Goal: Task Accomplishment & Management: Complete application form

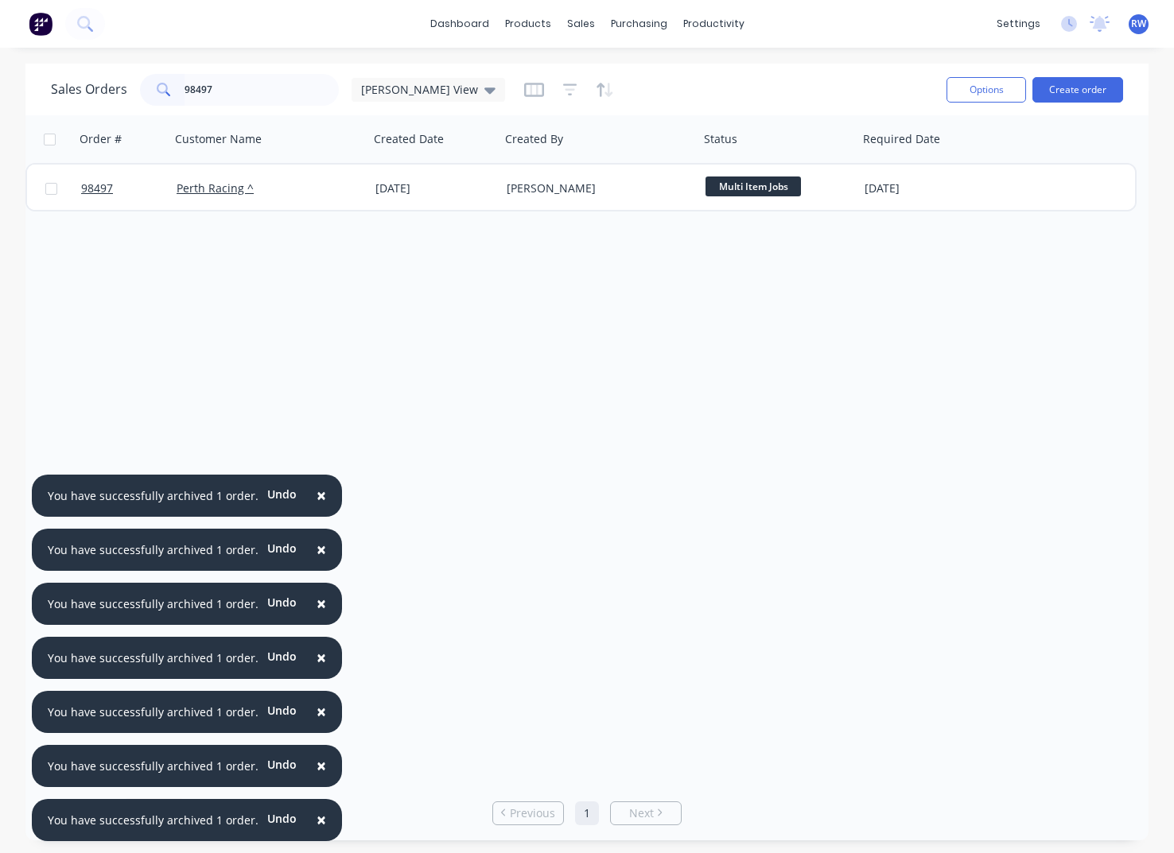
click at [224, 88] on input "98497" at bounding box center [262, 90] width 155 height 32
drag, startPoint x: 255, startPoint y: 94, endPoint x: 154, endPoint y: 84, distance: 101.5
click at [185, 83] on input "98723" at bounding box center [262, 90] width 155 height 32
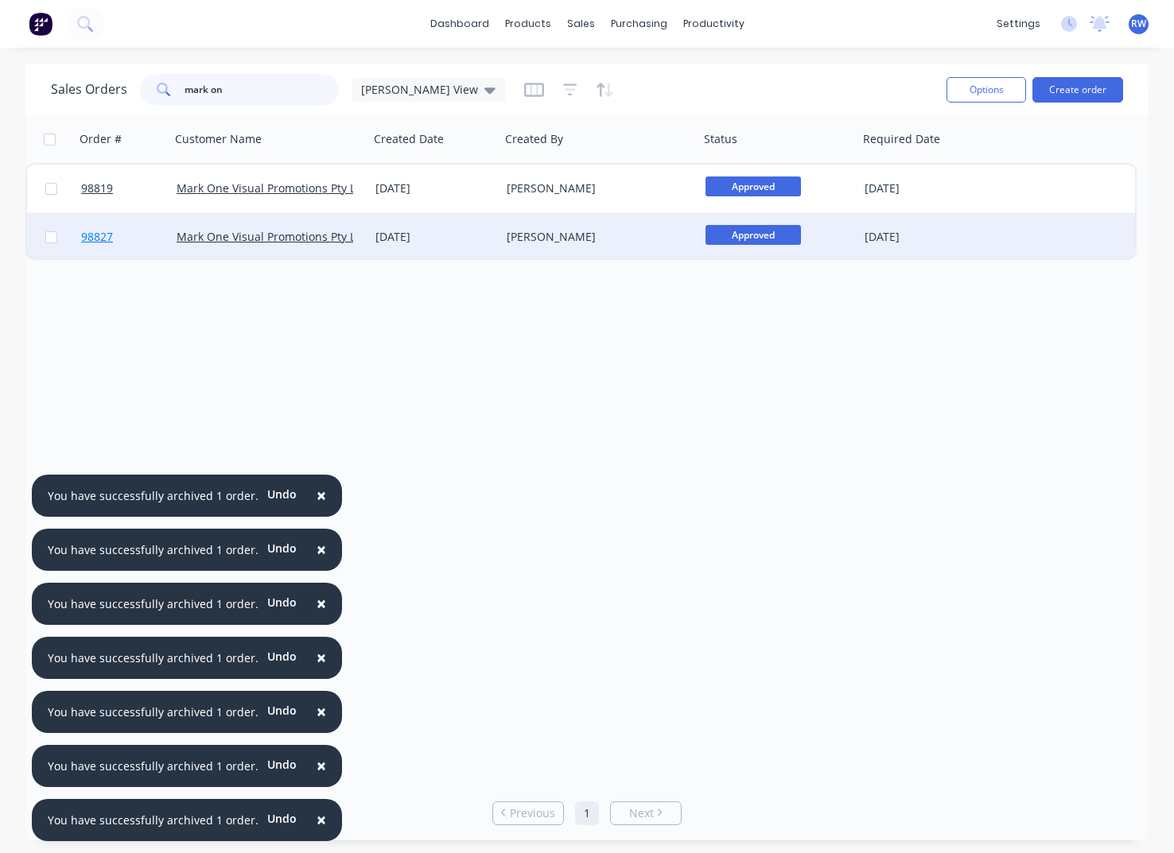
type input "mark on"
click at [100, 241] on span "98827" at bounding box center [97, 237] width 32 height 16
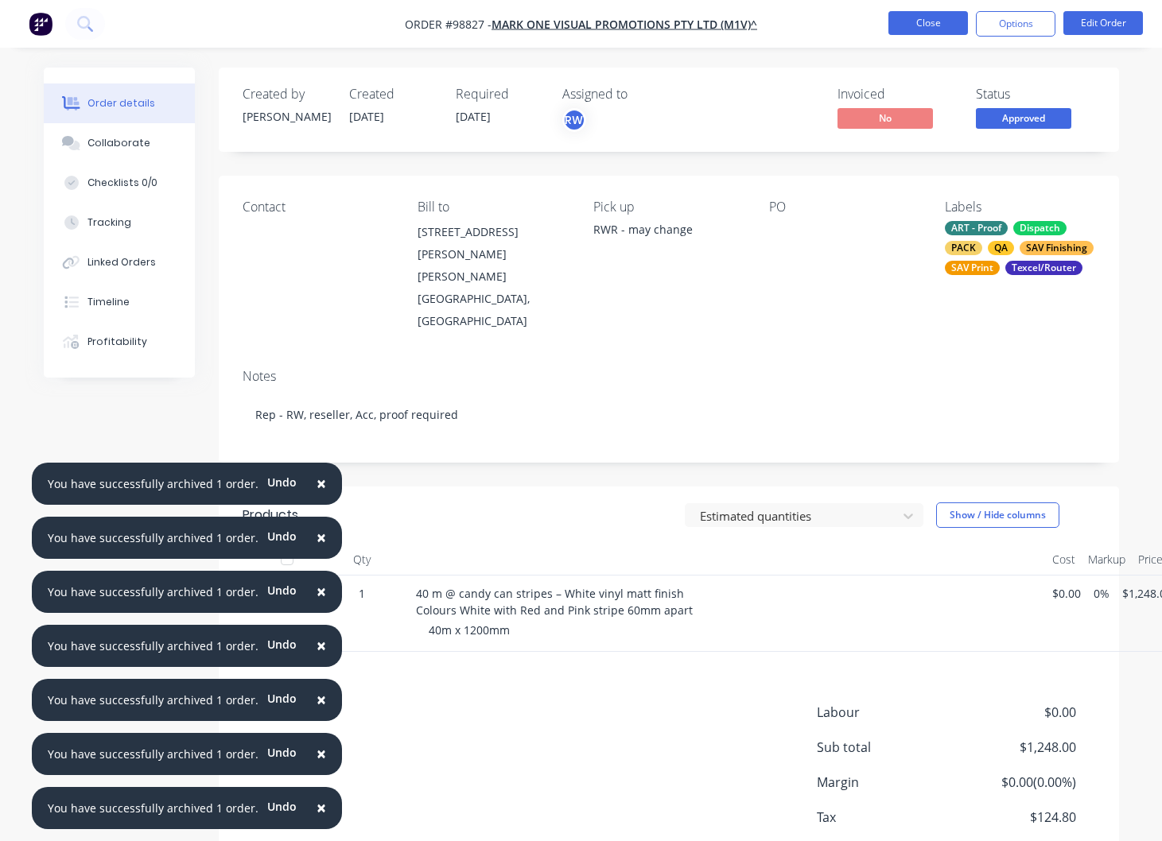
click at [923, 21] on button "Close" at bounding box center [928, 23] width 80 height 24
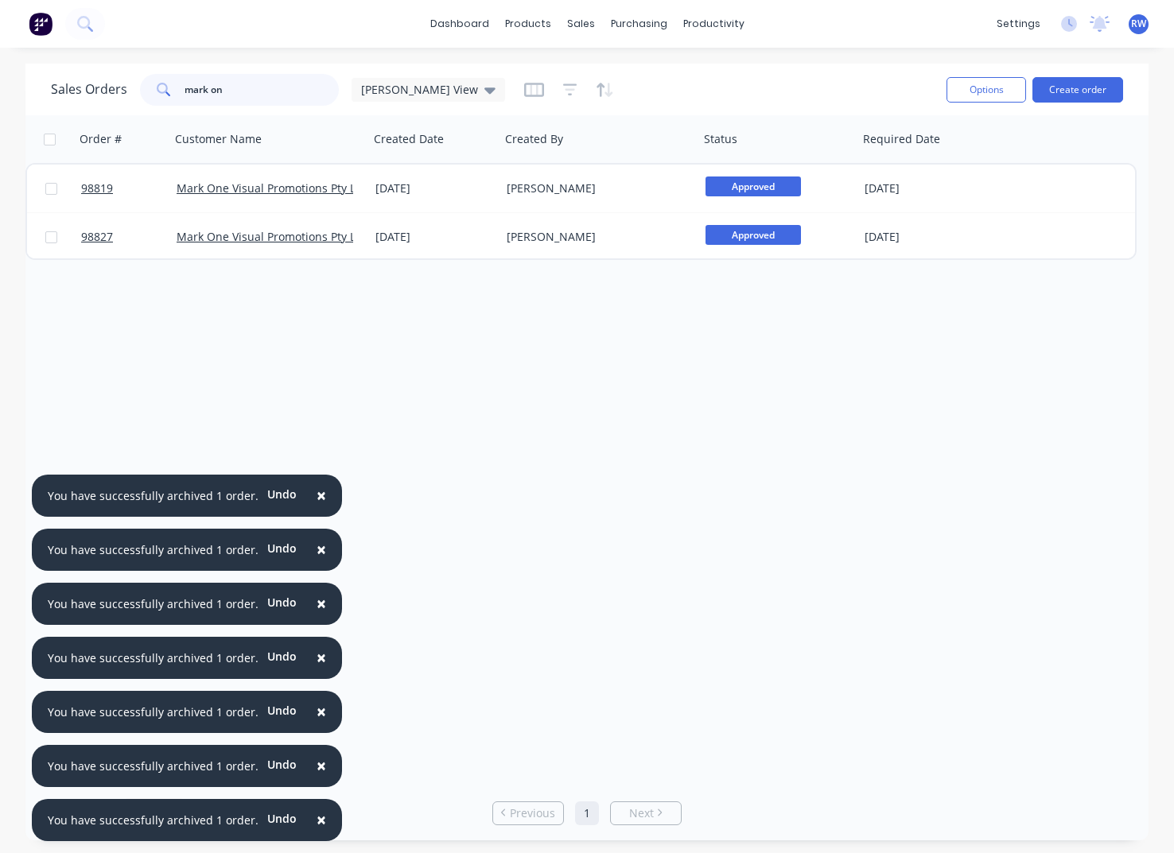
click at [239, 92] on input "mark on" at bounding box center [262, 90] width 155 height 32
drag, startPoint x: 239, startPoint y: 92, endPoint x: 136, endPoint y: 89, distance: 102.6
click at [185, 89] on input "mark on" at bounding box center [262, 90] width 155 height 32
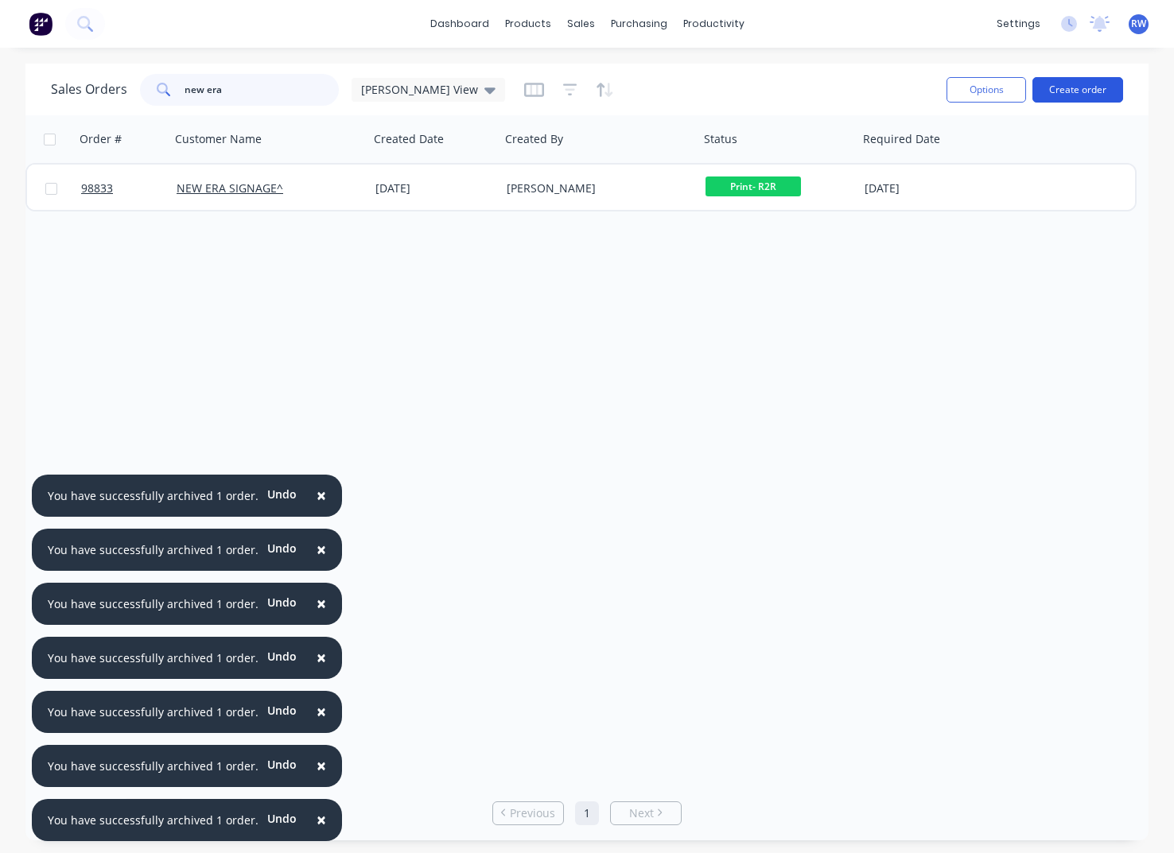
type input "new era"
click at [1083, 89] on button "Create order" at bounding box center [1077, 89] width 91 height 25
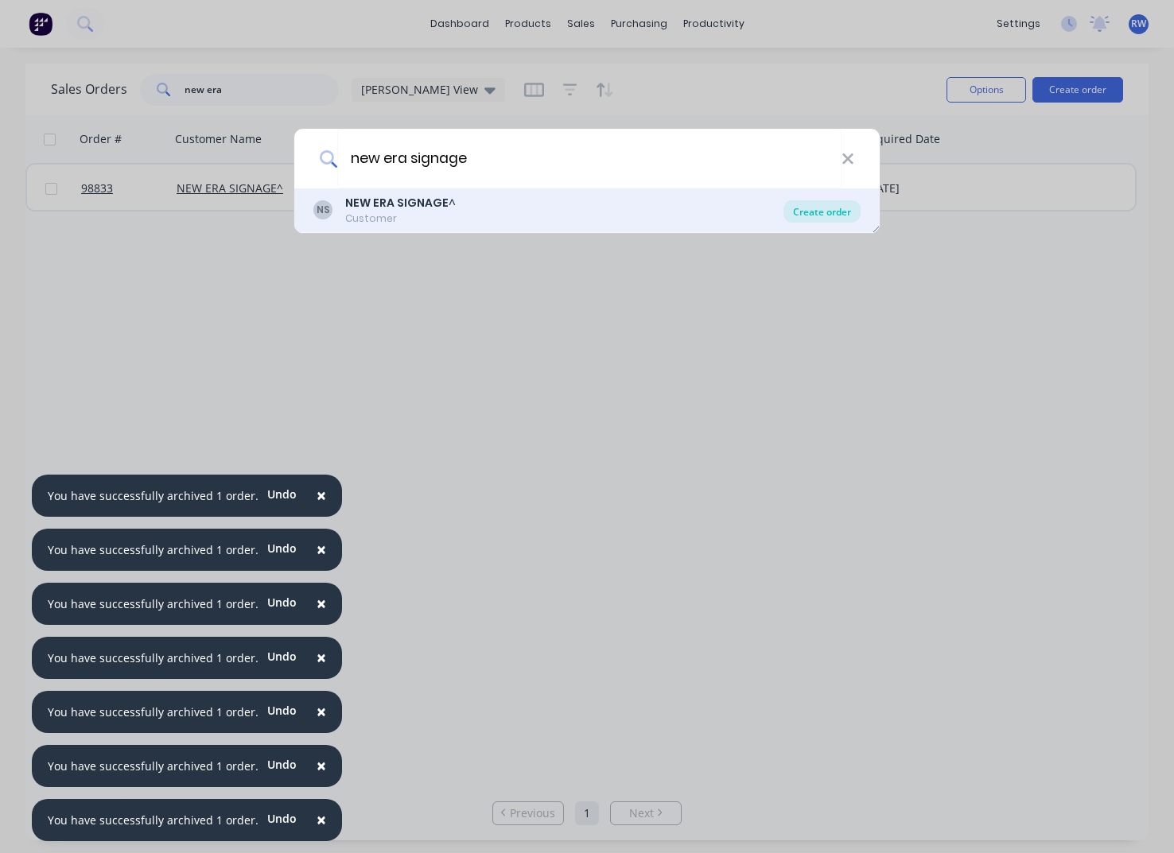
type input "new era signage"
click at [818, 212] on div "Create order" at bounding box center [821, 211] width 77 height 22
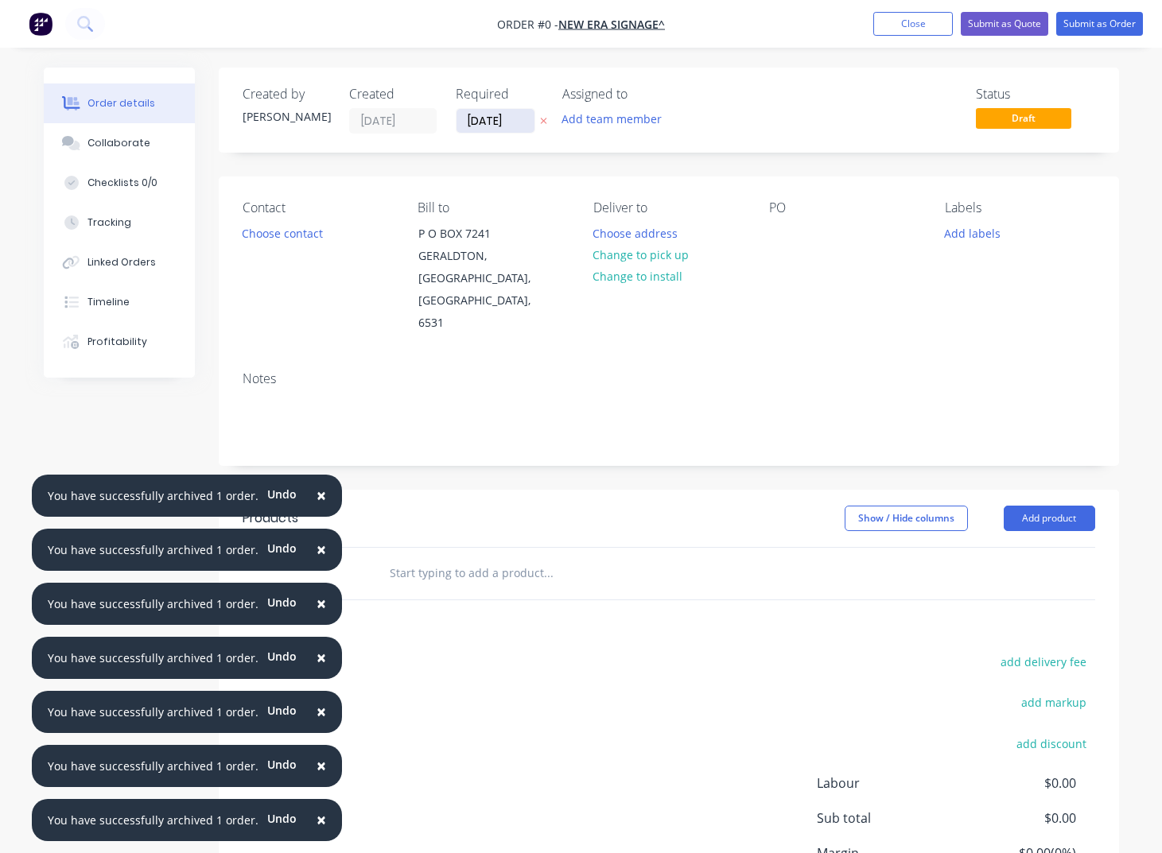
click at [520, 119] on input "[DATE]" at bounding box center [496, 121] width 78 height 24
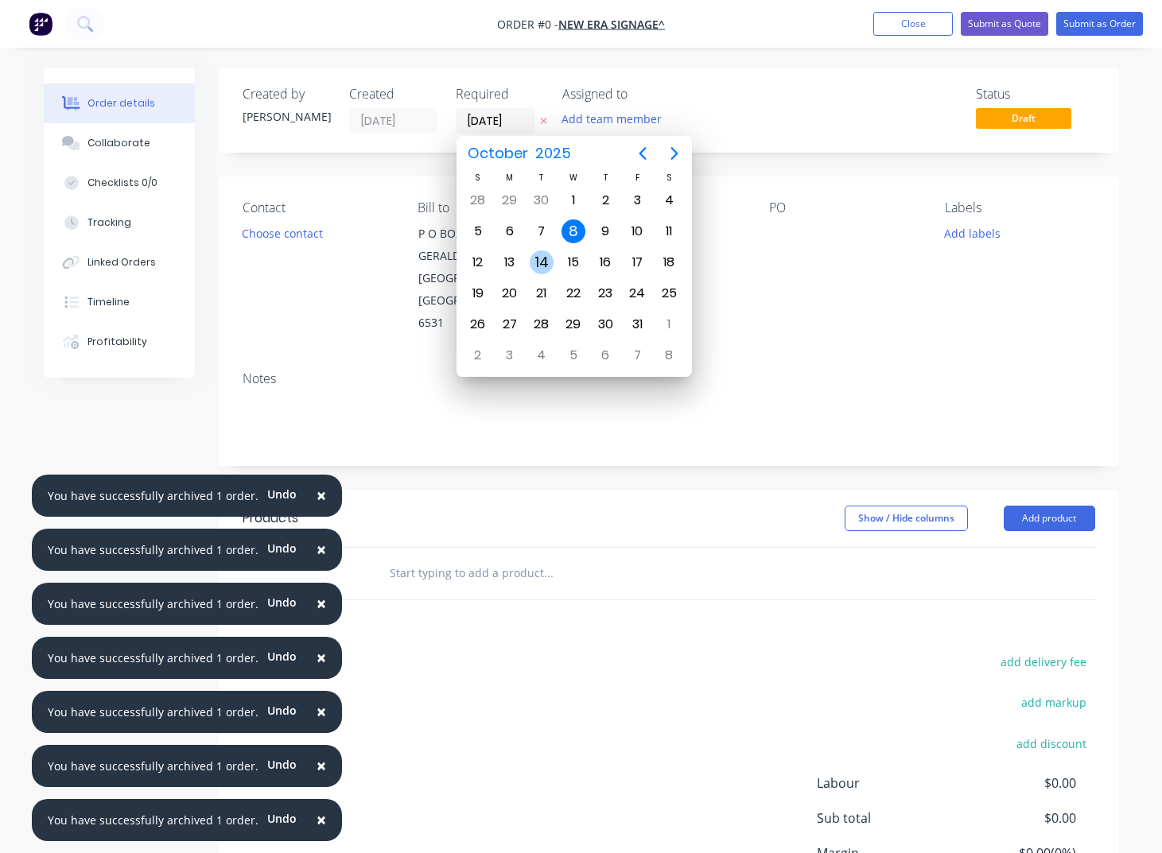
click at [538, 263] on div "14" at bounding box center [542, 263] width 24 height 24
type input "[DATE]"
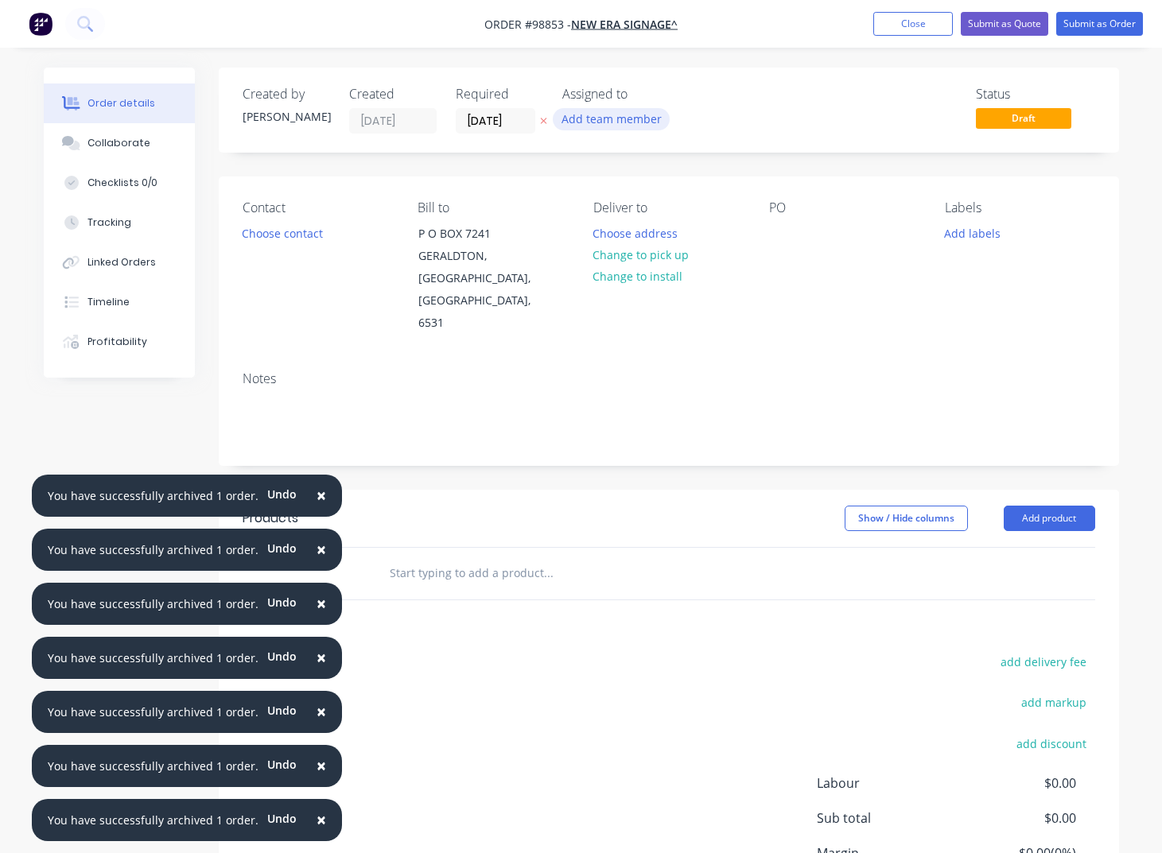
click at [620, 122] on button "Add team member" at bounding box center [611, 118] width 117 height 21
type input "[PERSON_NAME]"
click at [627, 204] on div "[PERSON_NAME]" at bounding box center [690, 208] width 159 height 17
click at [271, 231] on button "Choose contact" at bounding box center [282, 232] width 98 height 21
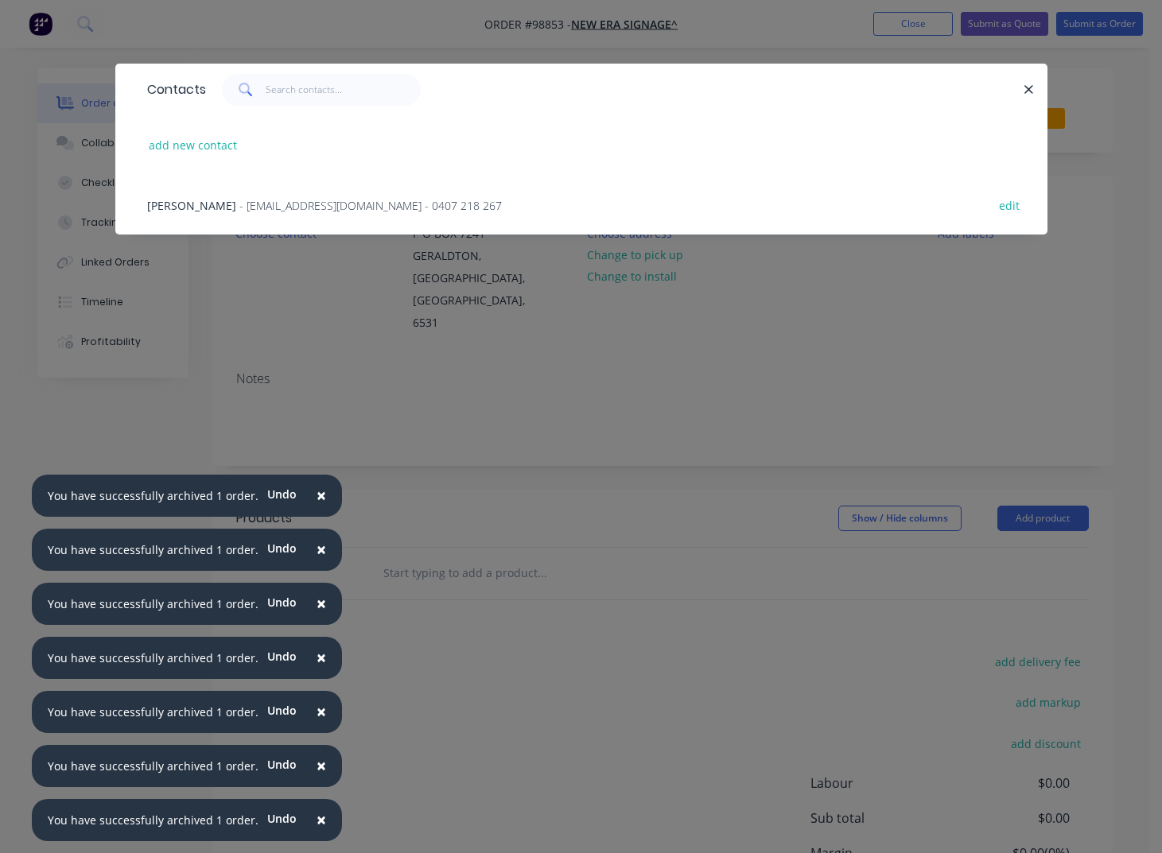
click at [258, 205] on span "- [EMAIL_ADDRESS][DOMAIN_NAME] - 0407 218 267" at bounding box center [370, 205] width 262 height 15
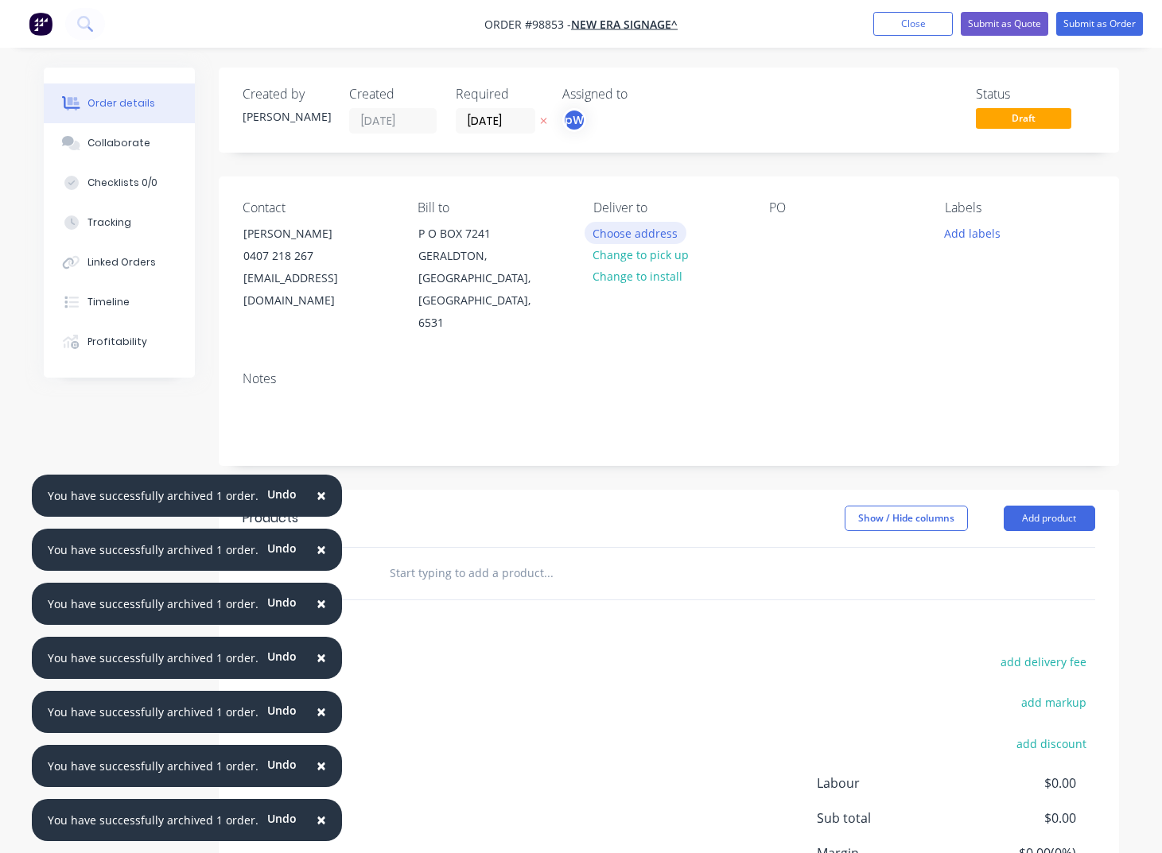
click at [641, 235] on button "Choose address" at bounding box center [636, 232] width 102 height 21
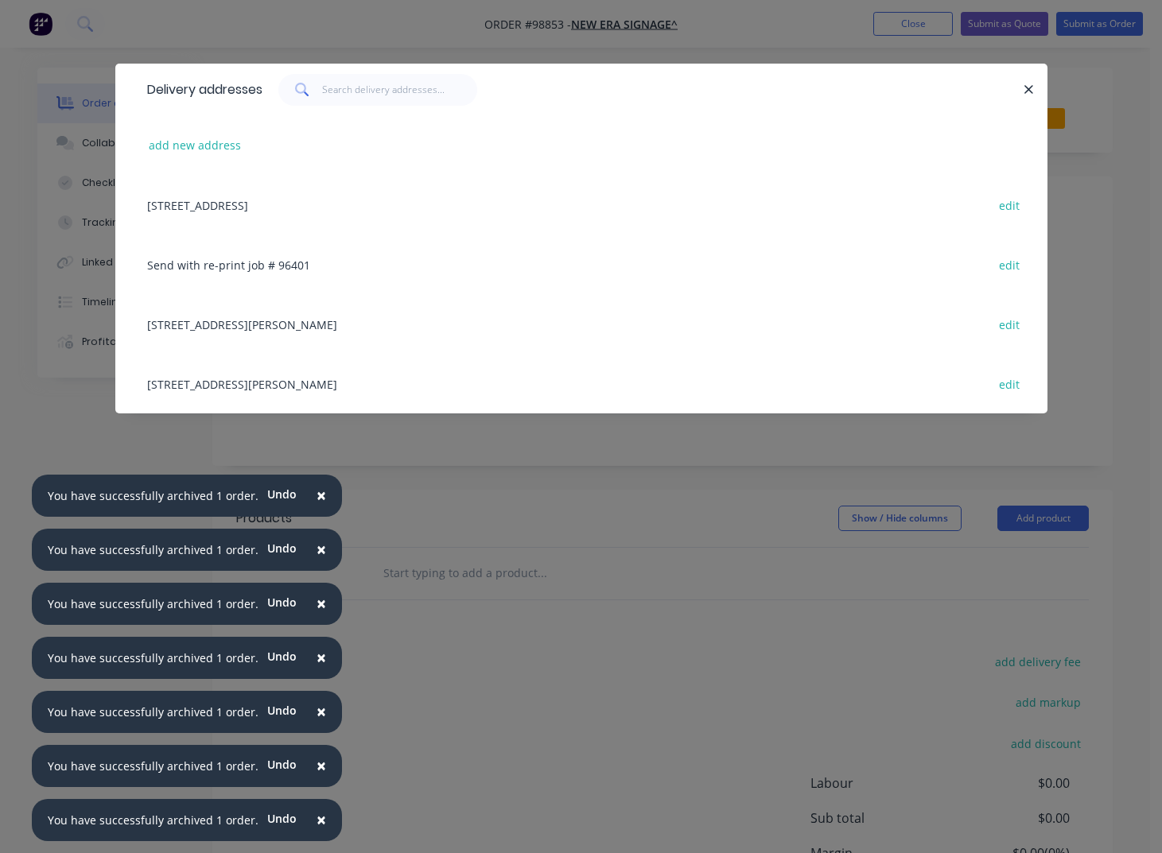
click at [266, 332] on div "[STREET_ADDRESS][PERSON_NAME] edit" at bounding box center [581, 324] width 884 height 60
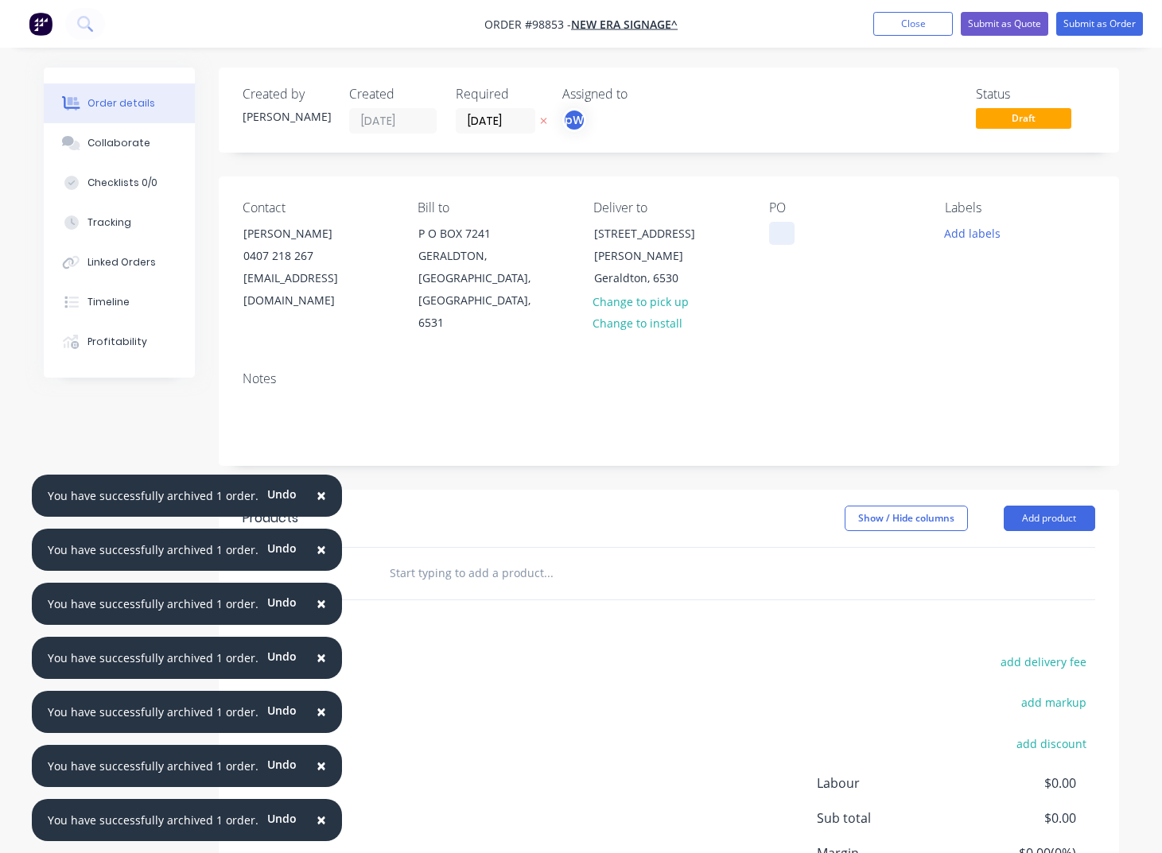
click at [772, 230] on div at bounding box center [781, 233] width 25 height 23
click at [954, 231] on button "Add labels" at bounding box center [972, 232] width 73 height 21
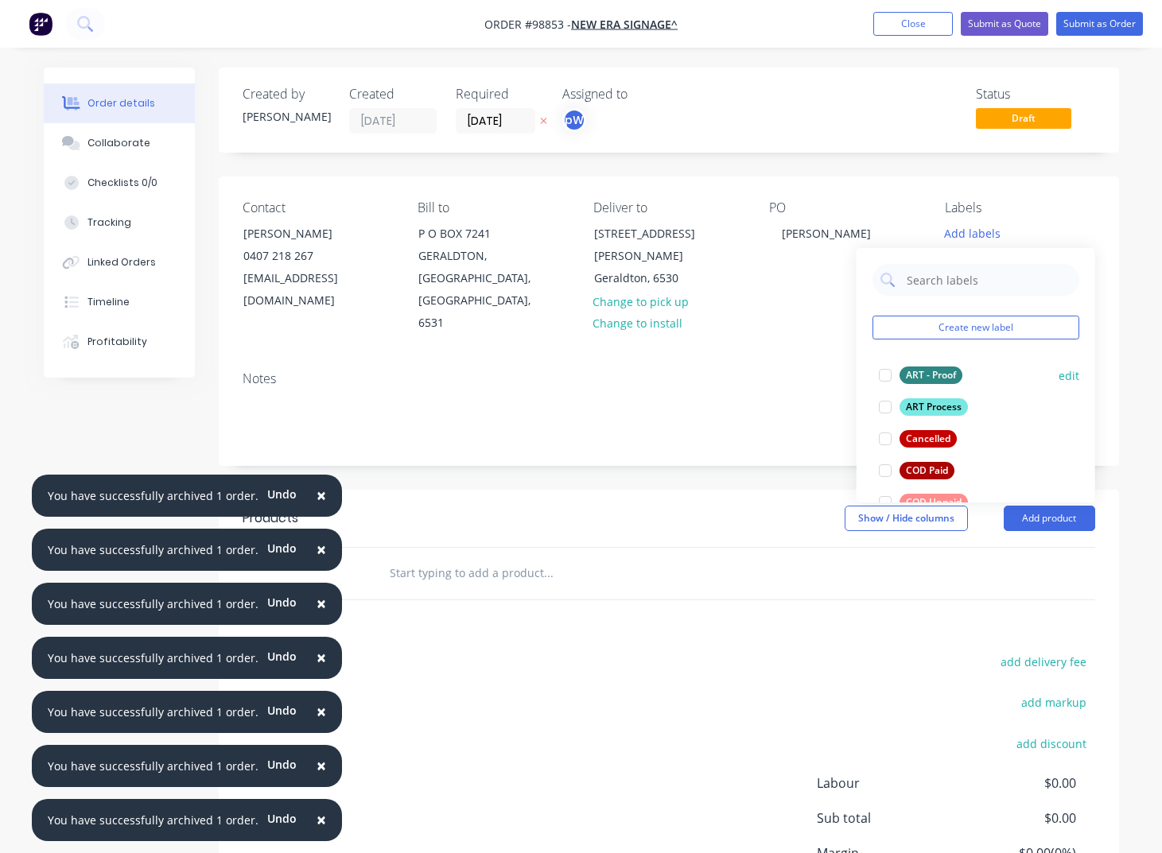
click at [931, 403] on div "ART Process" at bounding box center [934, 406] width 68 height 17
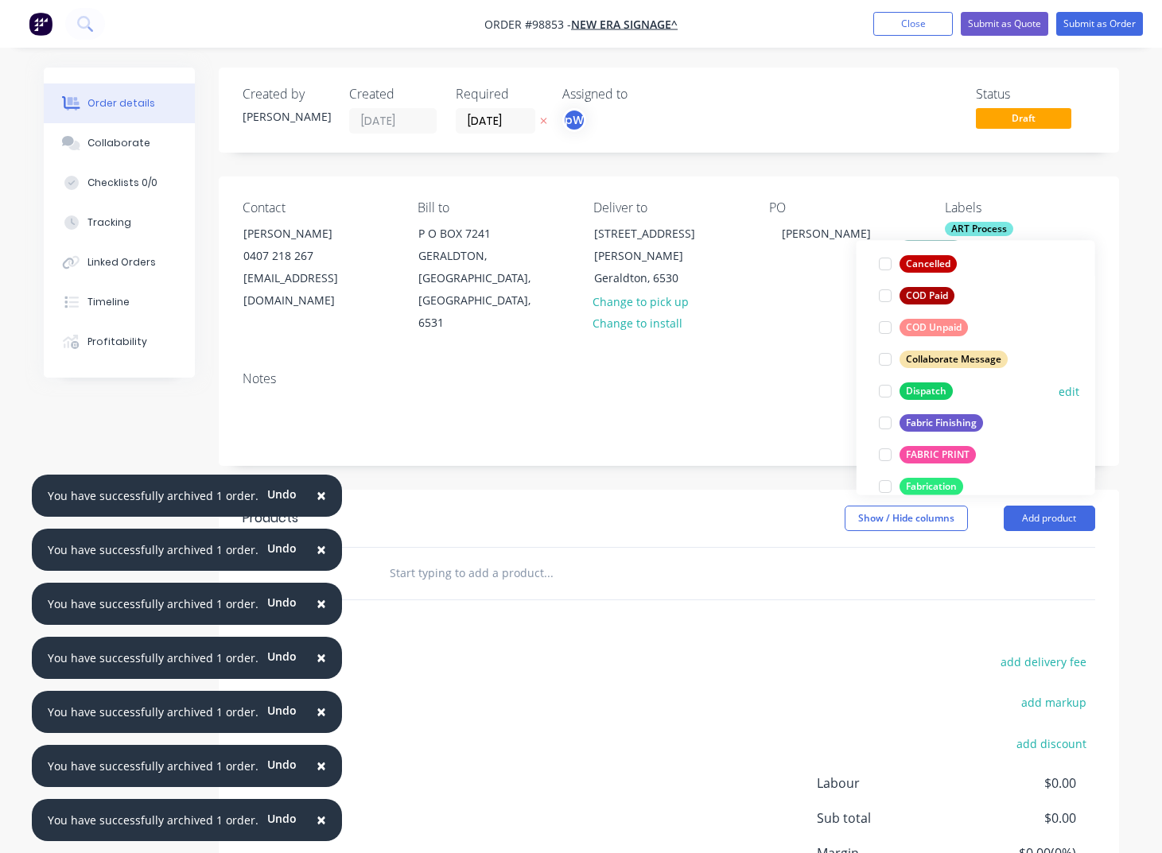
click at [919, 388] on div "Dispatch" at bounding box center [926, 391] width 53 height 17
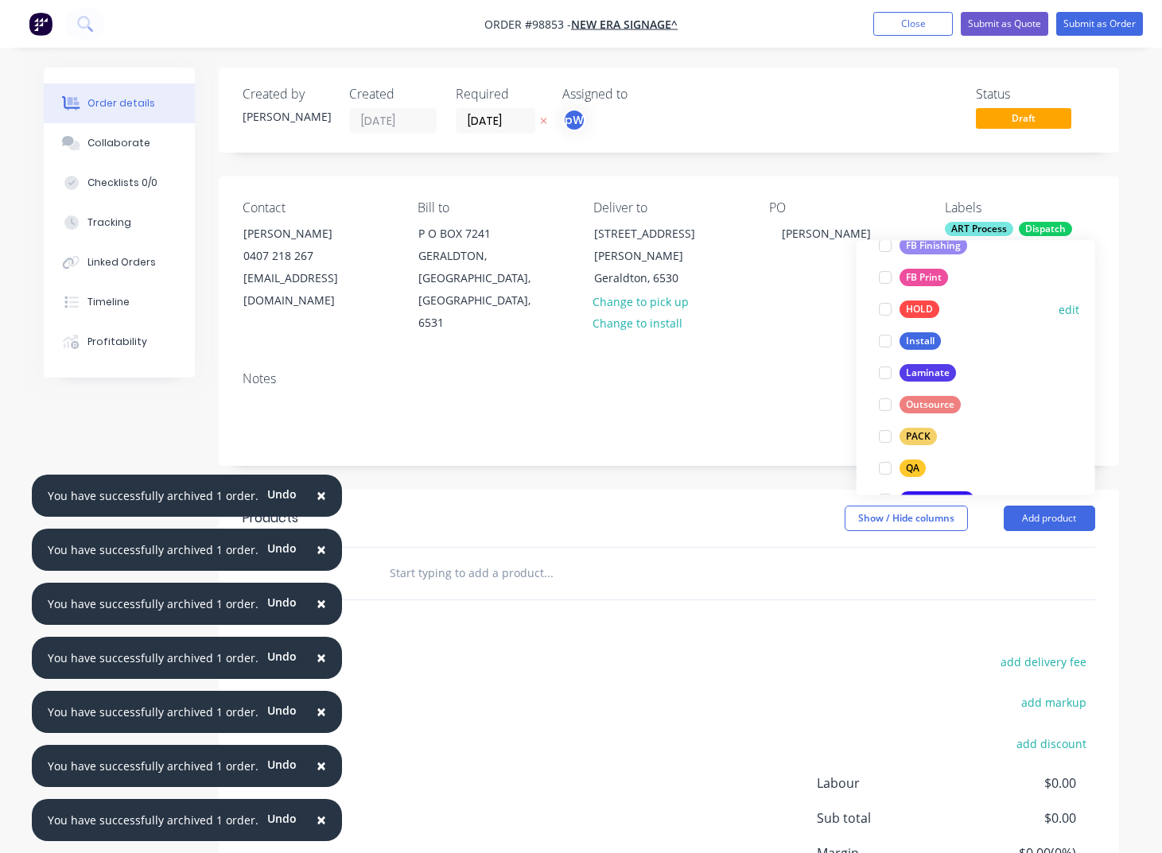
scroll to position [449, 0]
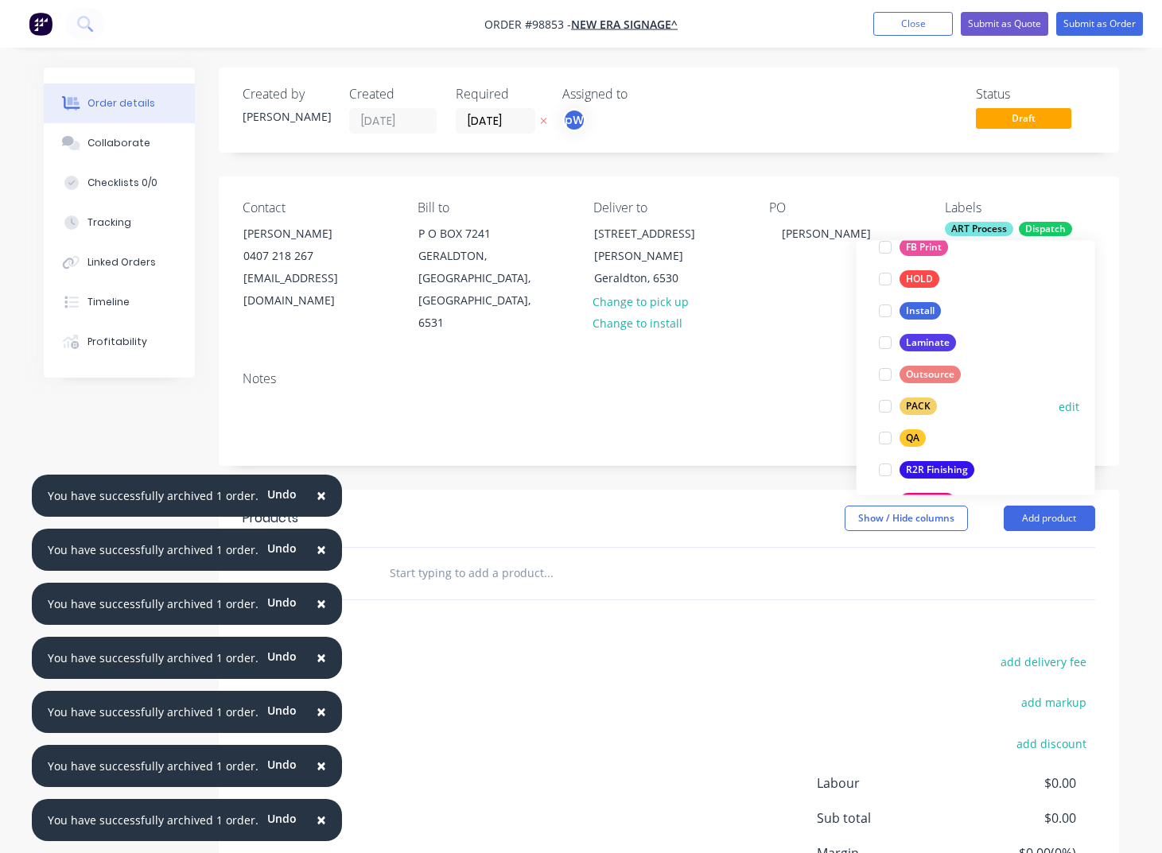
click at [919, 403] on div "PACK" at bounding box center [918, 406] width 37 height 17
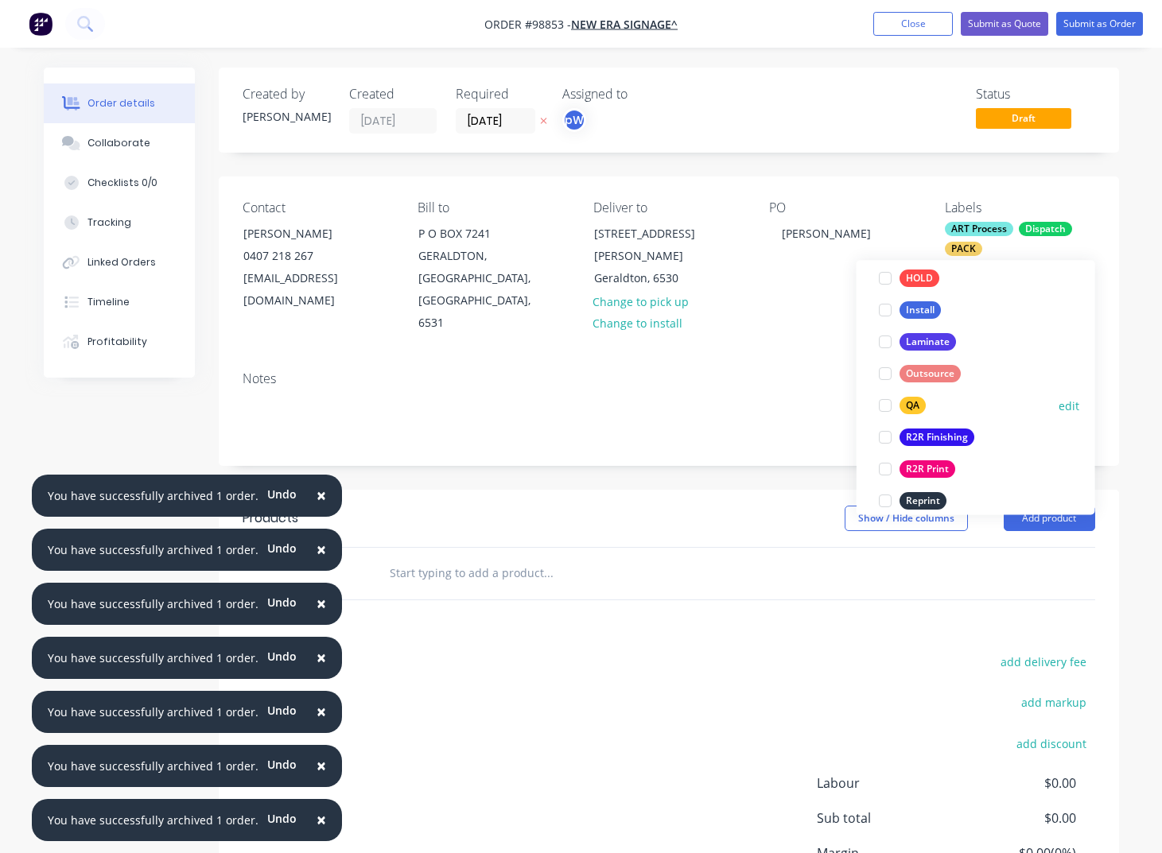
click at [920, 404] on div "QA" at bounding box center [913, 406] width 26 height 17
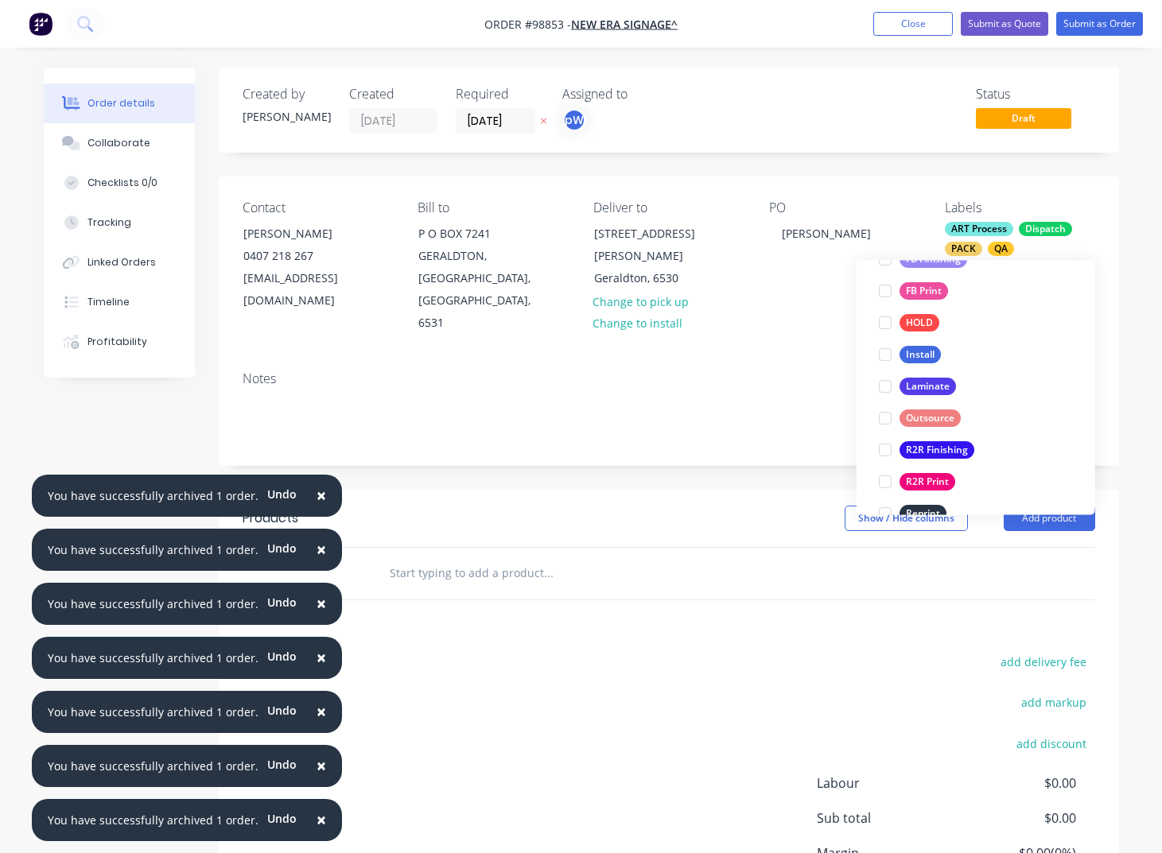
scroll to position [520, 0]
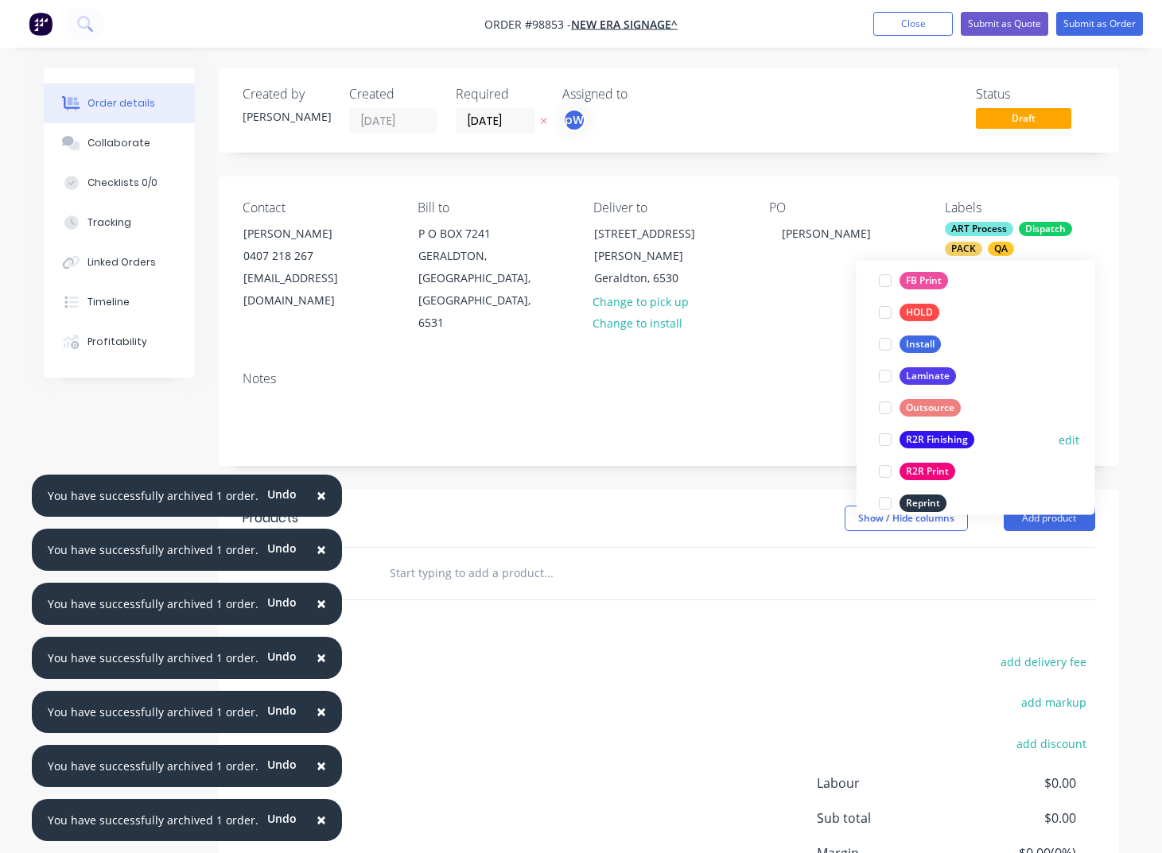
click at [917, 440] on div "R2R Finishing" at bounding box center [937, 440] width 75 height 17
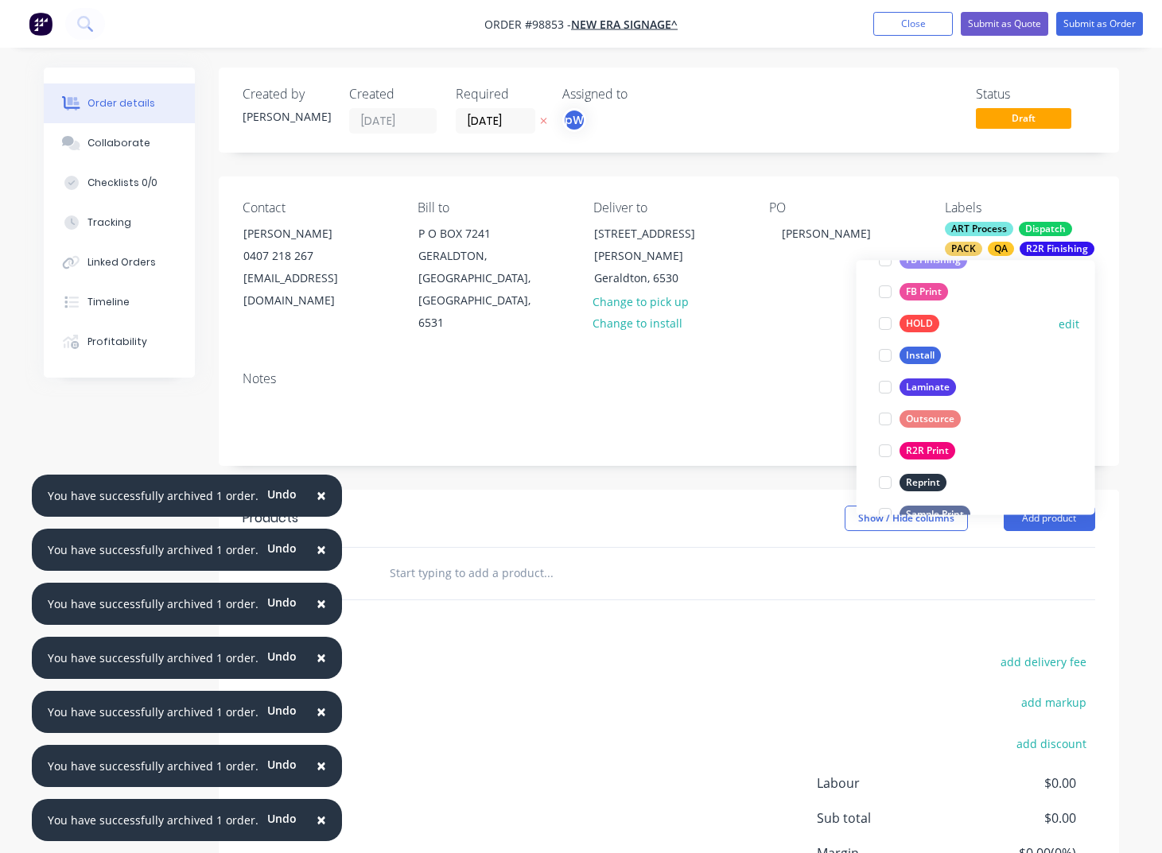
scroll to position [548, 0]
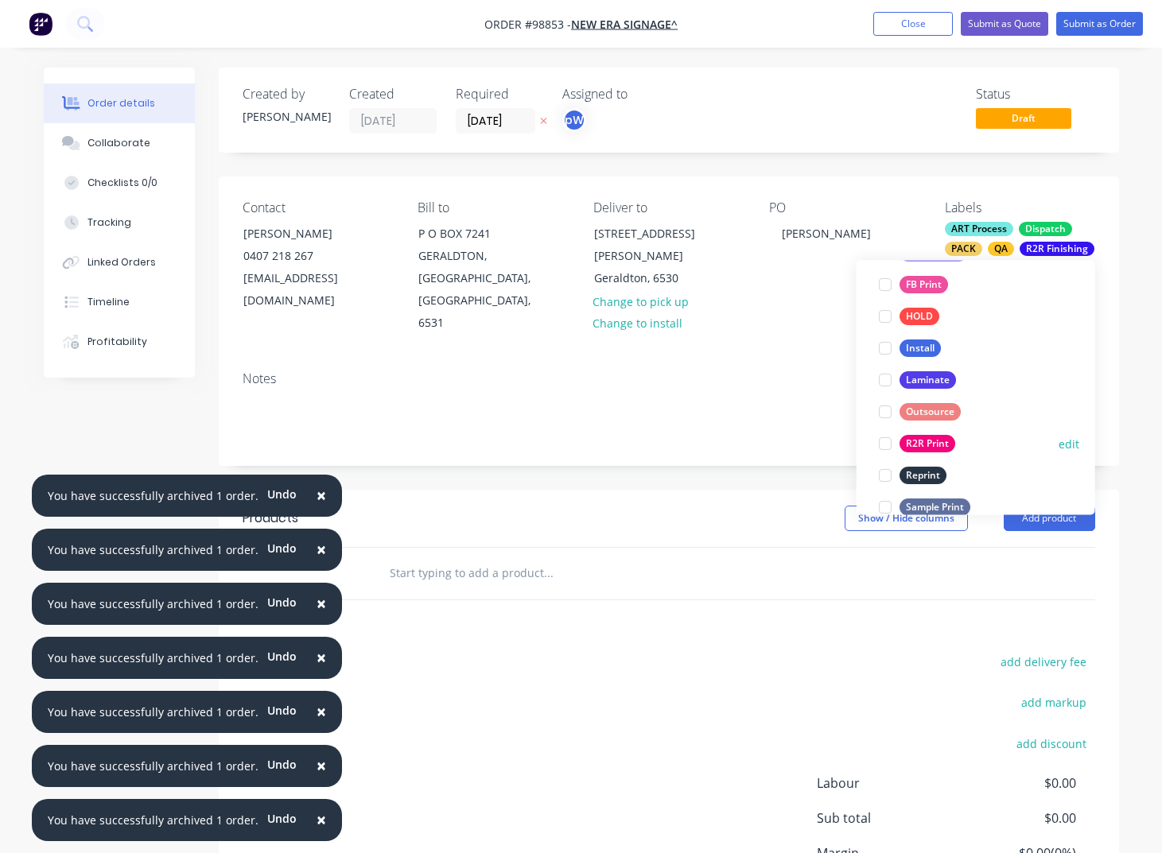
click at [924, 435] on button "R2R Print" at bounding box center [916, 444] width 89 height 22
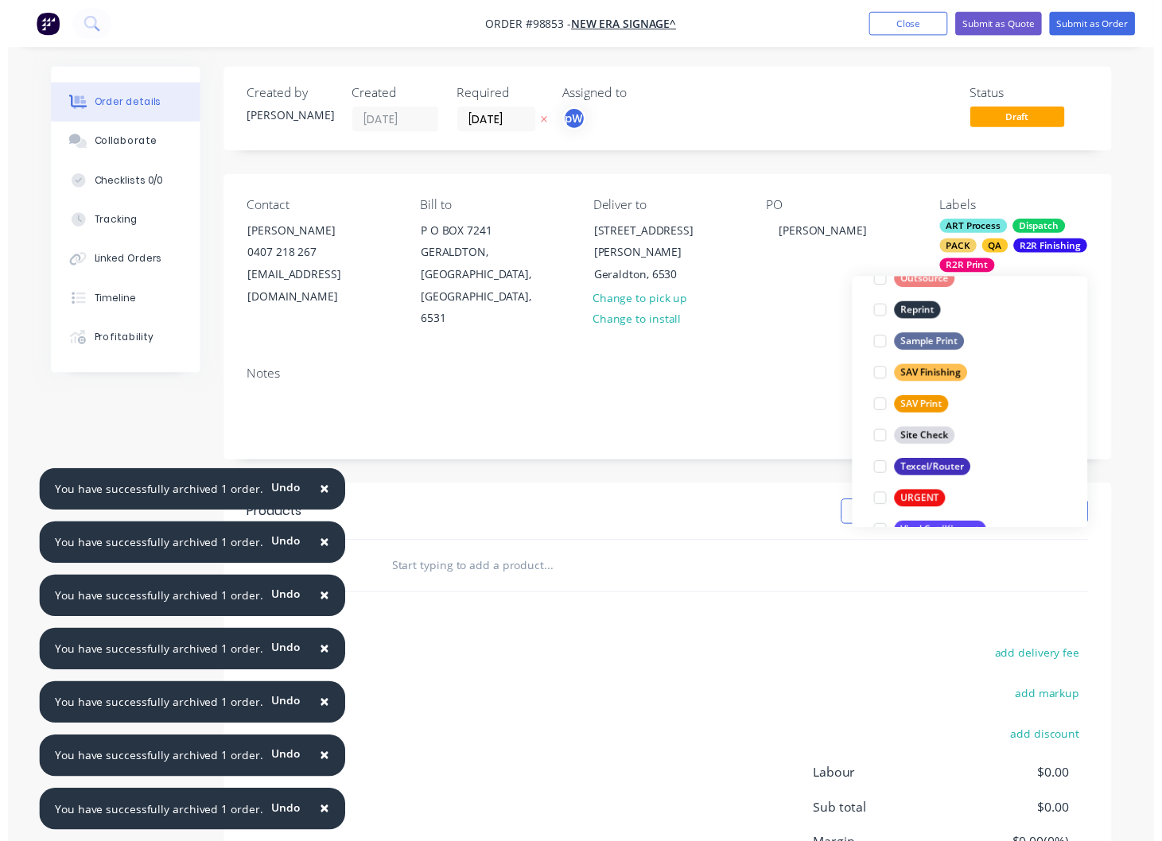
scroll to position [764, 0]
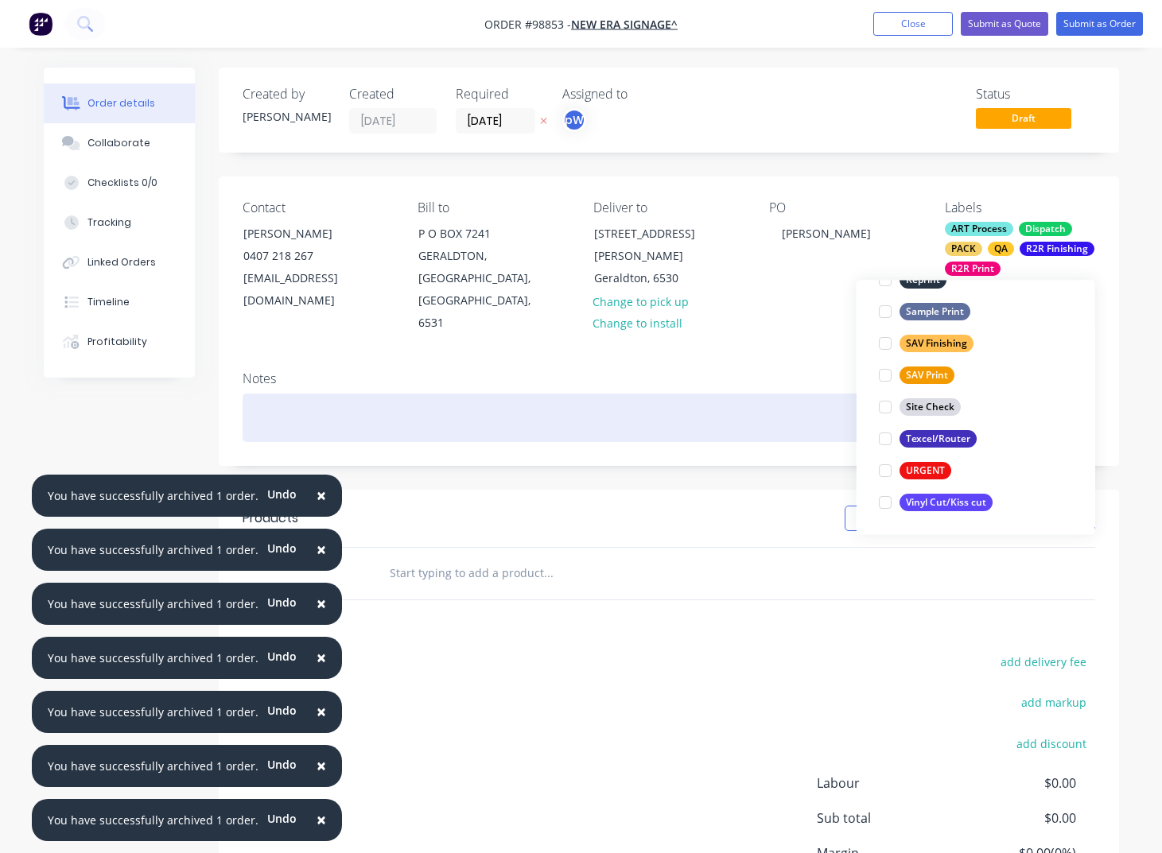
click at [359, 394] on div at bounding box center [669, 418] width 853 height 49
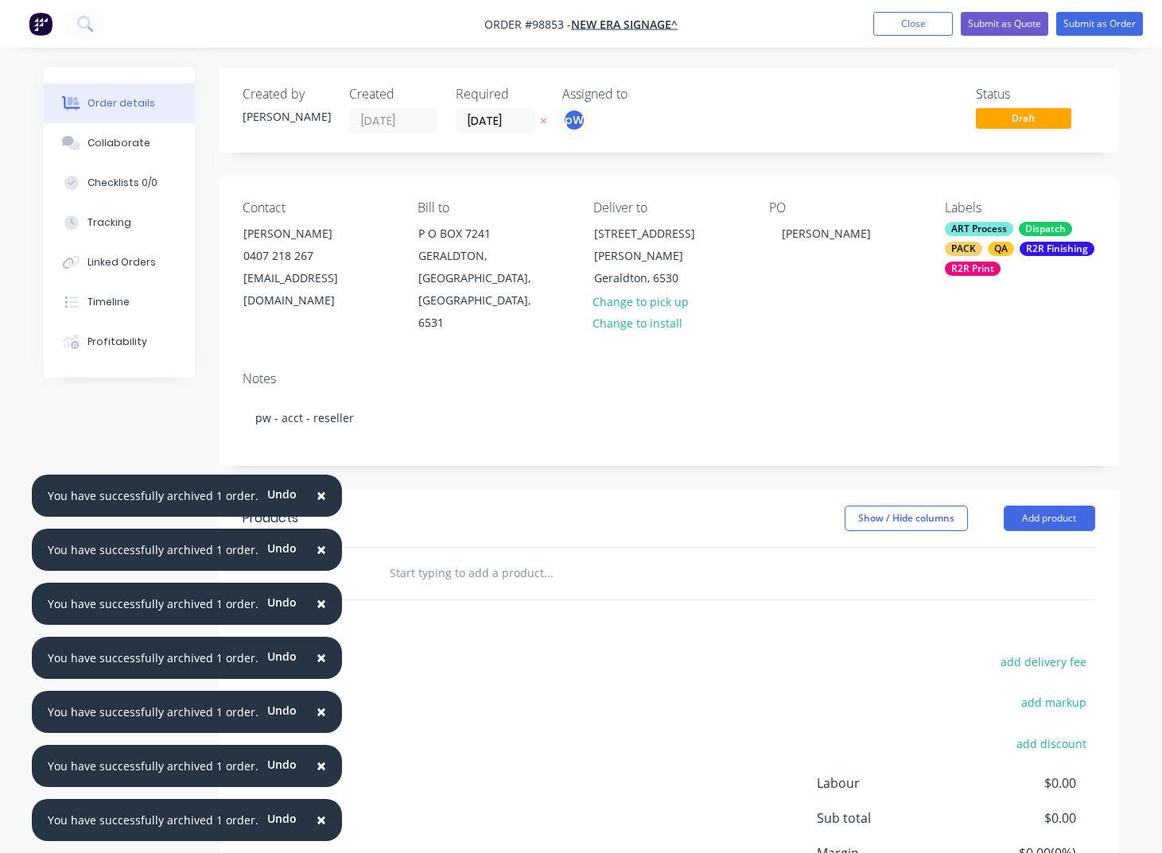
click at [398, 558] on input "text" at bounding box center [548, 574] width 318 height 32
drag, startPoint x: 307, startPoint y: 490, endPoint x: 309, endPoint y: 522, distance: 31.9
click at [308, 492] on button "×" at bounding box center [321, 496] width 41 height 38
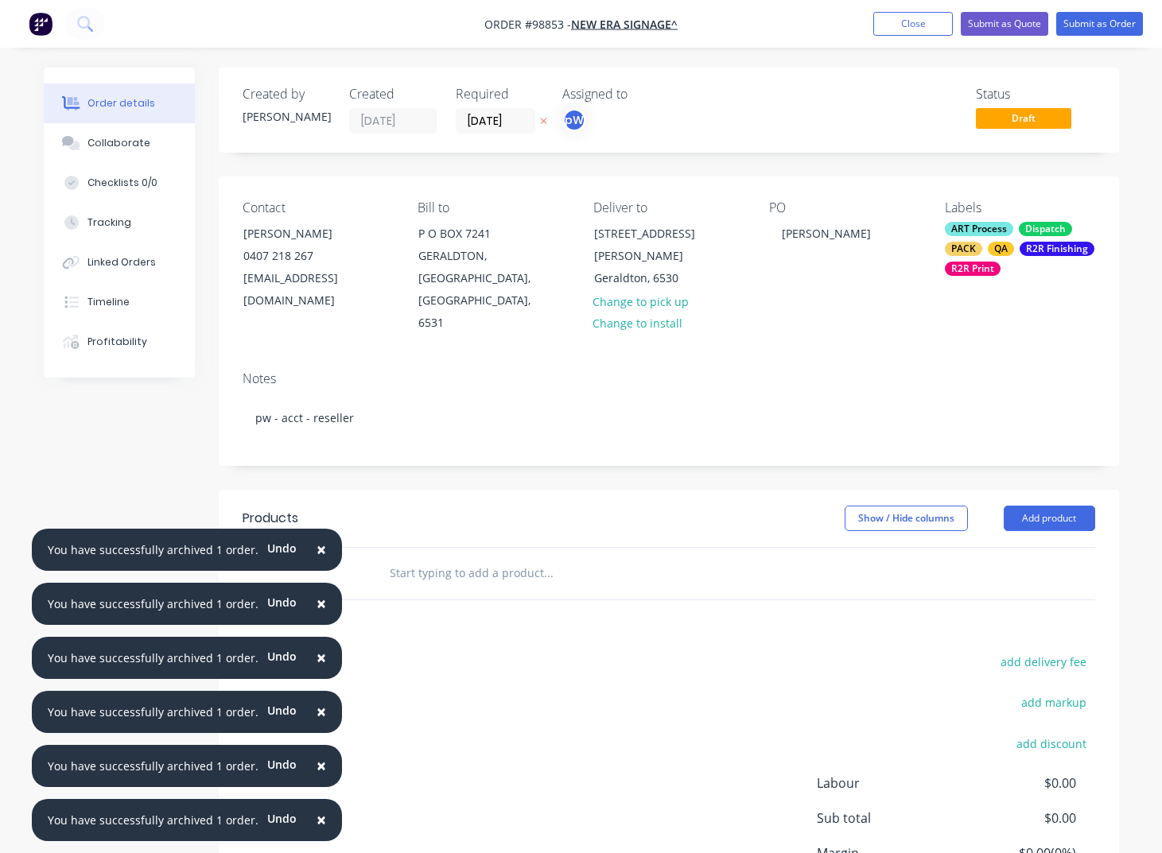
click at [317, 551] on span "×" at bounding box center [322, 549] width 10 height 22
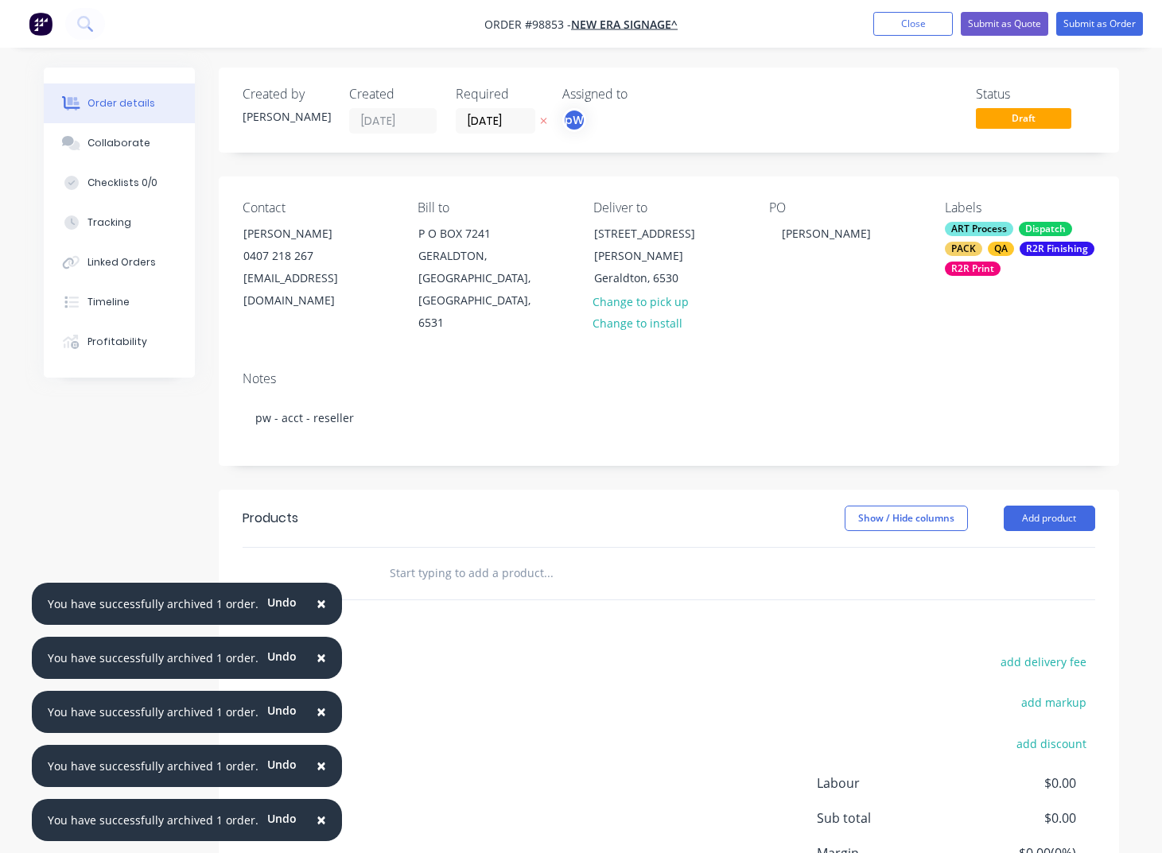
drag, startPoint x: 310, startPoint y: 602, endPoint x: 311, endPoint y: 614, distance: 12.0
click at [317, 602] on span "×" at bounding box center [322, 604] width 10 height 22
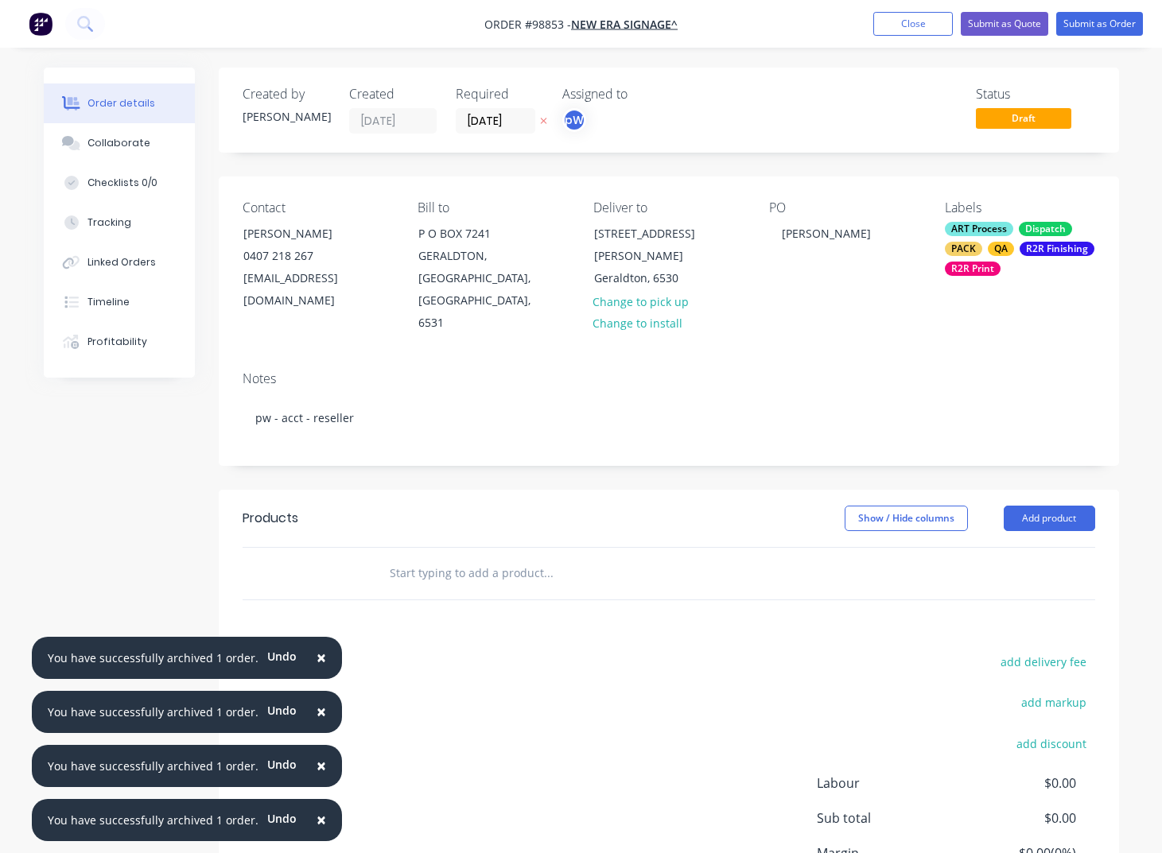
click at [304, 657] on button "×" at bounding box center [321, 658] width 41 height 38
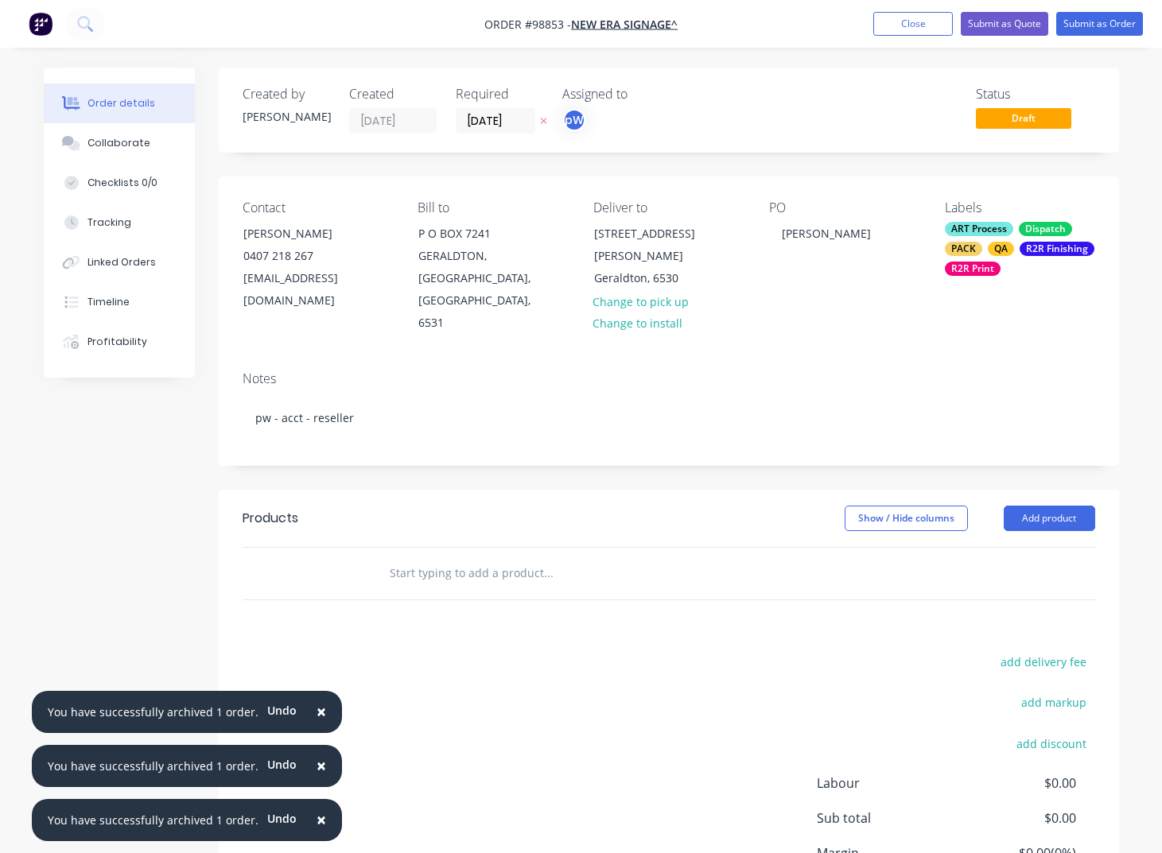
drag, startPoint x: 310, startPoint y: 707, endPoint x: 303, endPoint y: 746, distance: 39.6
click at [317, 709] on span "×" at bounding box center [322, 712] width 10 height 22
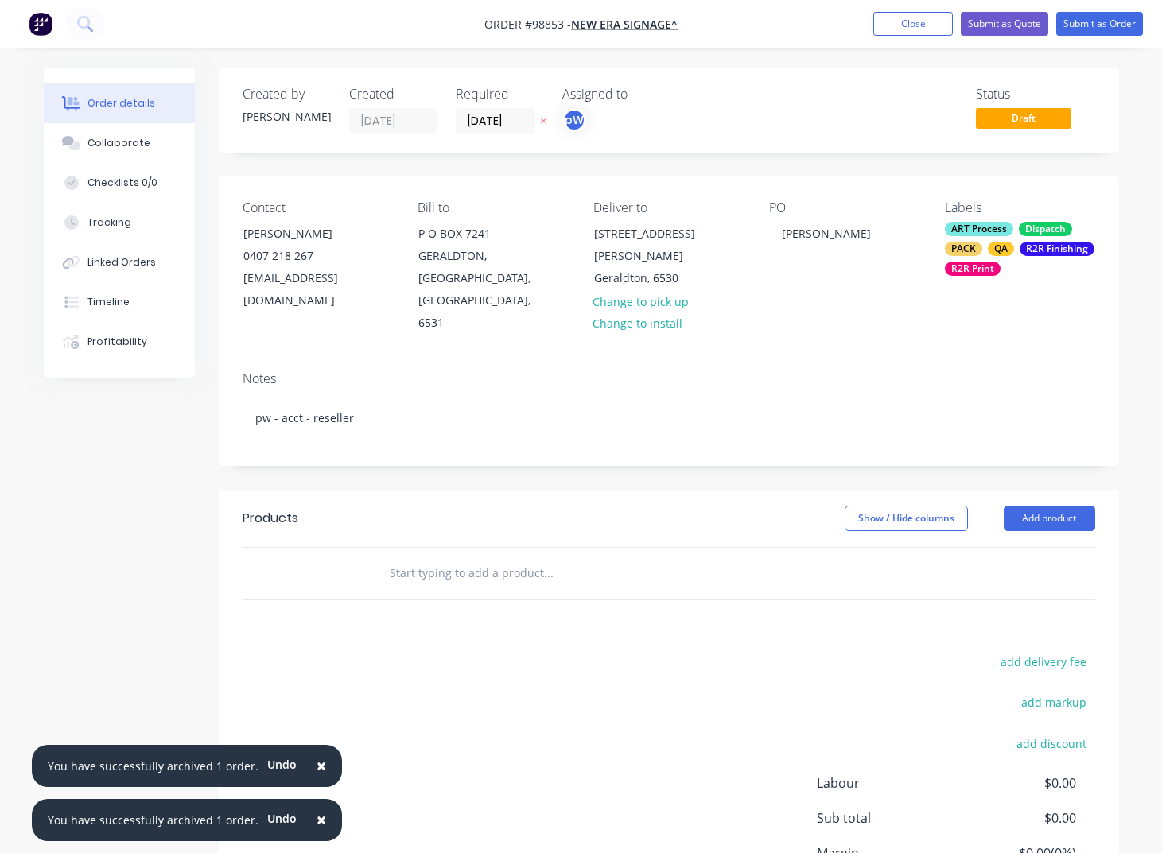
click at [304, 762] on button "×" at bounding box center [321, 767] width 41 height 38
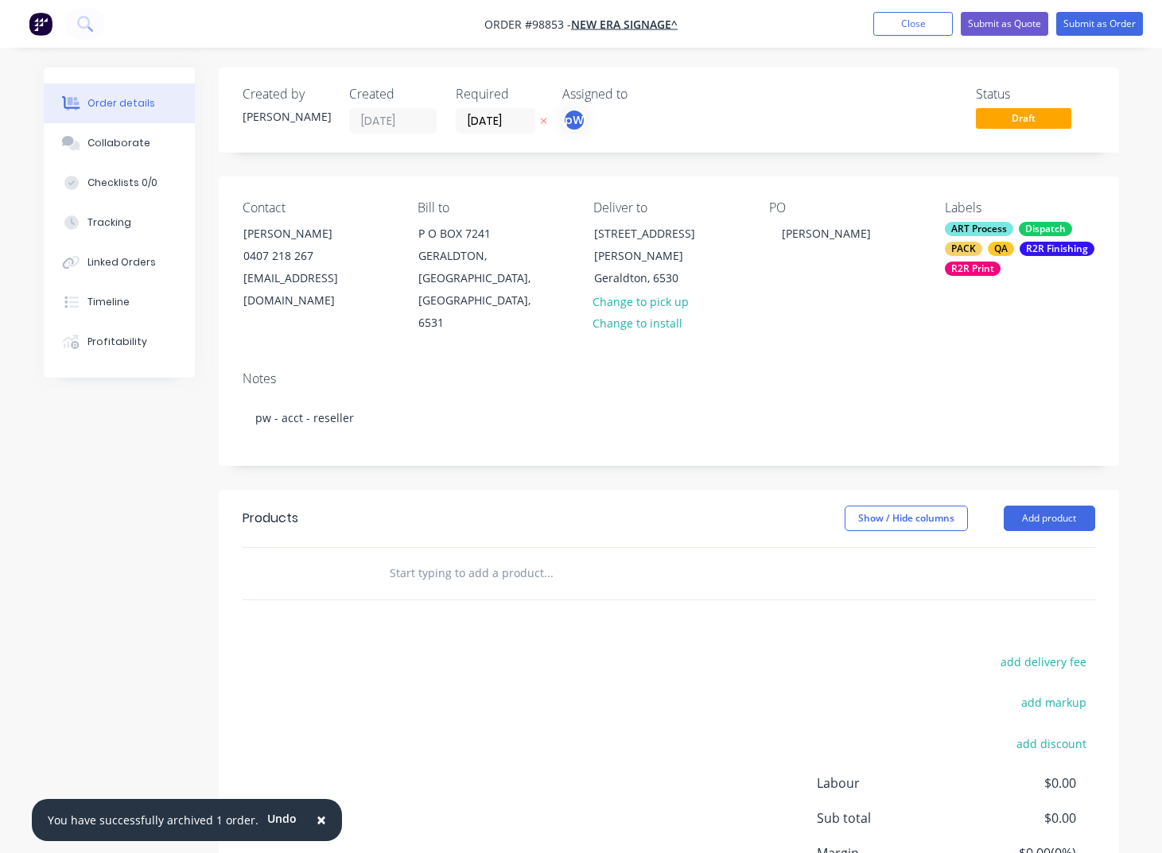
drag, startPoint x: 311, startPoint y: 818, endPoint x: 337, endPoint y: 713, distance: 108.2
click at [317, 818] on span "×" at bounding box center [322, 820] width 10 height 22
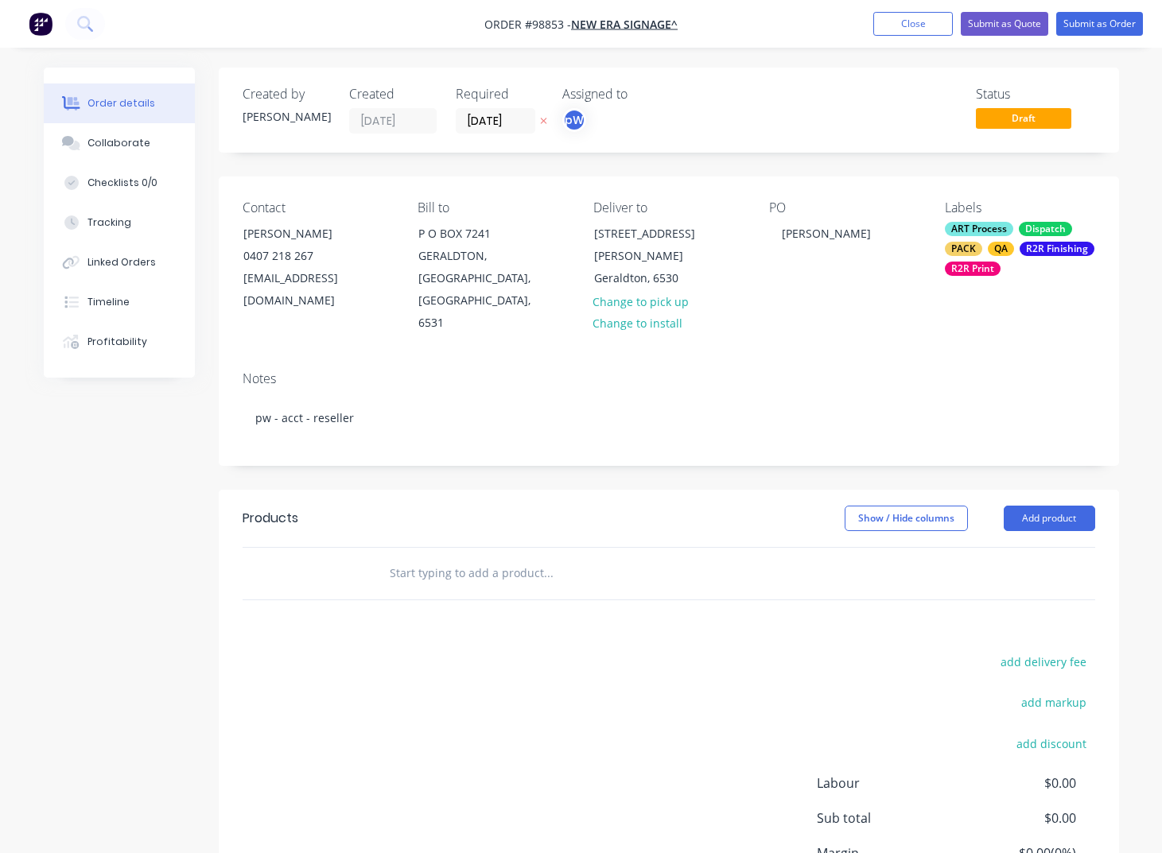
click at [438, 558] on input "text" at bounding box center [548, 574] width 318 height 32
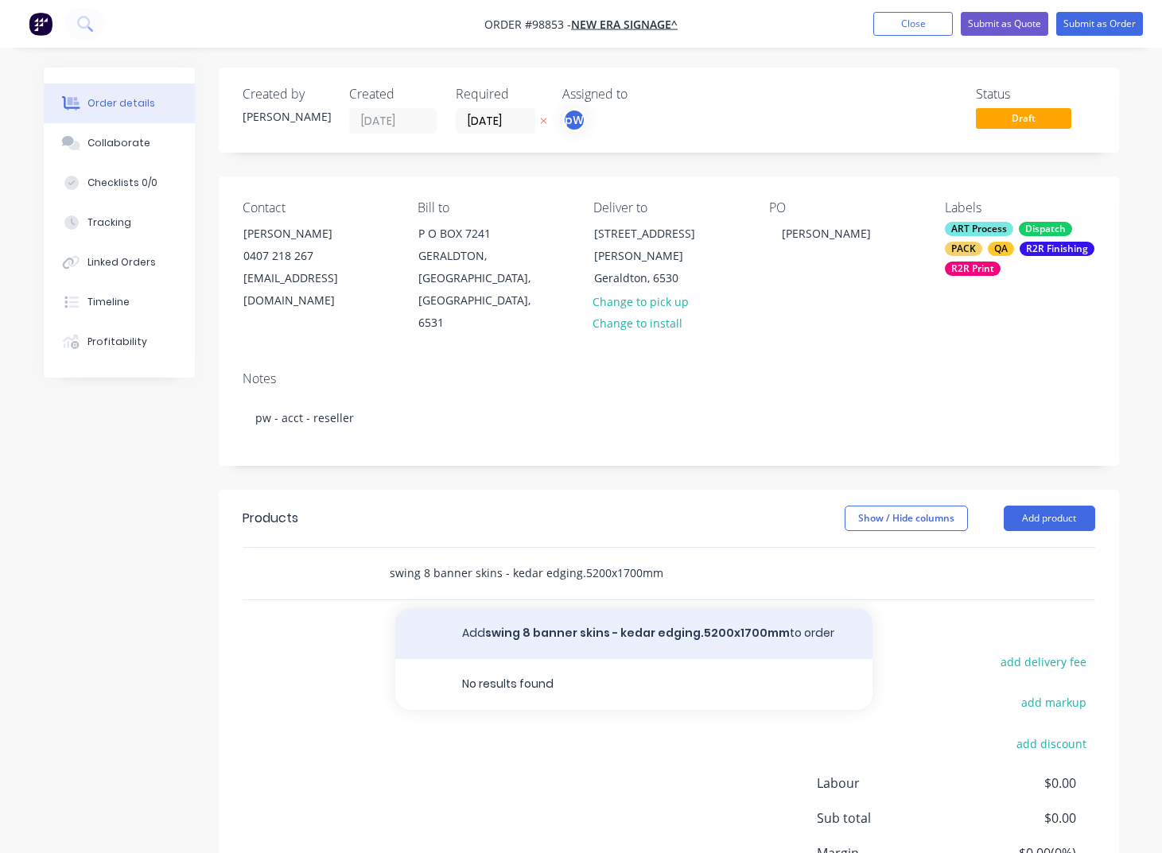
type input "swing 8 banner skins - kedar edging.5200x1700mm"
click at [547, 608] on button "Add swing 8 banner skins - kedar edging.5200x1700mm to order" at bounding box center [633, 633] width 477 height 51
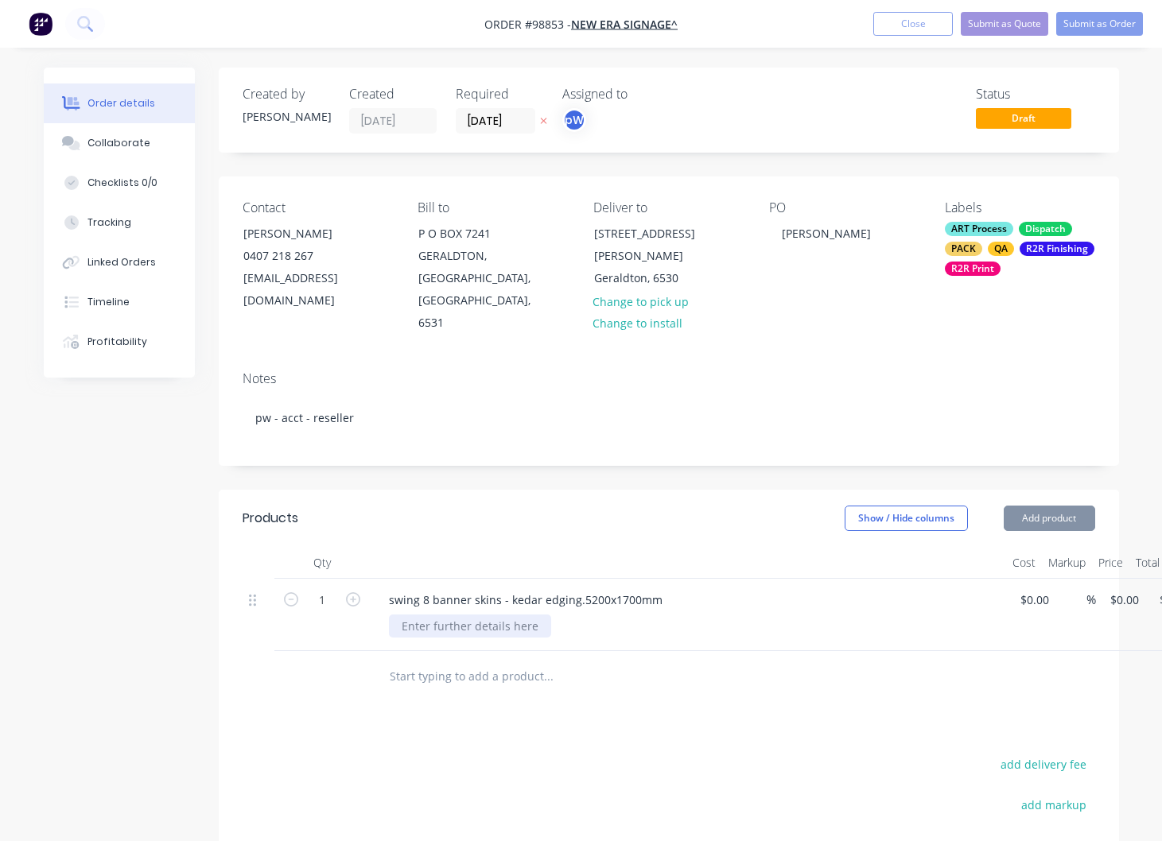
click at [457, 615] on div at bounding box center [470, 626] width 162 height 23
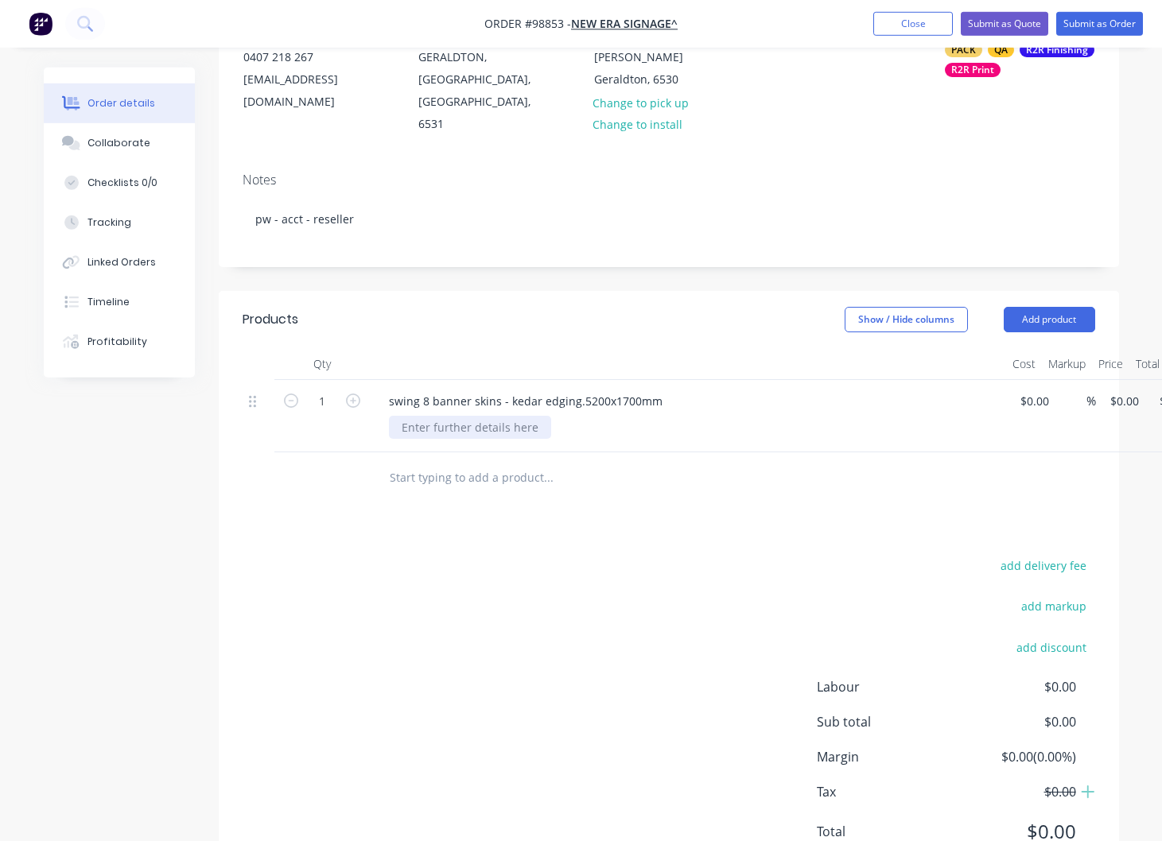
scroll to position [223, 0]
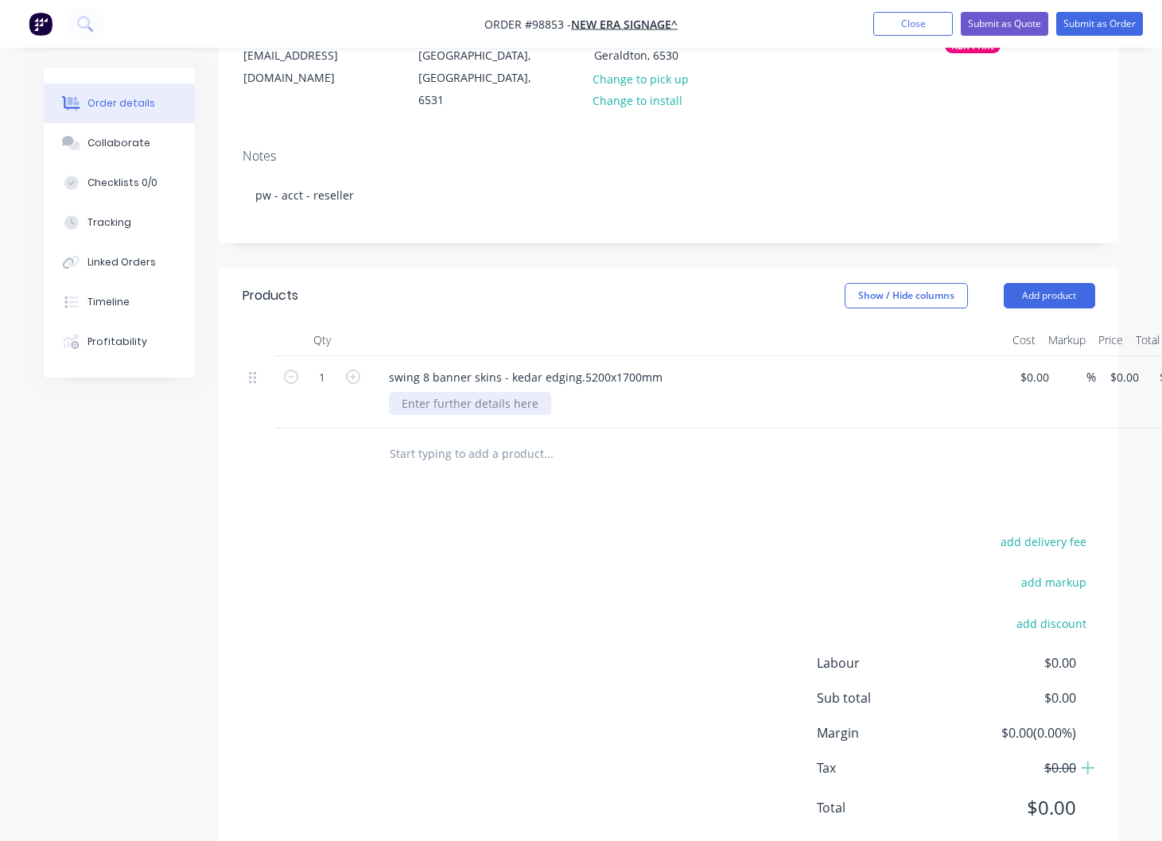
click at [490, 392] on div at bounding box center [470, 403] width 162 height 23
click at [350, 370] on icon "button" at bounding box center [353, 377] width 14 height 14
type input "2"
click at [1136, 366] on input "0" at bounding box center [1127, 377] width 37 height 23
type input "$457.00"
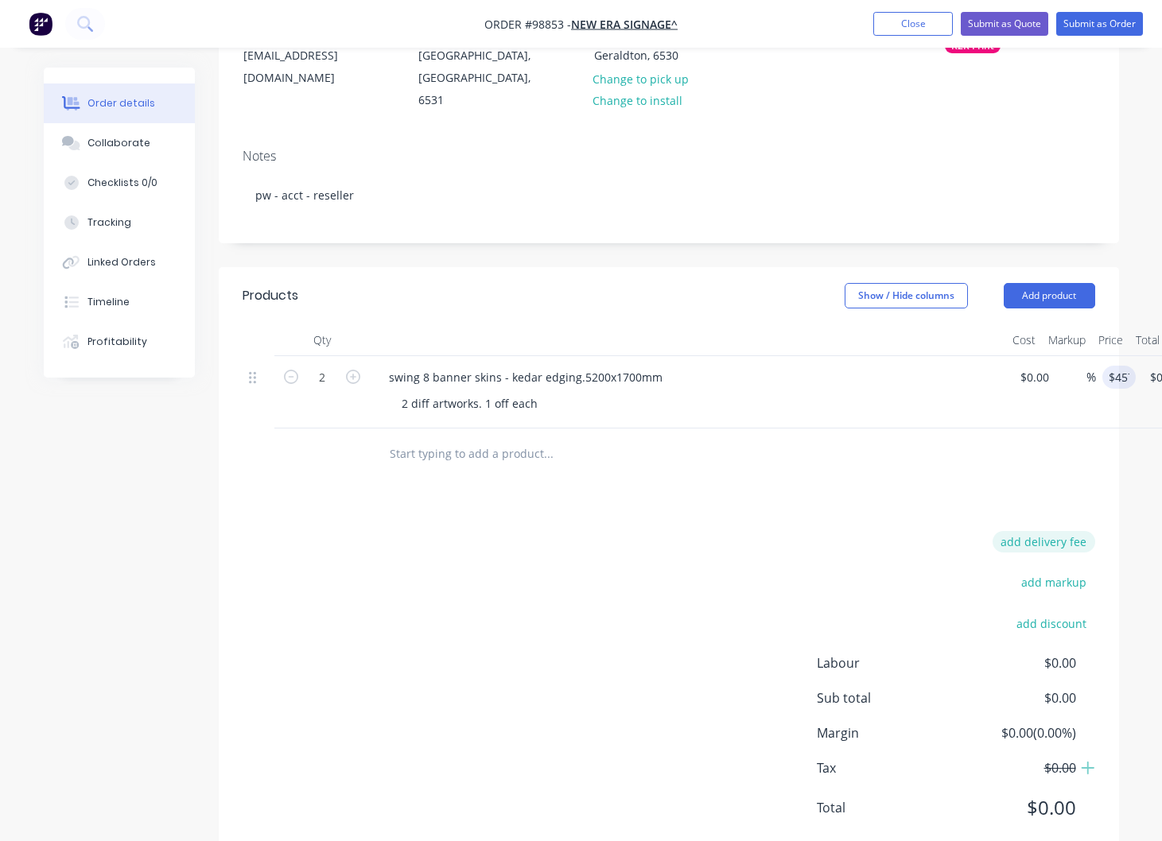
type input "$914.00"
click at [1043, 531] on button "add delivery fee" at bounding box center [1044, 541] width 103 height 21
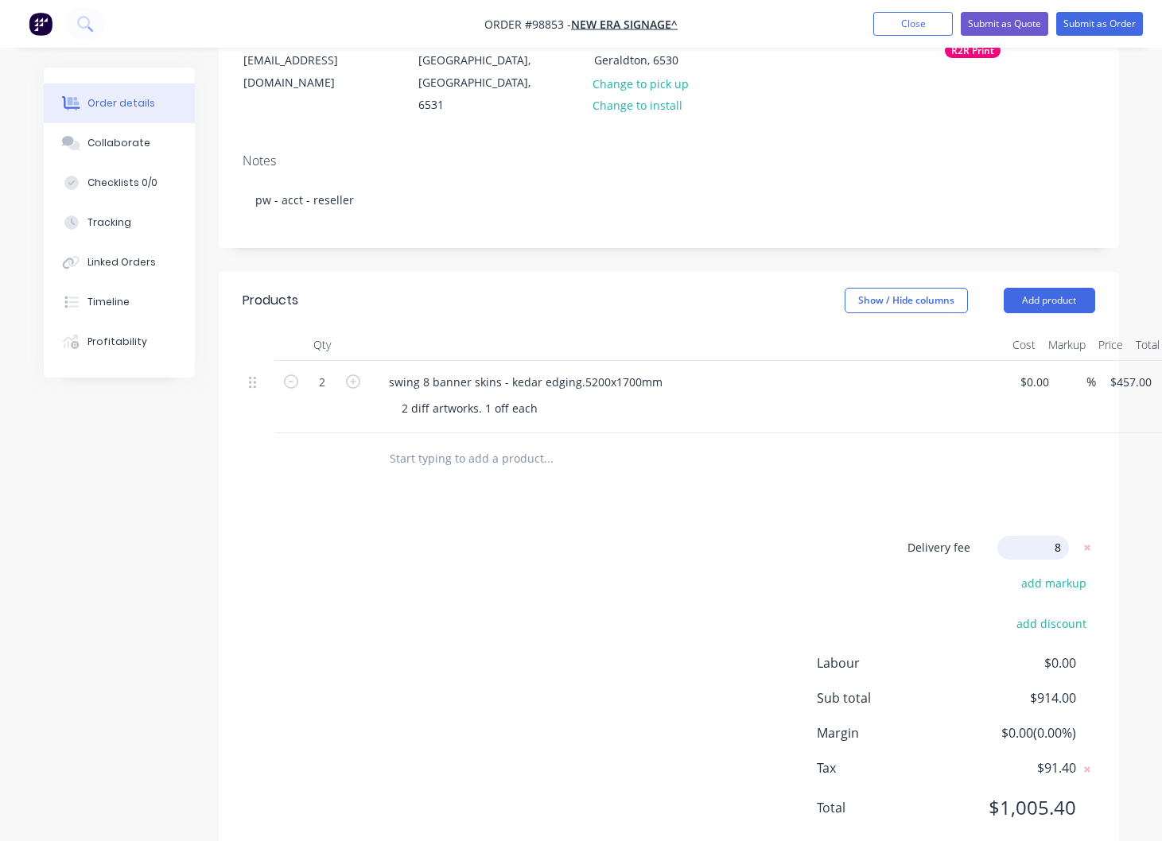
type input "85"
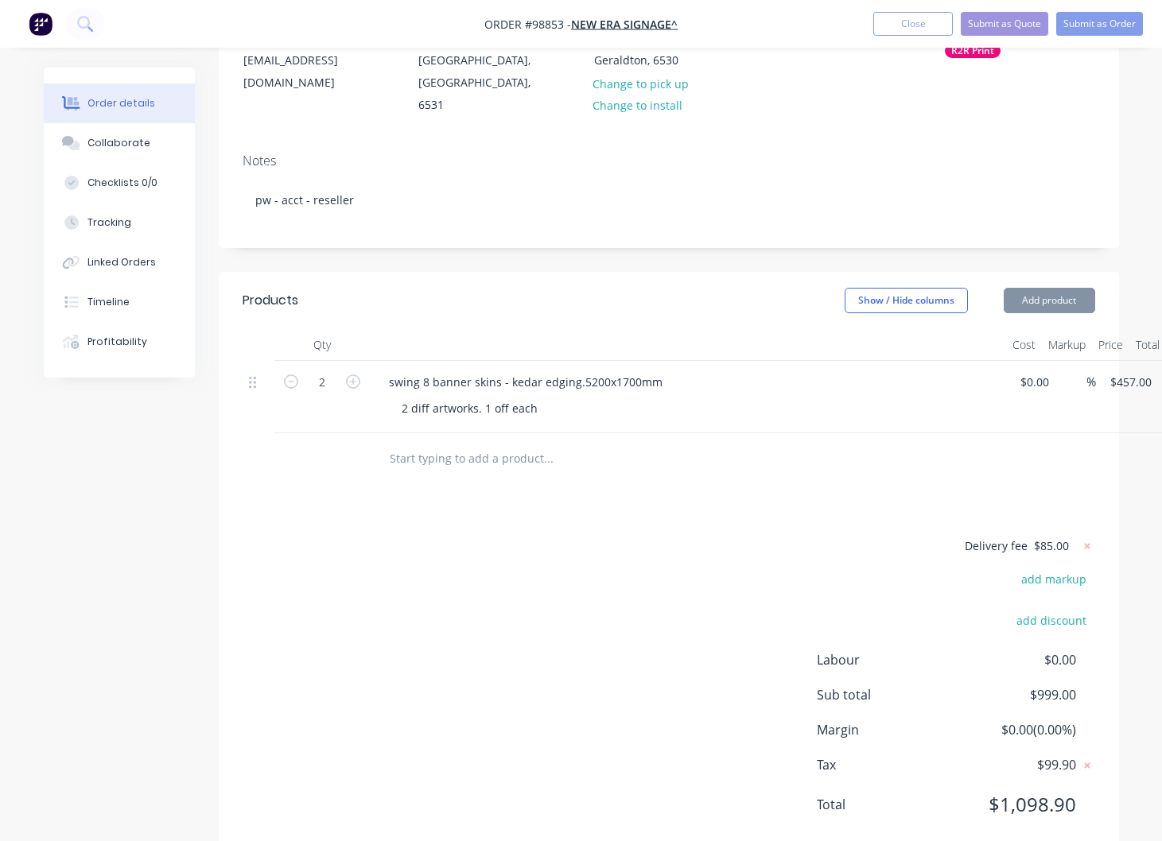
click at [464, 443] on input "text" at bounding box center [548, 459] width 318 height 32
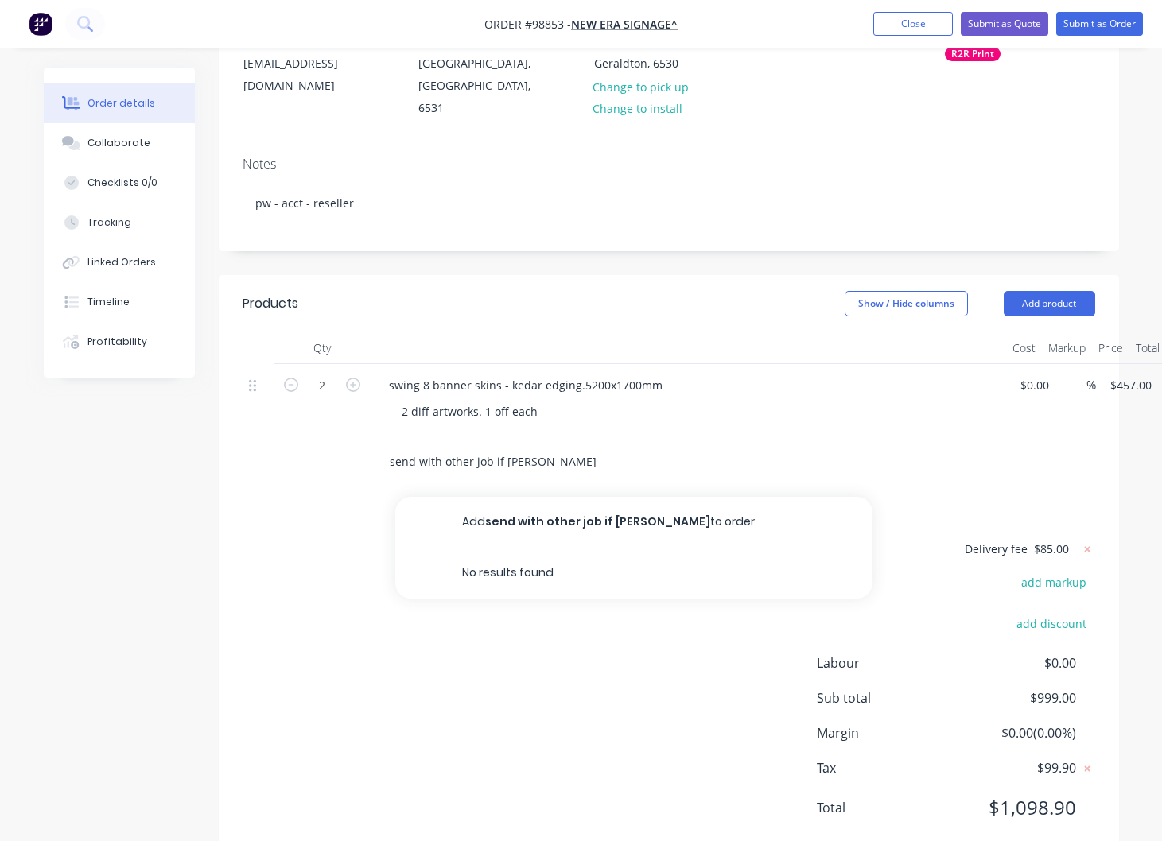
click at [519, 446] on input "send with other job if [PERSON_NAME]" at bounding box center [548, 462] width 318 height 32
type input "send with other job if [PERSON_NAME]"
click at [530, 446] on input "send with other job if [PERSON_NAME]" at bounding box center [548, 462] width 318 height 32
drag, startPoint x: 530, startPoint y: 416, endPoint x: 325, endPoint y: 406, distance: 204.7
click at [389, 446] on input "send with other job if [PERSON_NAME]" at bounding box center [548, 462] width 318 height 32
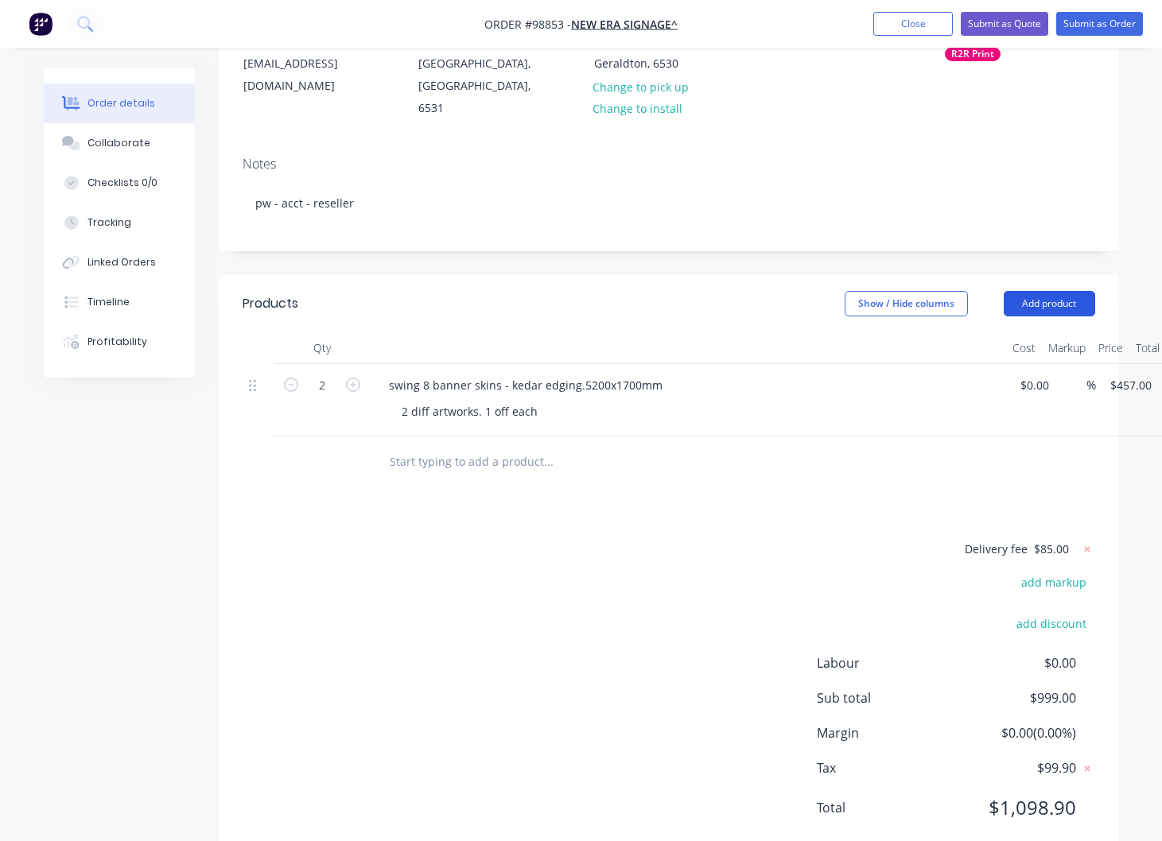
click at [1035, 291] on button "Add product" at bounding box center [1049, 303] width 91 height 25
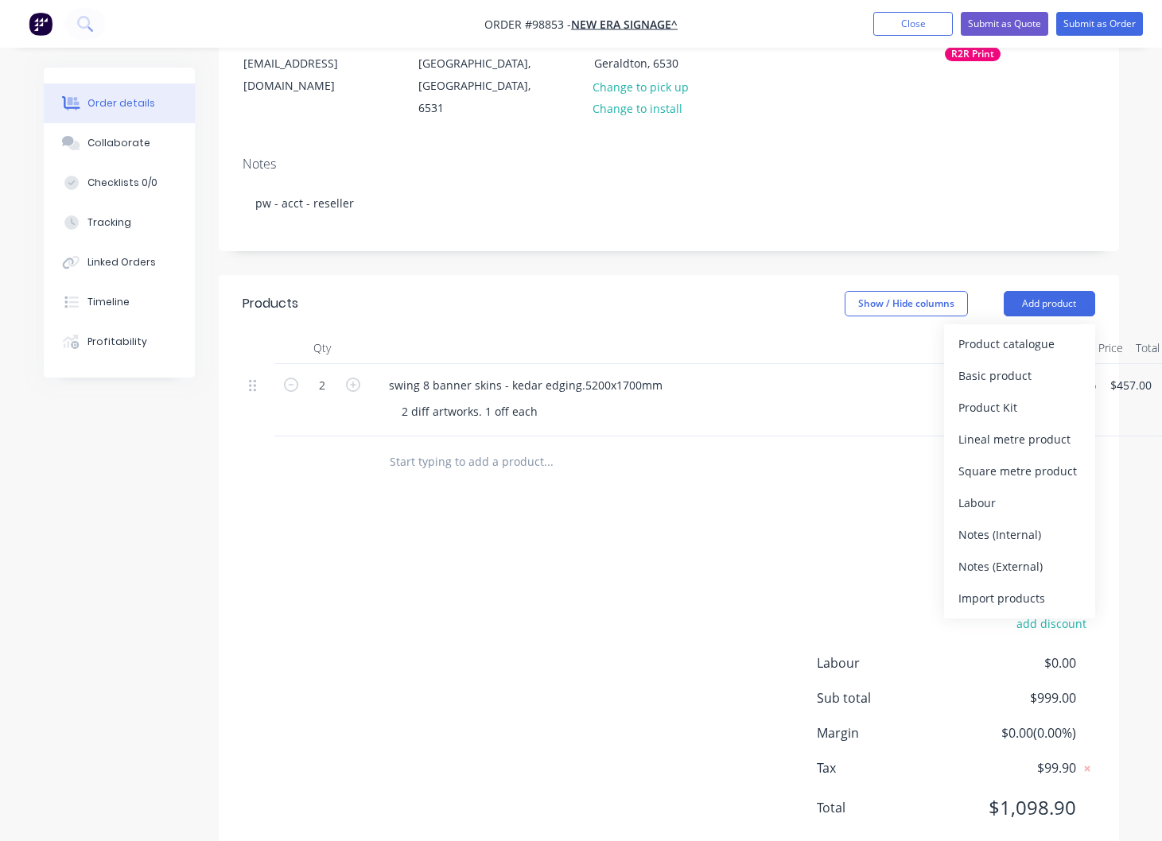
click at [1015, 555] on div "Notes (External)" at bounding box center [1019, 566] width 122 height 23
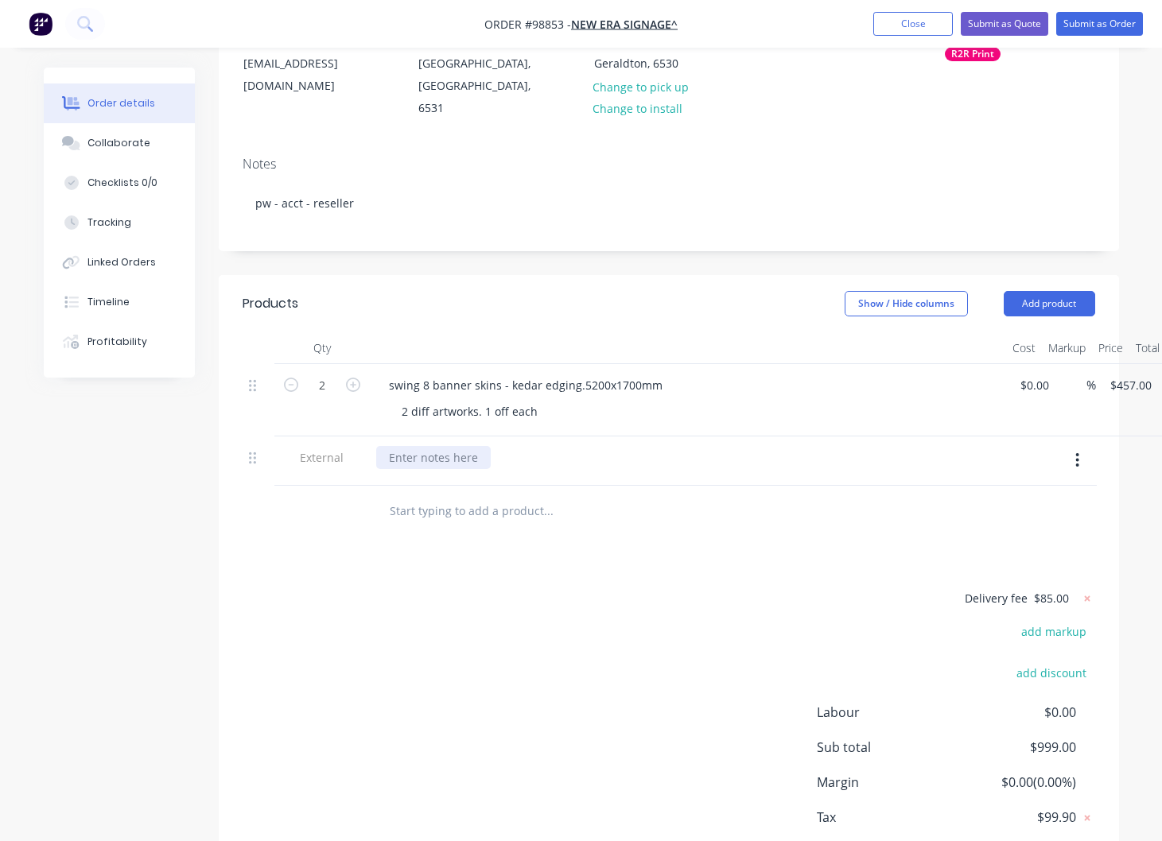
drag, startPoint x: 440, startPoint y: 412, endPoint x: 450, endPoint y: 410, distance: 10.6
click at [444, 446] on div at bounding box center [433, 457] width 115 height 23
paste div
click at [564, 446] on div "send with other job if able (havent quoted freight - but have estimated)" at bounding box center [579, 457] width 406 height 23
drag, startPoint x: 519, startPoint y: 471, endPoint x: 665, endPoint y: 446, distance: 148.4
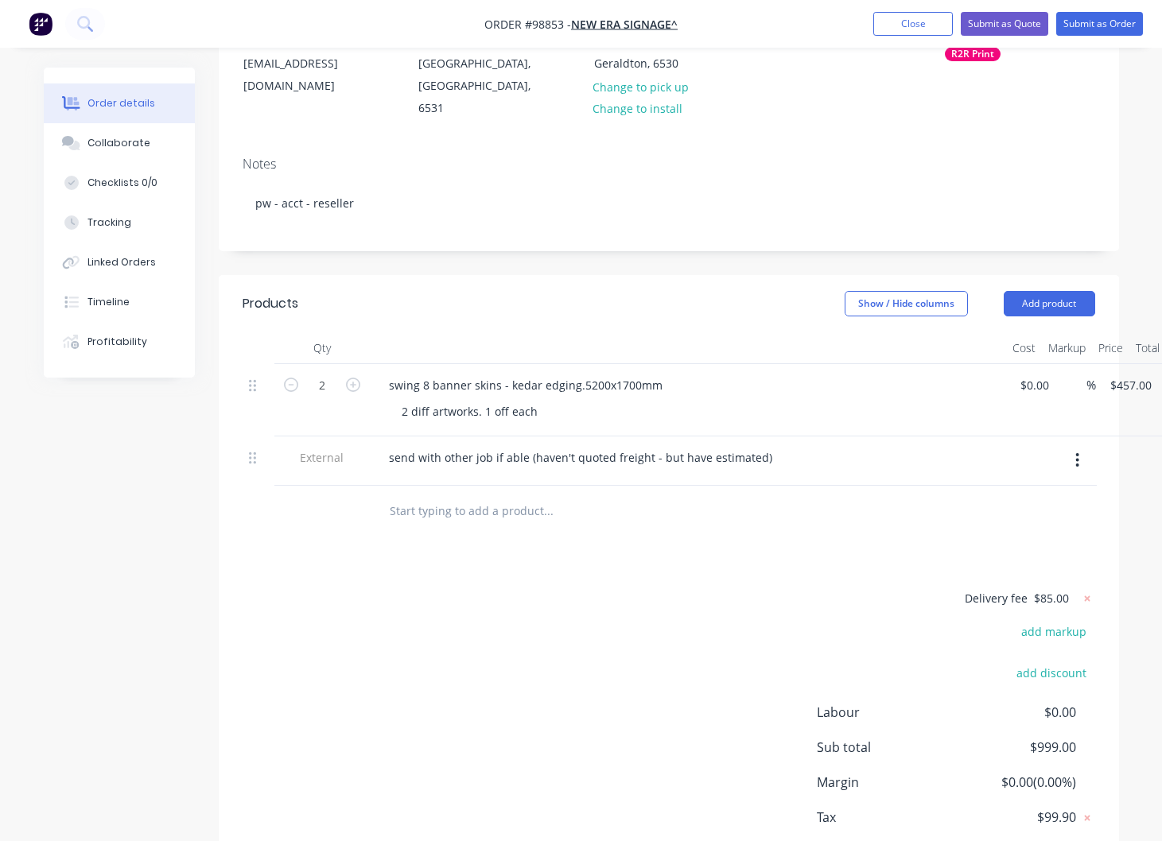
click at [519, 495] on input "text" at bounding box center [548, 511] width 318 height 32
drag, startPoint x: 1037, startPoint y: 262, endPoint x: 1036, endPoint y: 277, distance: 15.2
click at [1037, 291] on button "Add product" at bounding box center [1049, 303] width 91 height 25
drag, startPoint x: 1003, startPoint y: 529, endPoint x: 550, endPoint y: 515, distance: 452.8
click at [997, 555] on div "Notes (External)" at bounding box center [1019, 566] width 122 height 23
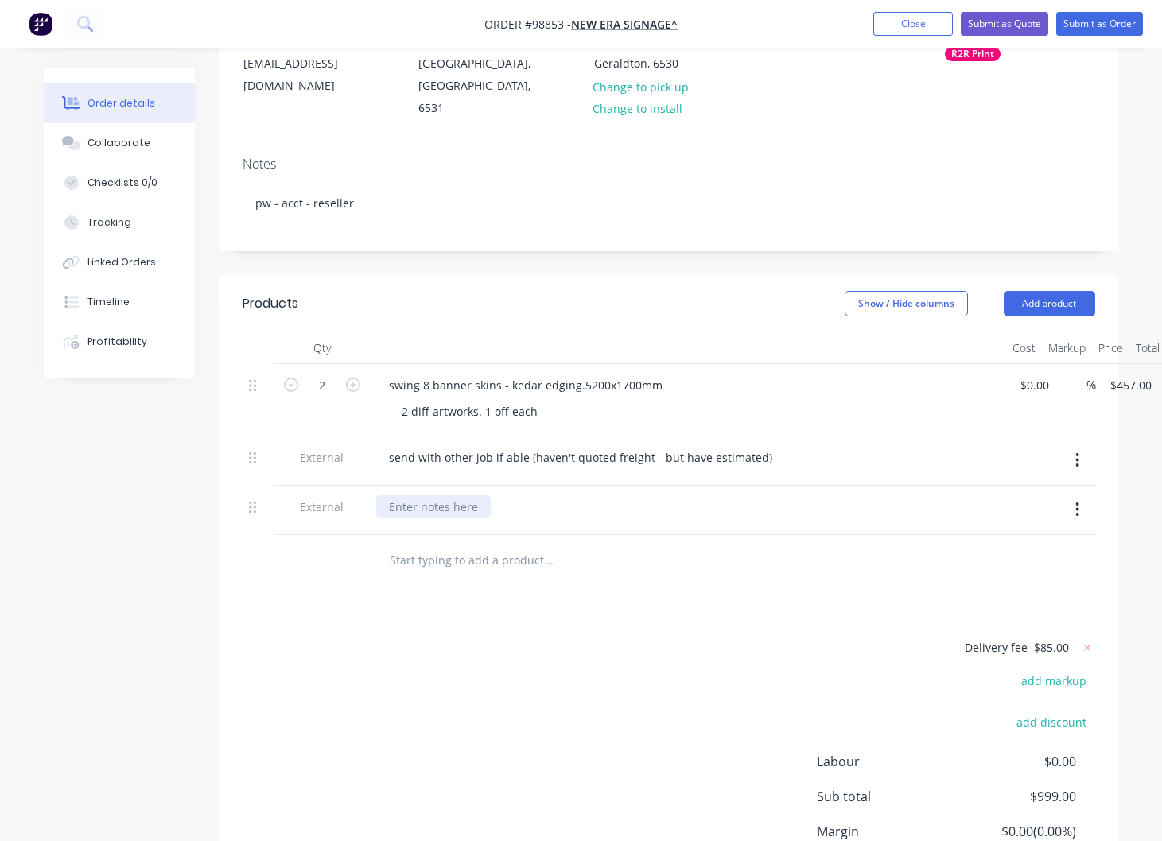
click at [405, 495] on div at bounding box center [433, 506] width 115 height 23
click at [912, 24] on button "Close" at bounding box center [913, 24] width 80 height 24
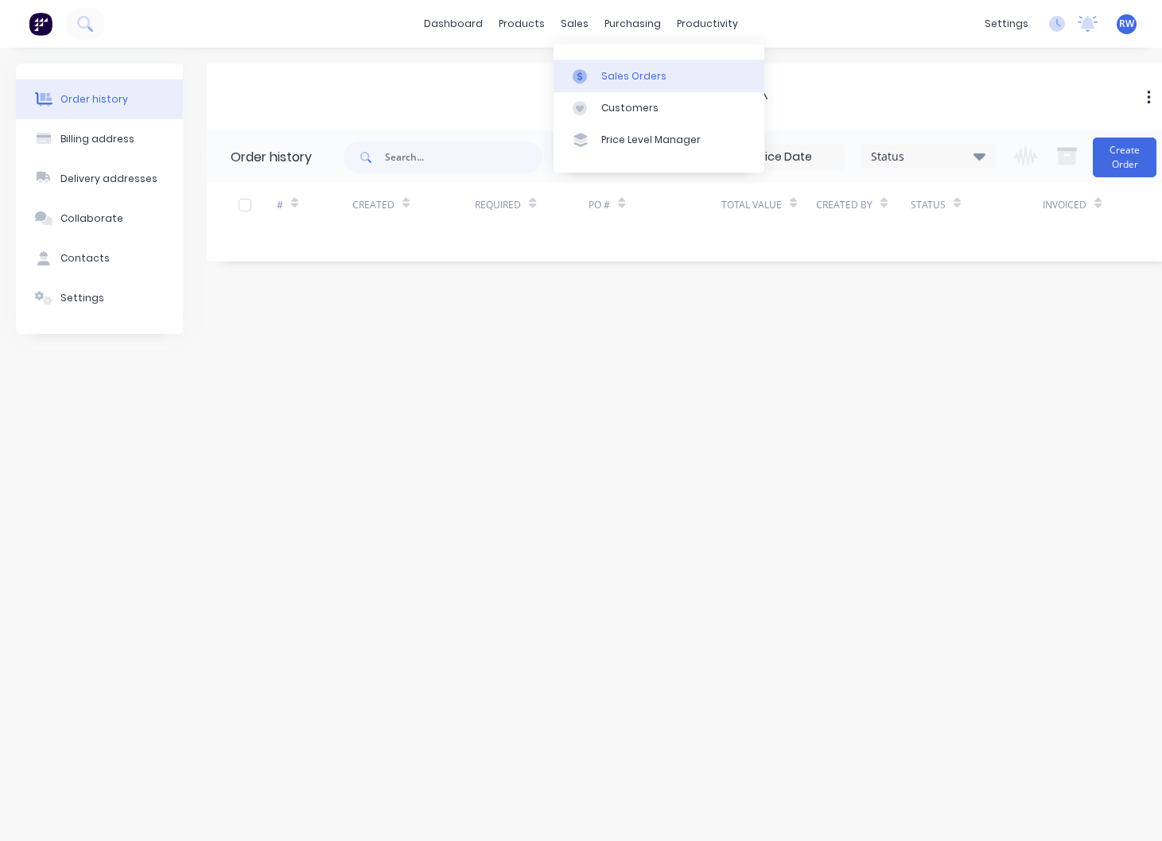
click at [635, 77] on div "Sales Orders" at bounding box center [633, 76] width 65 height 14
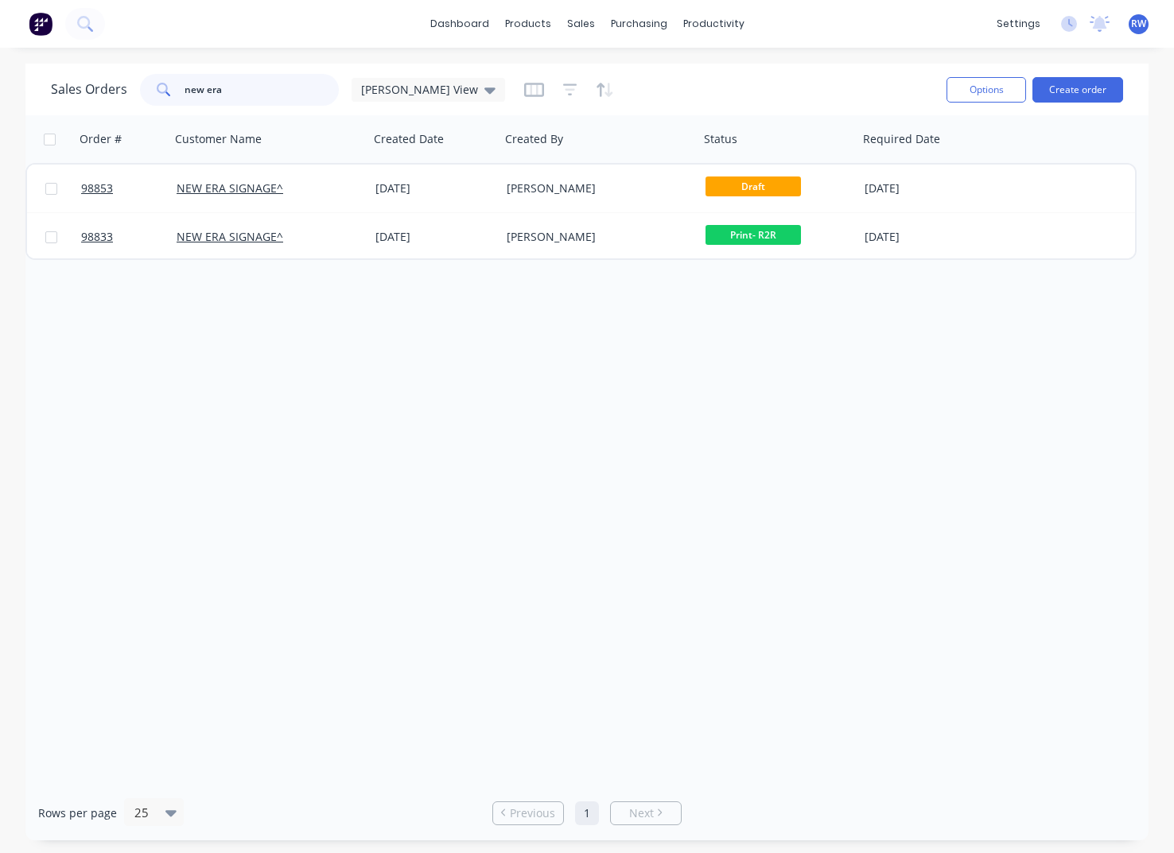
drag, startPoint x: 264, startPoint y: 90, endPoint x: 134, endPoint y: 84, distance: 130.6
click at [185, 84] on input "new era" at bounding box center [262, 90] width 155 height 32
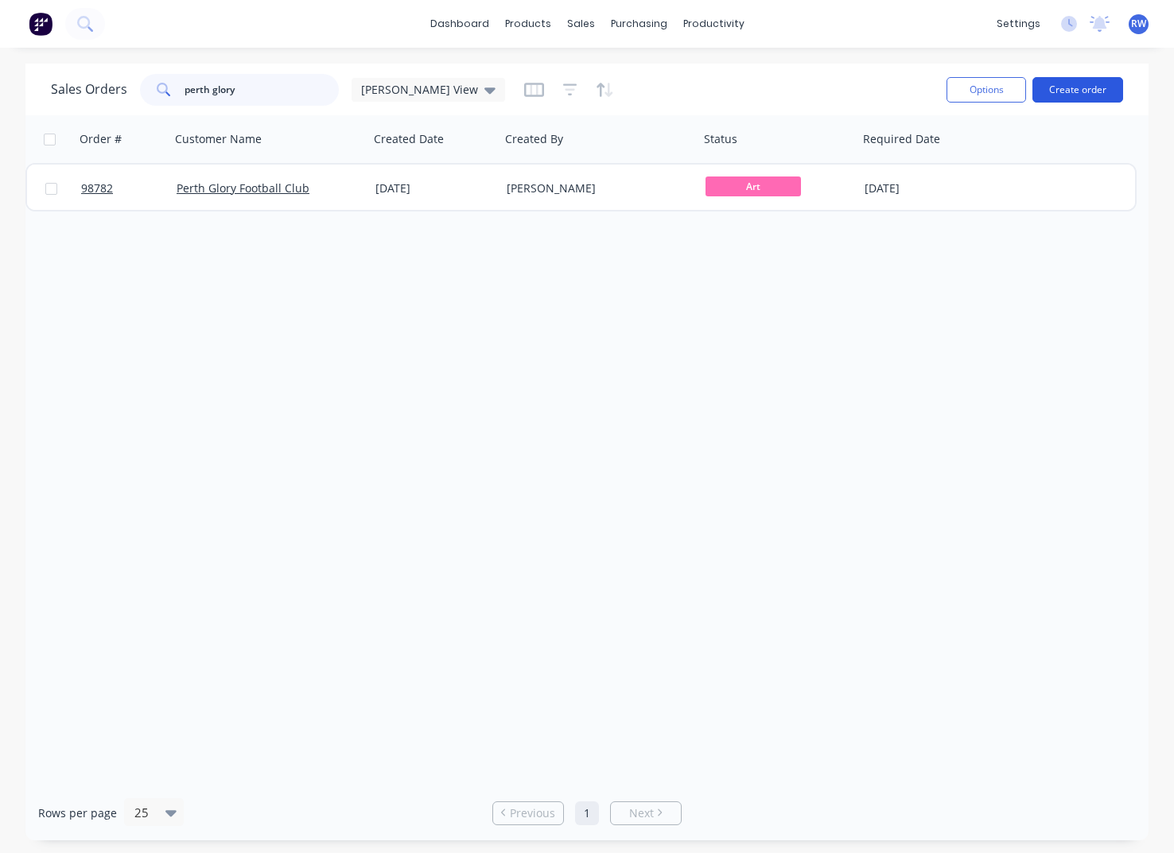
type input "perth glory"
click at [1082, 92] on button "Create order" at bounding box center [1077, 89] width 91 height 25
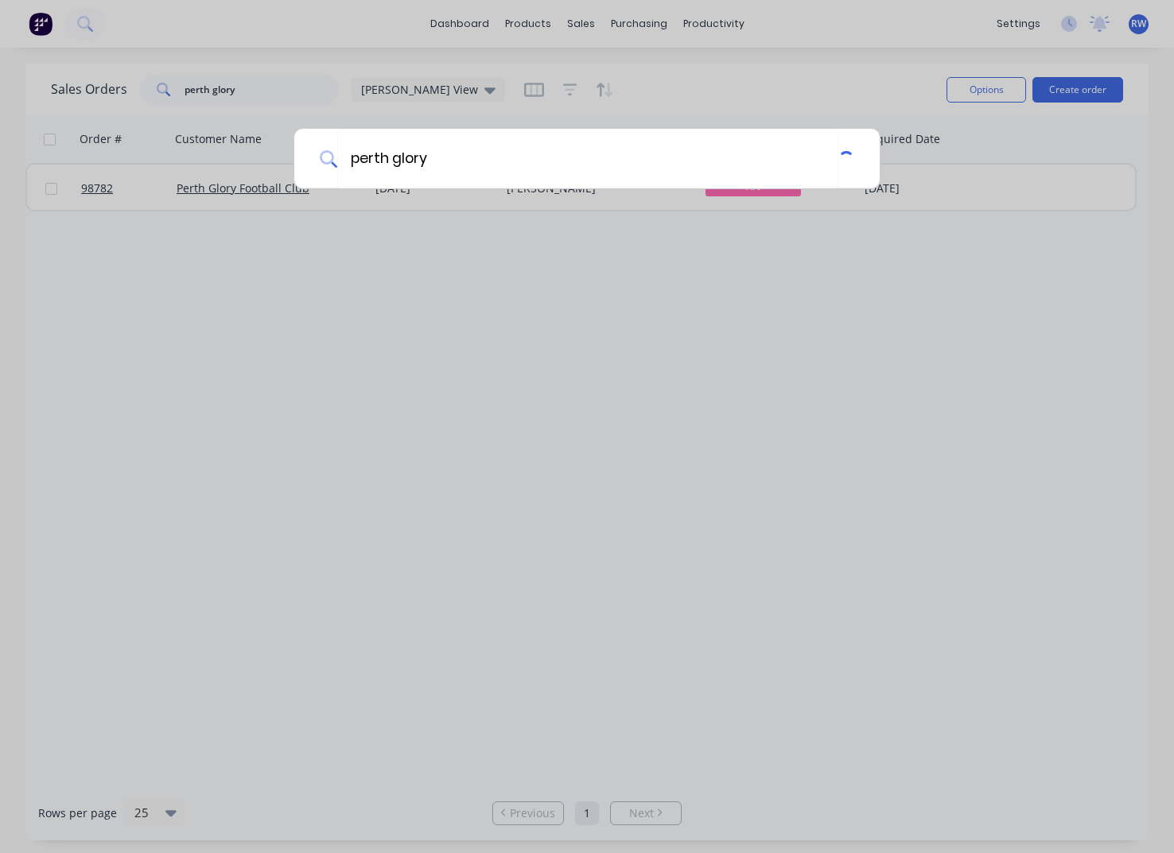
type input "perth glory"
click at [554, 162] on input "perth glory" at bounding box center [589, 159] width 504 height 60
click at [848, 161] on icon at bounding box center [847, 158] width 10 height 10
click at [738, 96] on div at bounding box center [587, 426] width 1174 height 853
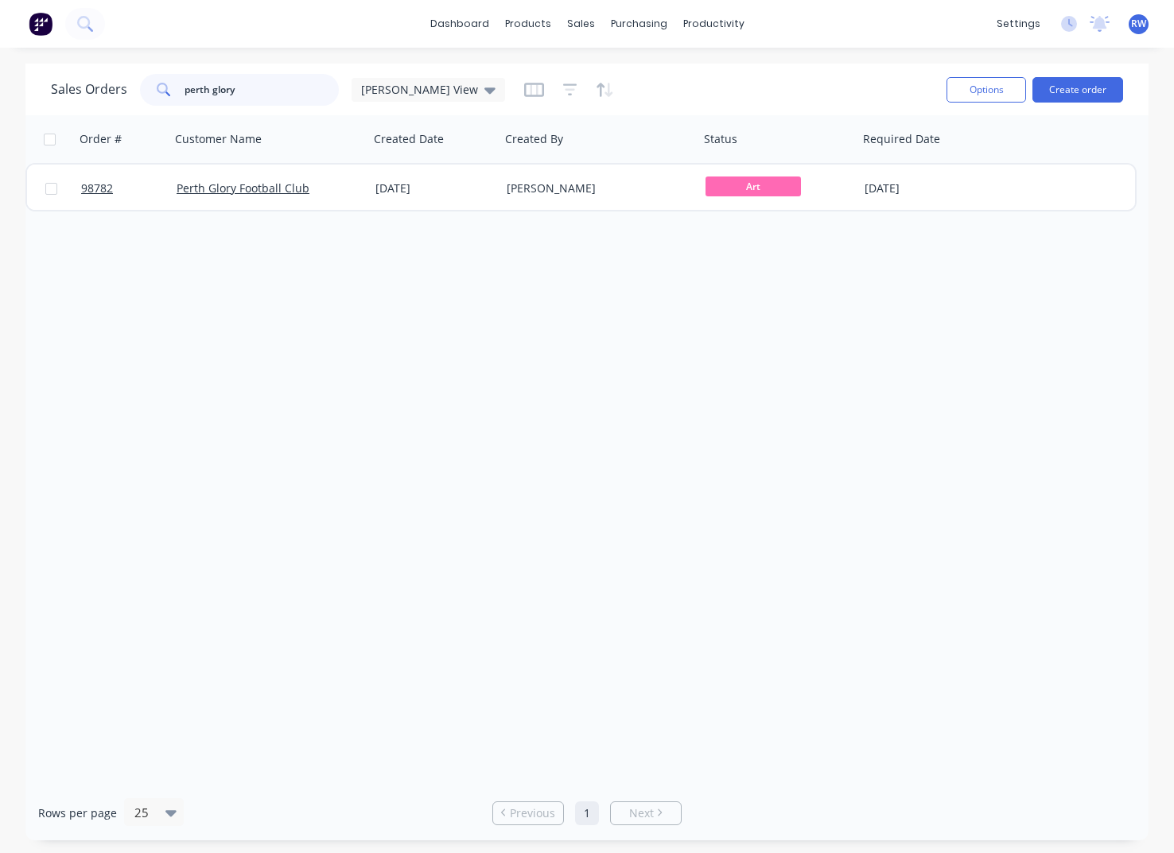
click at [251, 83] on input "perth glory" at bounding box center [262, 90] width 155 height 32
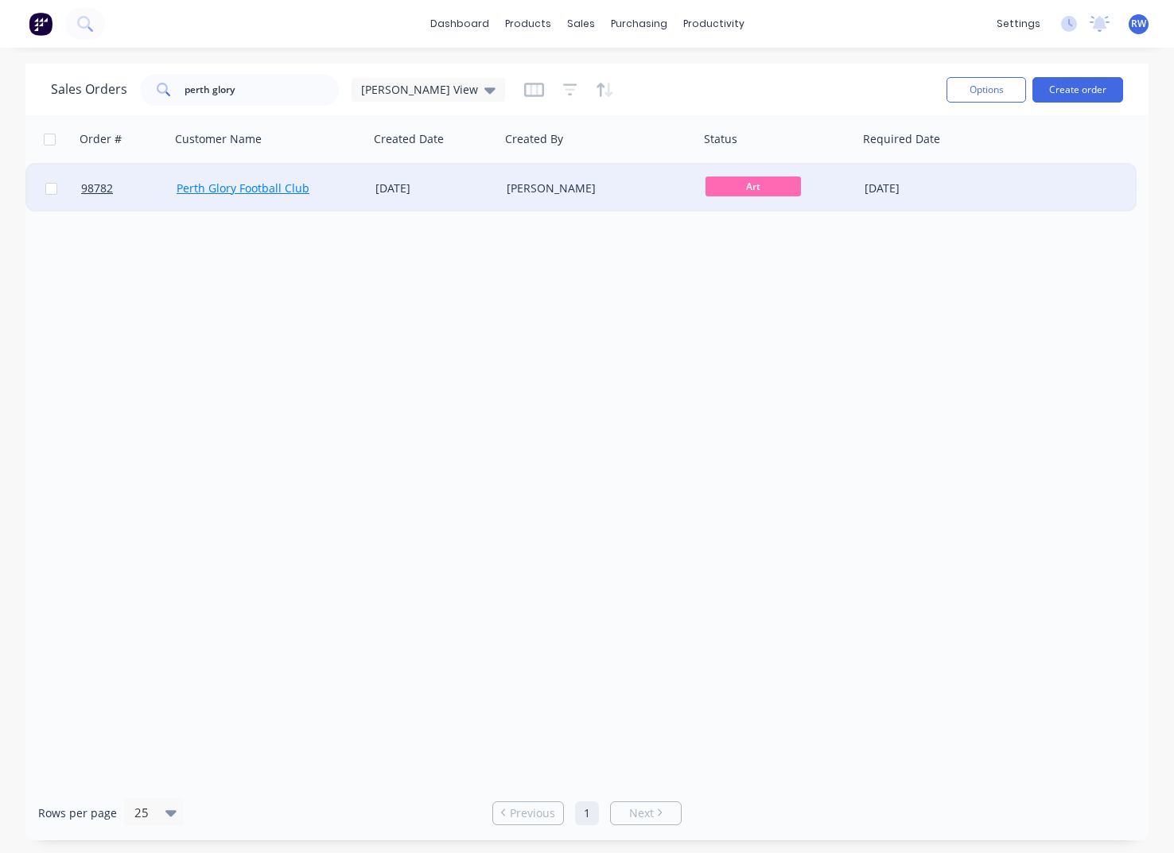
click at [216, 185] on link "Perth Glory Football Club" at bounding box center [243, 188] width 133 height 15
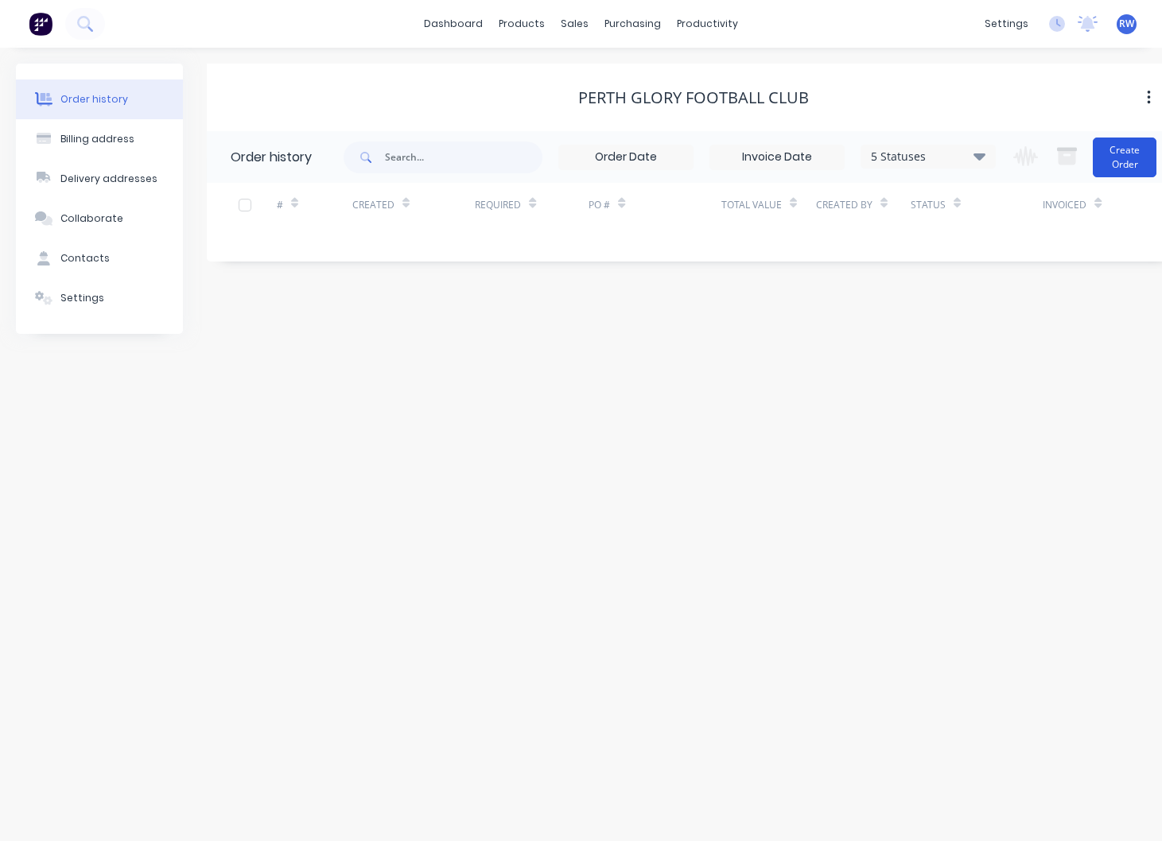
click at [1133, 155] on button "Create Order" at bounding box center [1125, 158] width 64 height 40
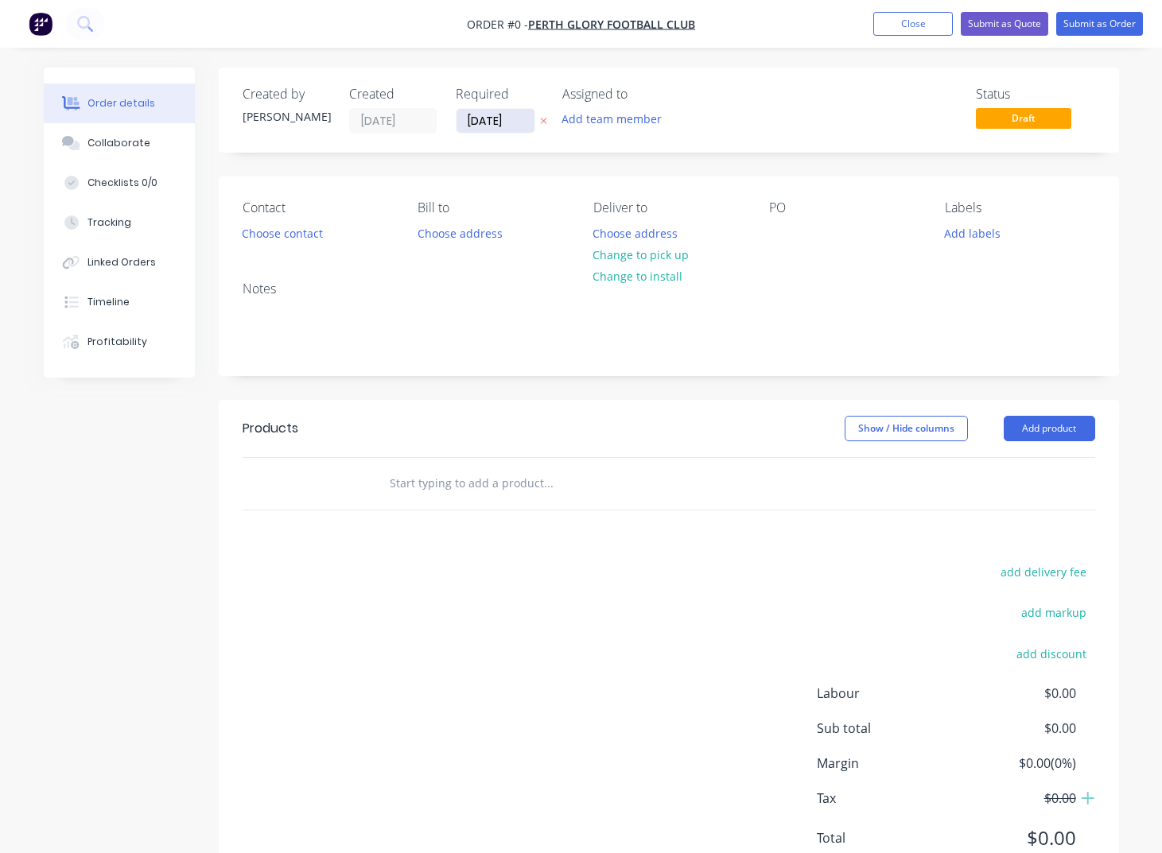
click at [523, 122] on input "[DATE]" at bounding box center [496, 121] width 78 height 24
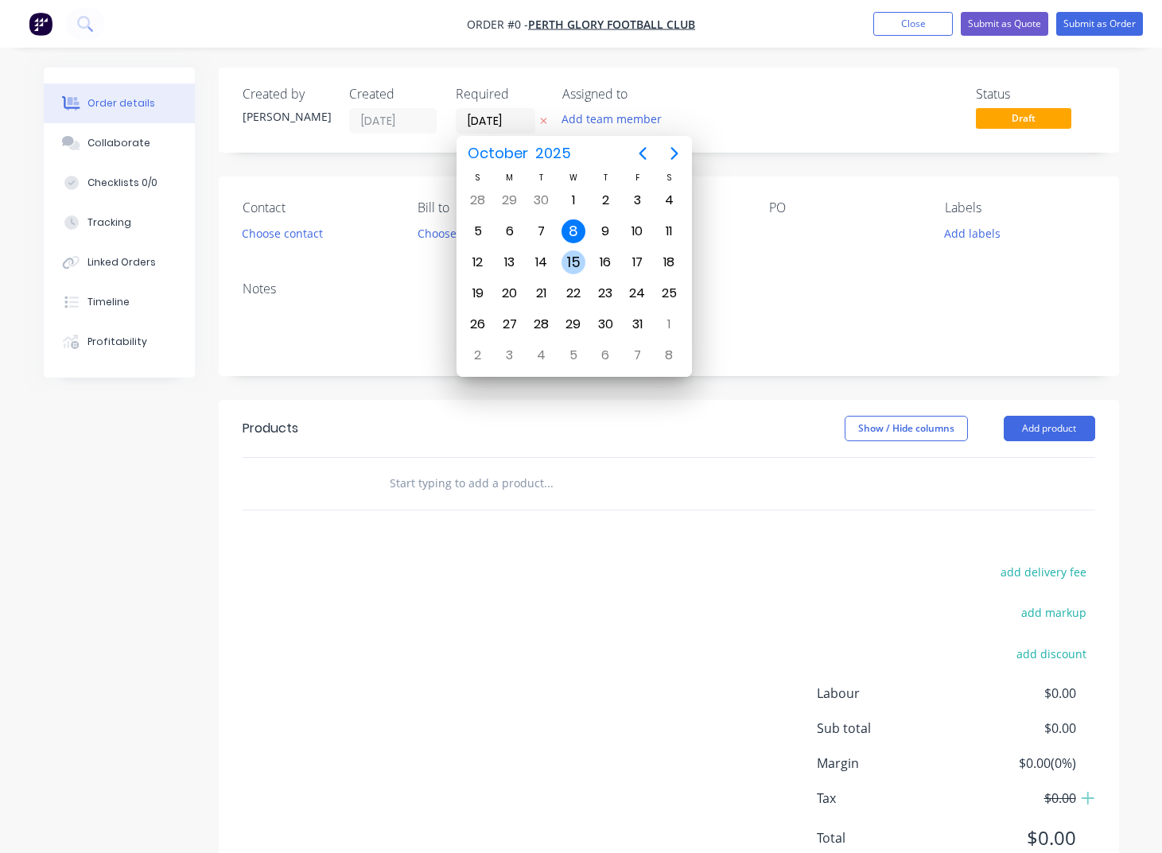
click at [572, 262] on div "15" at bounding box center [574, 263] width 24 height 24
type input "[DATE]"
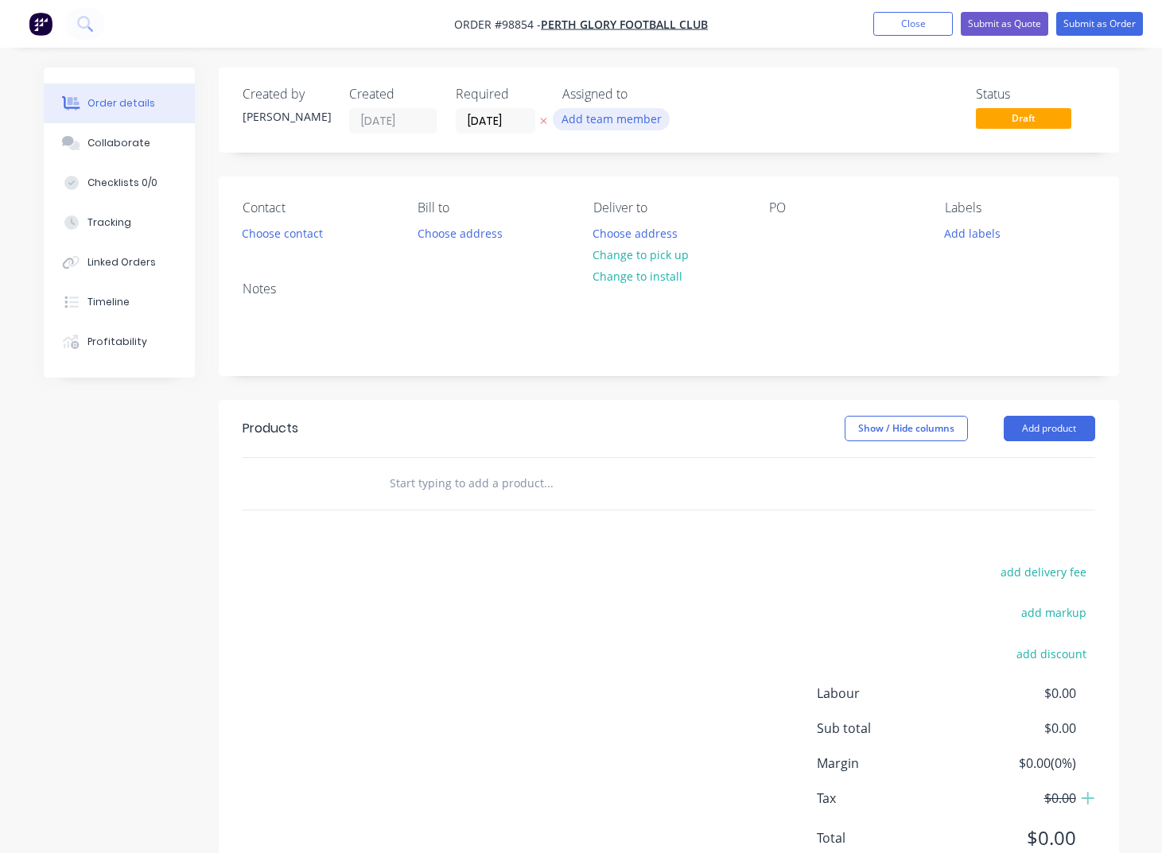
click at [592, 120] on button "Add team member" at bounding box center [611, 118] width 117 height 21
type input "r"
type input "[PERSON_NAME]"
click at [619, 208] on div "[PERSON_NAME]" at bounding box center [690, 208] width 159 height 17
click at [284, 232] on button "Choose contact" at bounding box center [282, 232] width 98 height 21
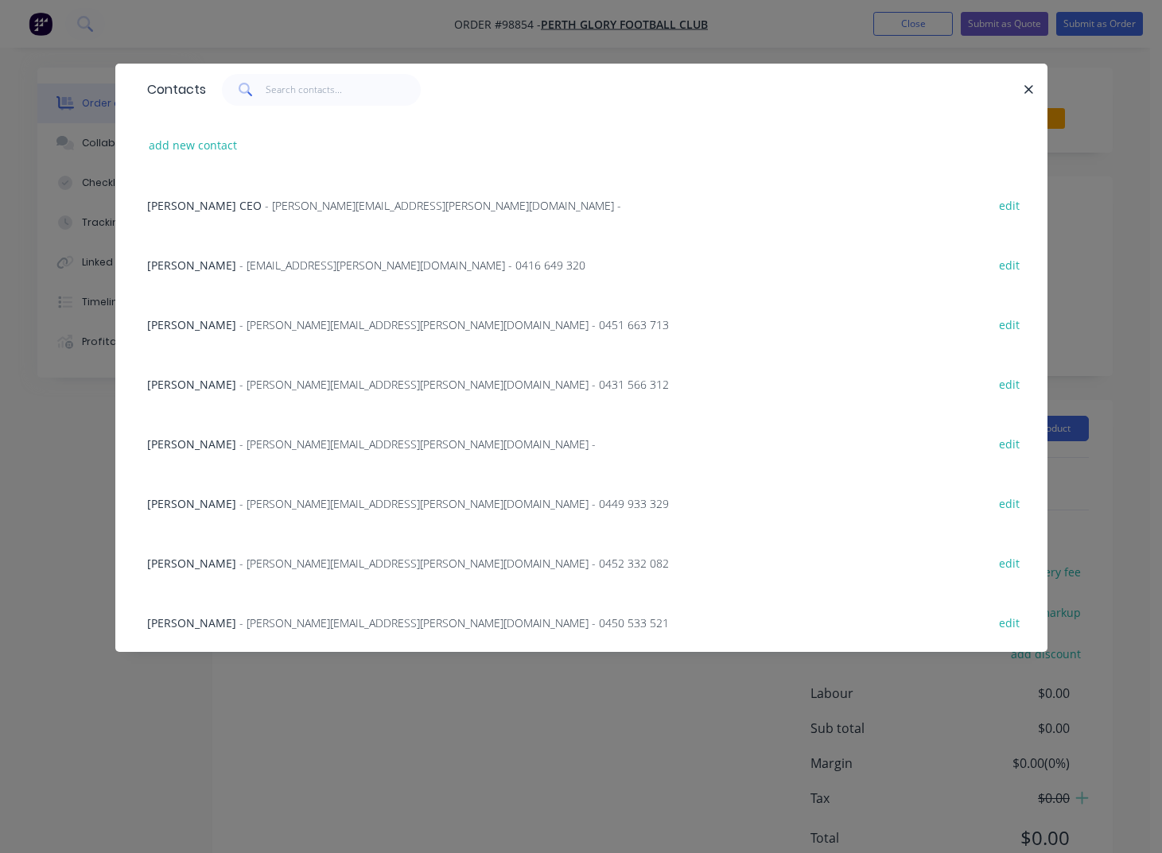
click at [293, 326] on span "- [PERSON_NAME][EMAIL_ADDRESS][PERSON_NAME][DOMAIN_NAME] - 0451 663 713" at bounding box center [453, 324] width 429 height 15
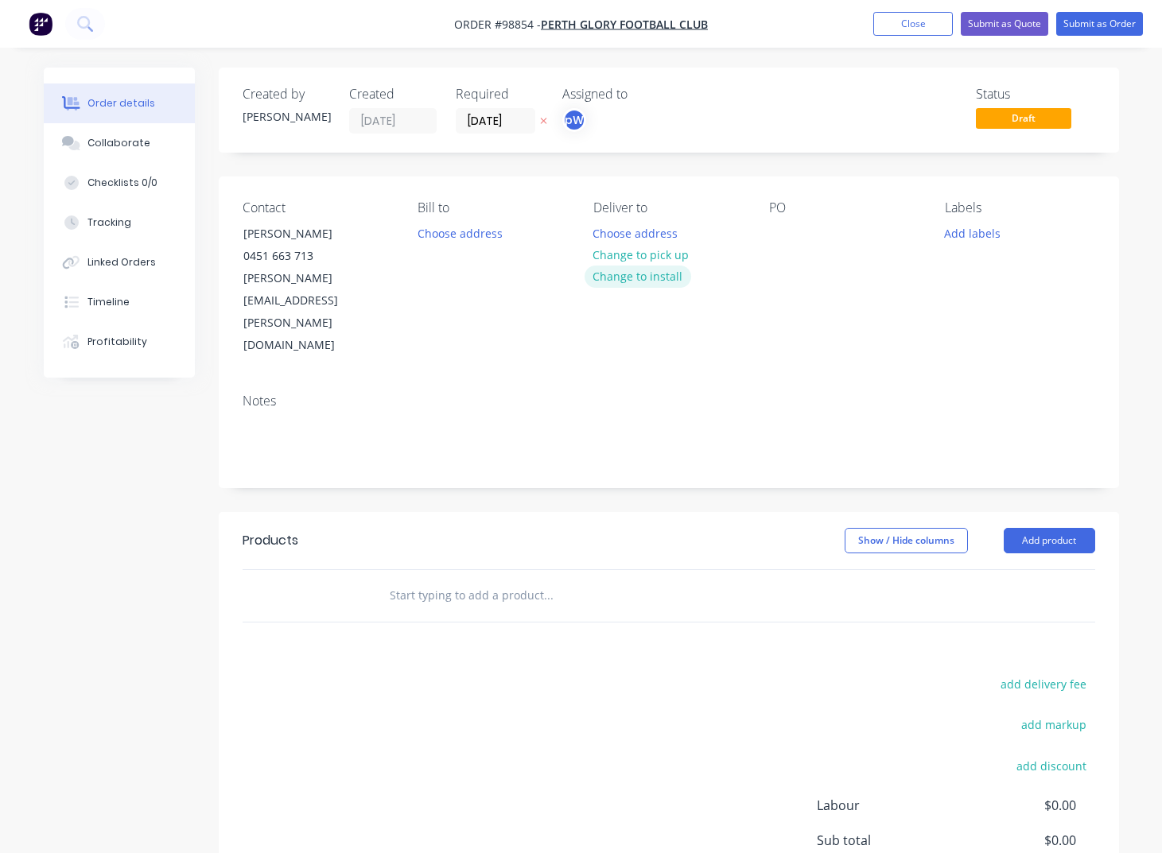
click at [651, 279] on button "Change to install" at bounding box center [638, 276] width 107 height 21
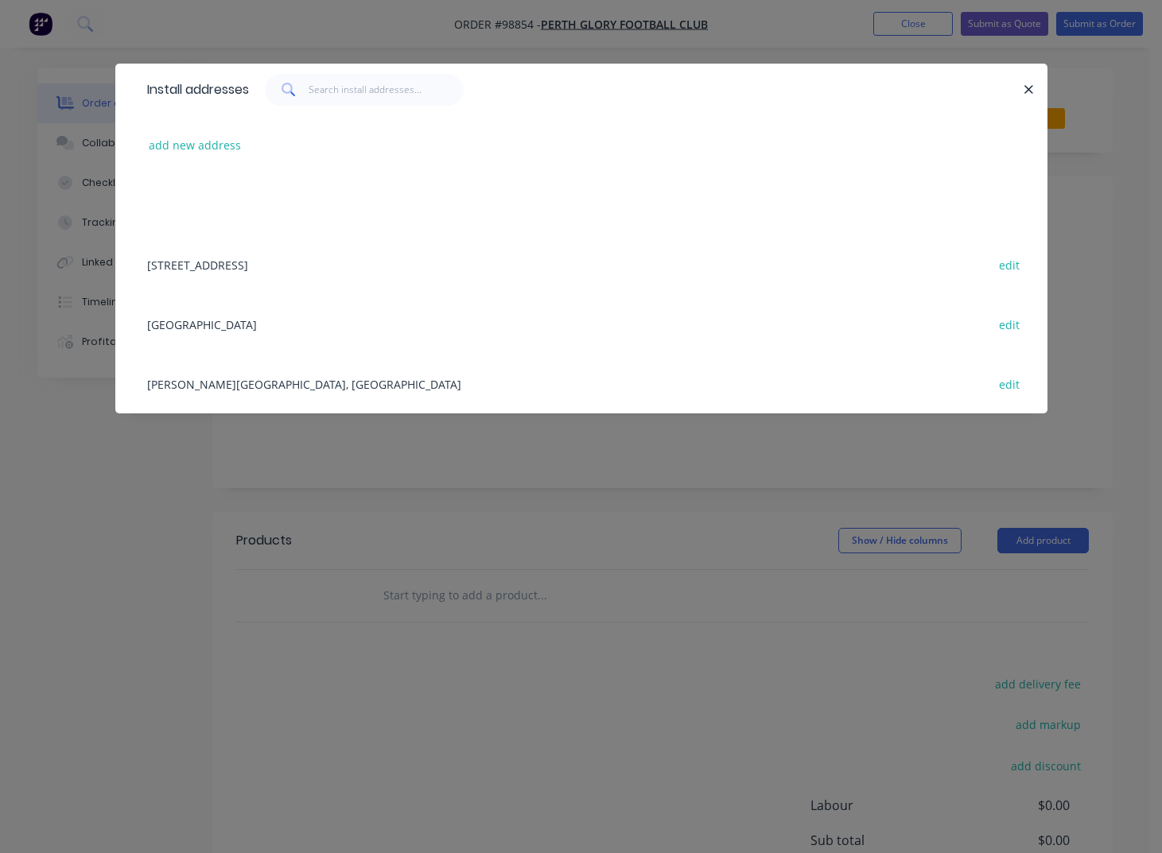
click at [169, 326] on div "HBF Park edit" at bounding box center [581, 324] width 884 height 60
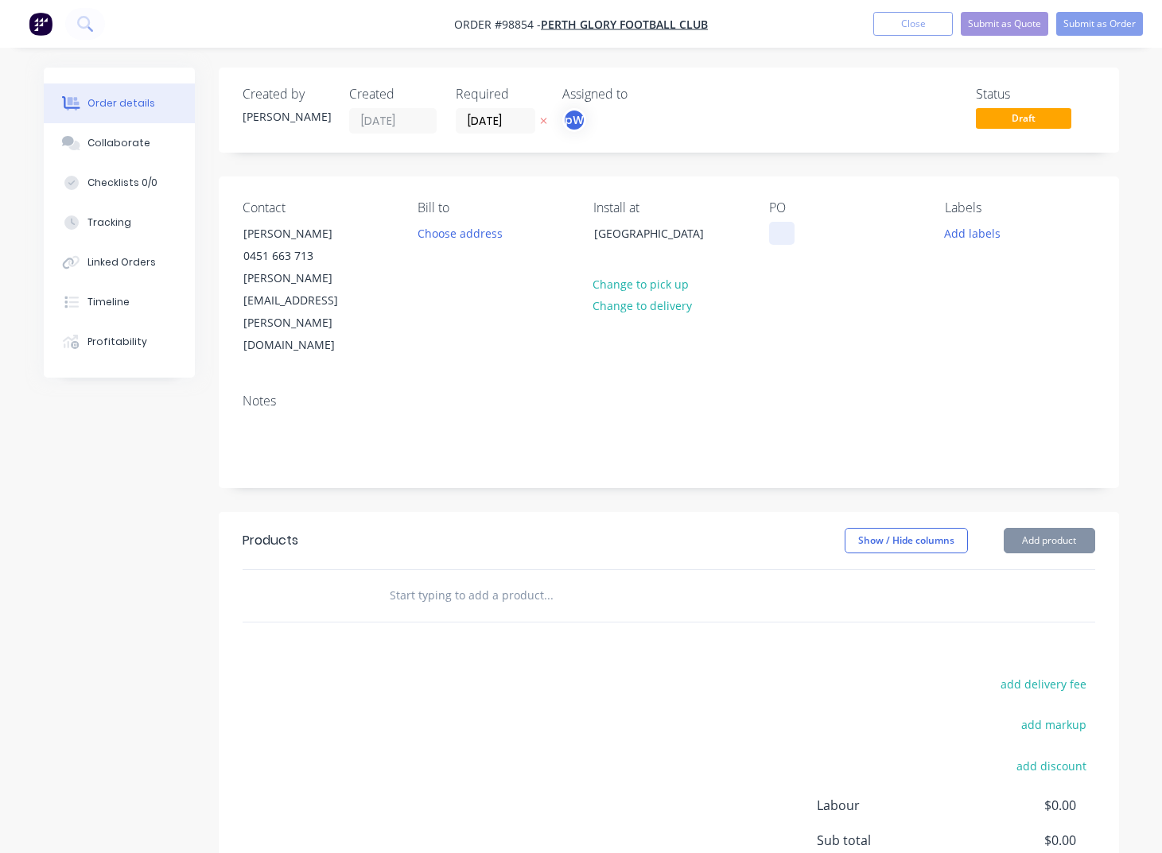
click at [771, 231] on div at bounding box center [781, 233] width 25 height 23
click at [961, 230] on button "Add labels" at bounding box center [972, 232] width 73 height 21
click at [977, 236] on button "Add labels" at bounding box center [972, 232] width 73 height 21
click at [978, 236] on button "Add labels" at bounding box center [972, 232] width 73 height 21
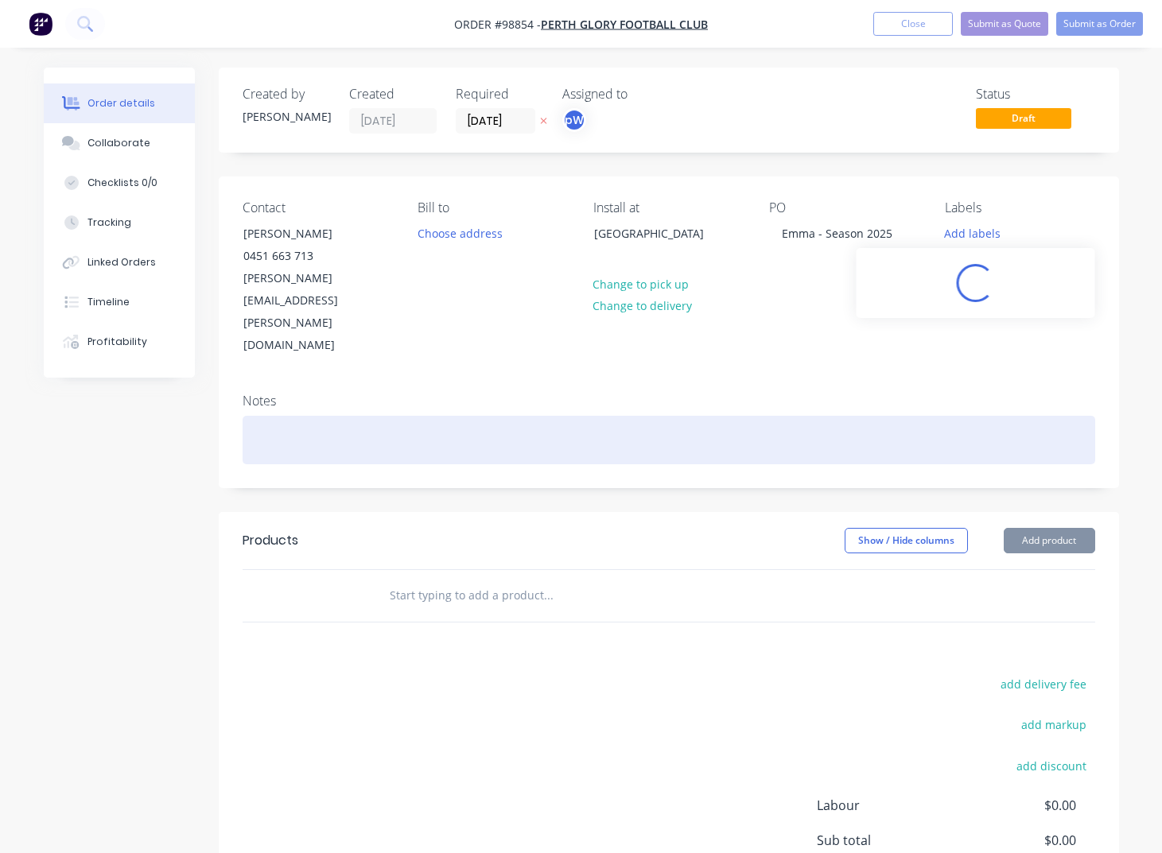
click at [286, 416] on div at bounding box center [669, 440] width 853 height 49
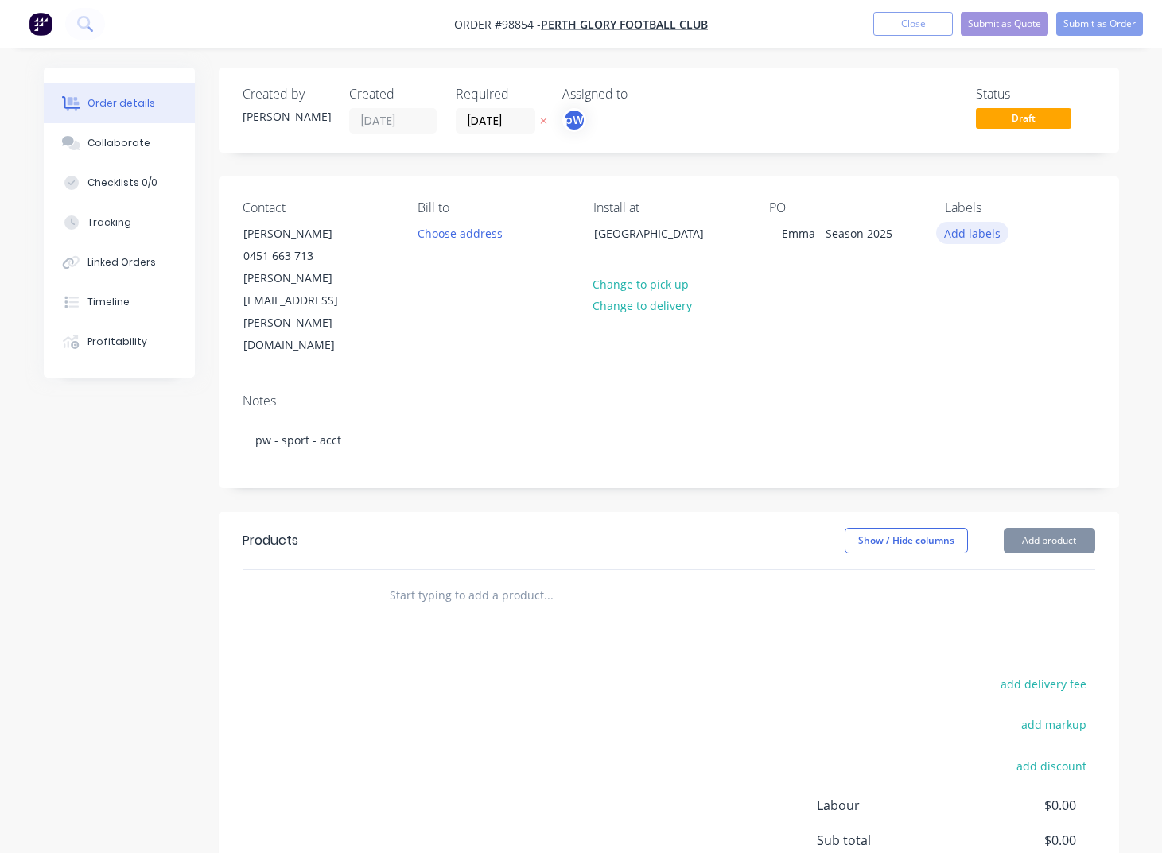
click at [966, 234] on button "Add labels" at bounding box center [972, 232] width 73 height 21
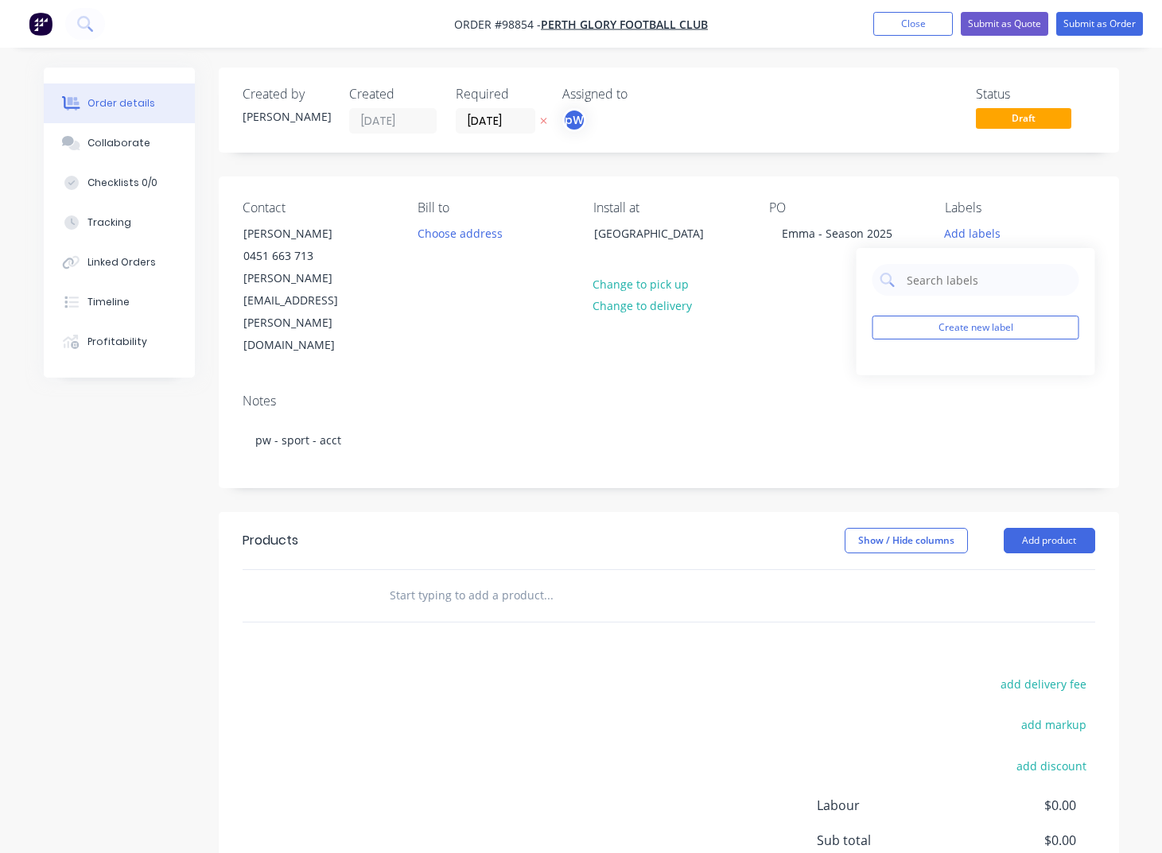
click at [783, 381] on div "Notes pw - sport - acct" at bounding box center [669, 434] width 900 height 107
click at [976, 234] on button "Add labels" at bounding box center [972, 232] width 73 height 21
click at [913, 372] on div "ART - Proof" at bounding box center [931, 375] width 63 height 17
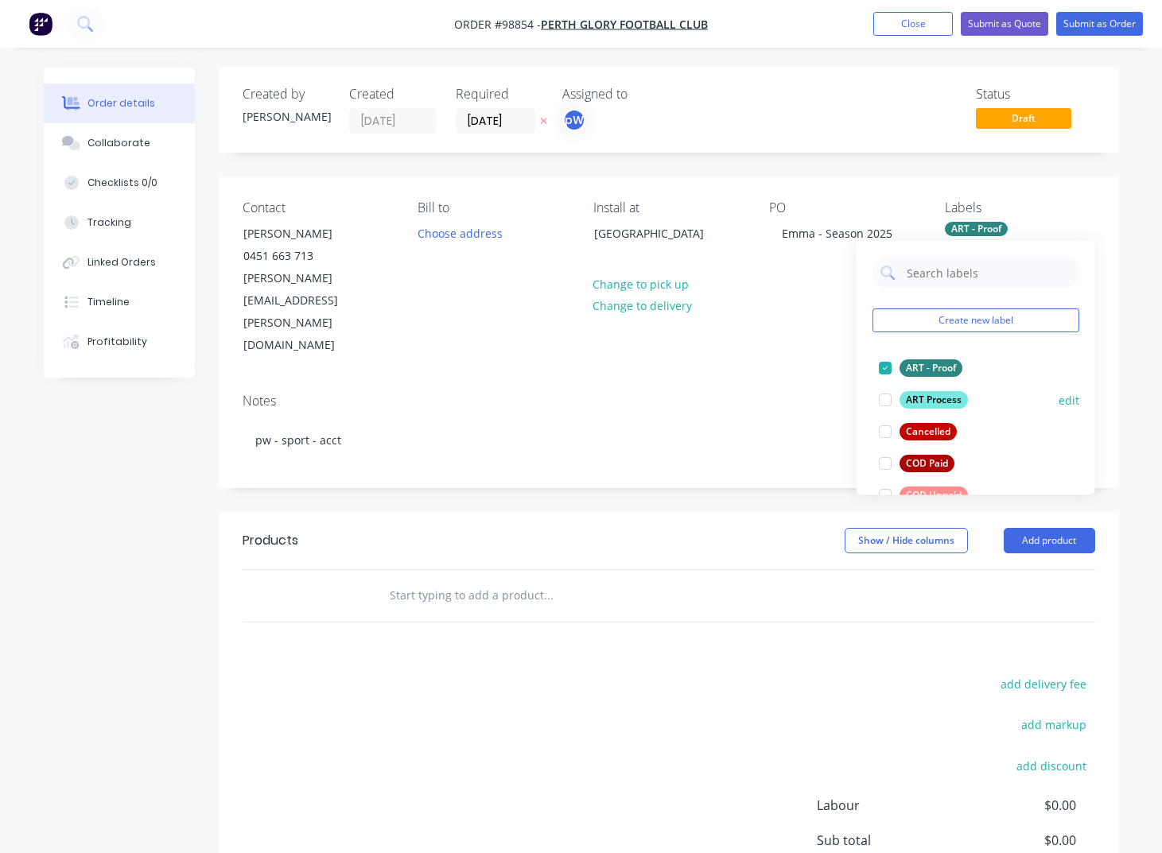
click at [923, 397] on div "ART Process" at bounding box center [934, 399] width 68 height 17
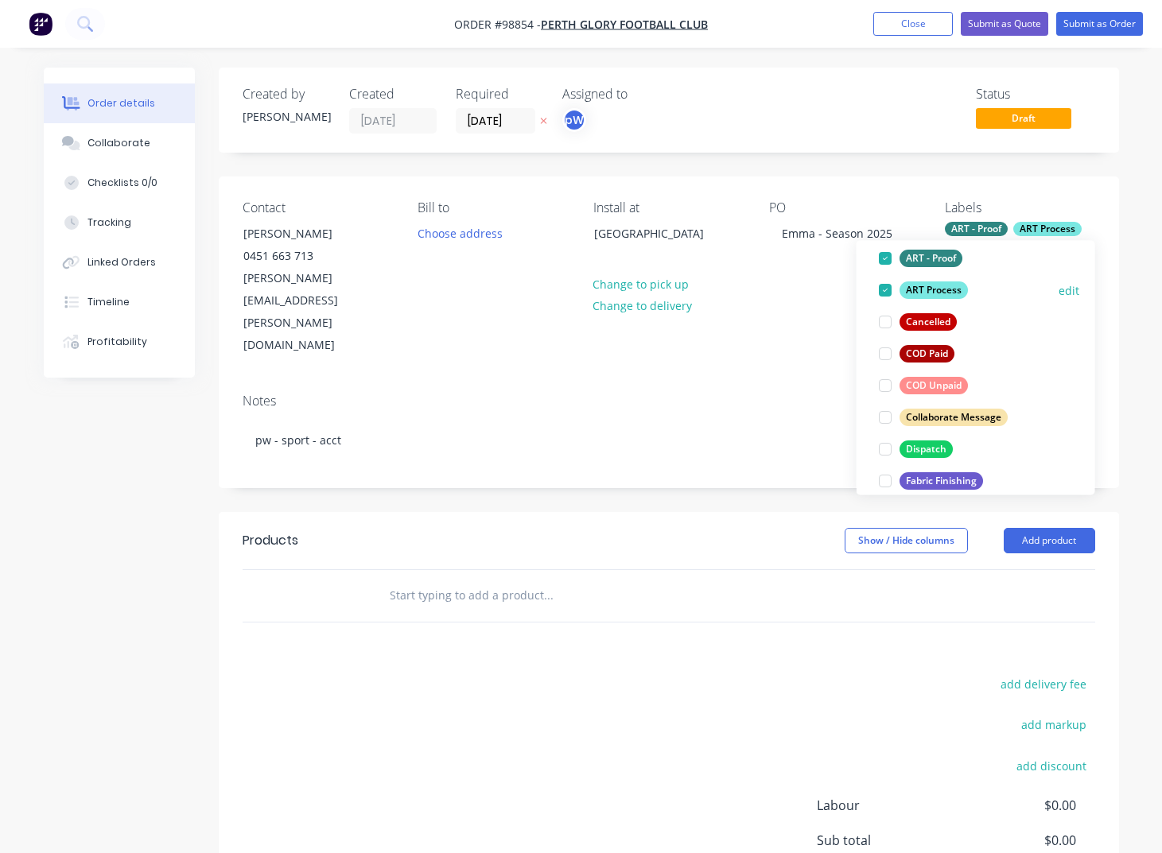
scroll to position [111, 0]
click at [919, 448] on div "Dispatch" at bounding box center [926, 447] width 53 height 17
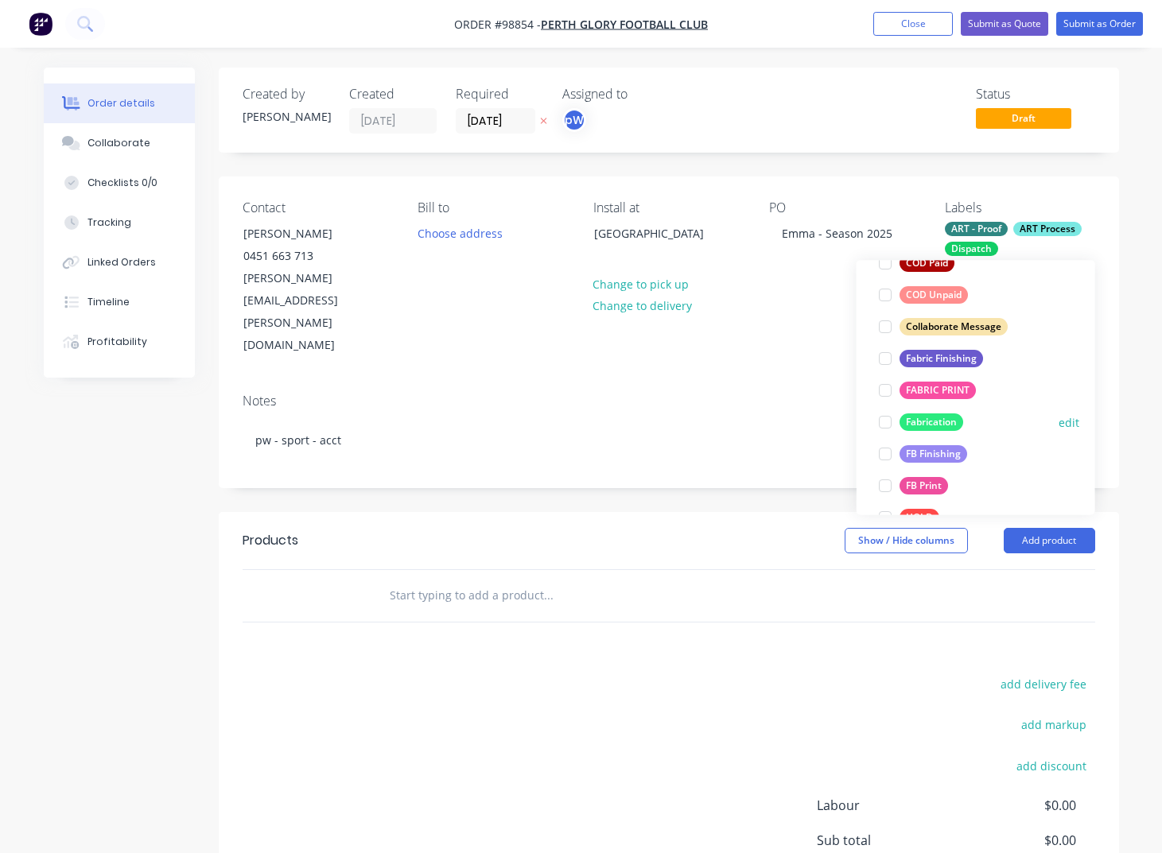
scroll to position [266, 0]
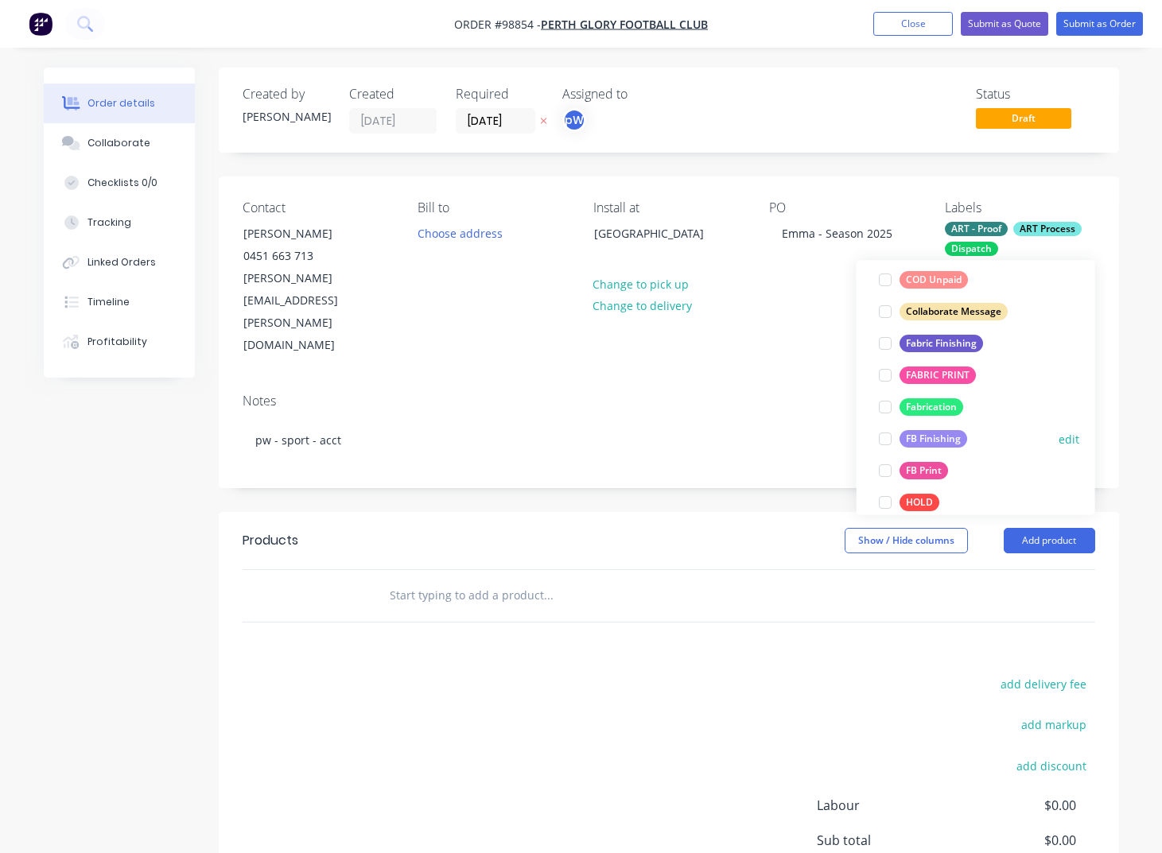
click at [937, 438] on div "FB Finishing" at bounding box center [934, 439] width 68 height 17
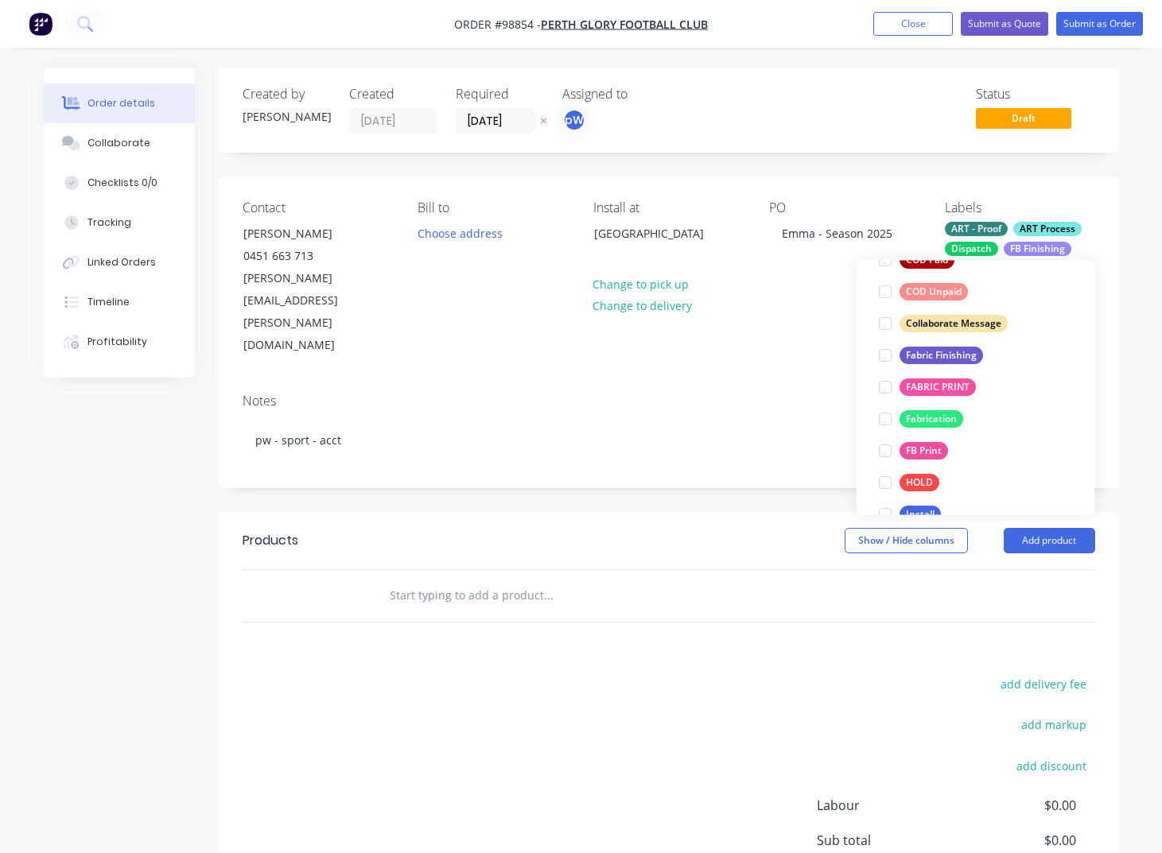
scroll to position [321, 0]
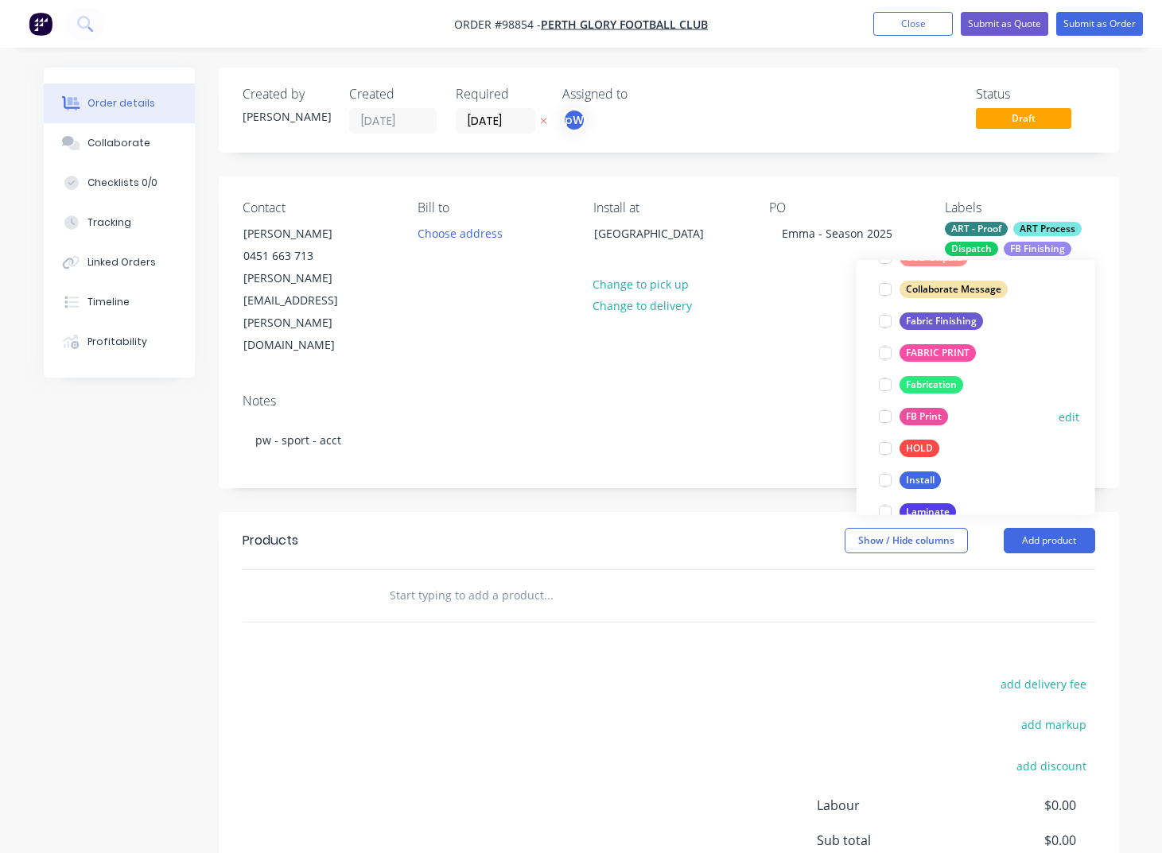
click at [925, 420] on div "FB Print" at bounding box center [924, 417] width 49 height 17
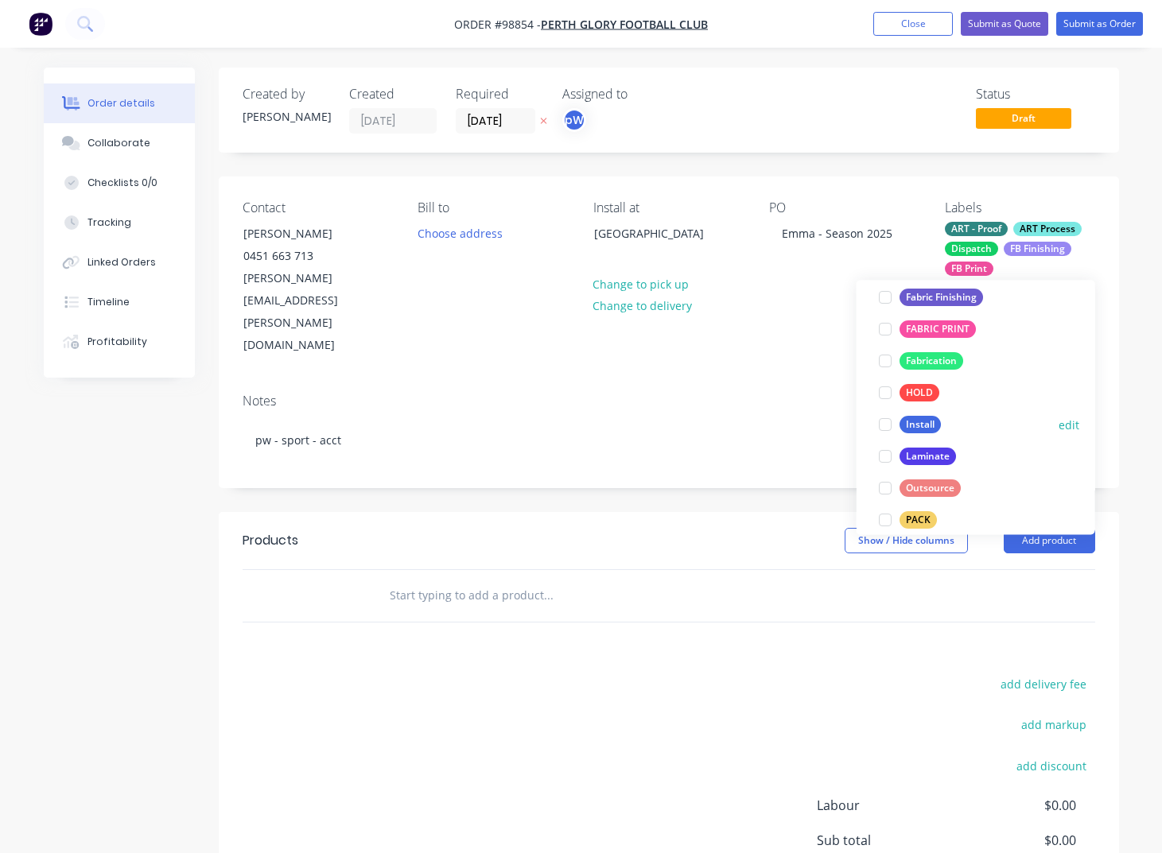
click at [915, 426] on div "Install" at bounding box center [920, 425] width 41 height 17
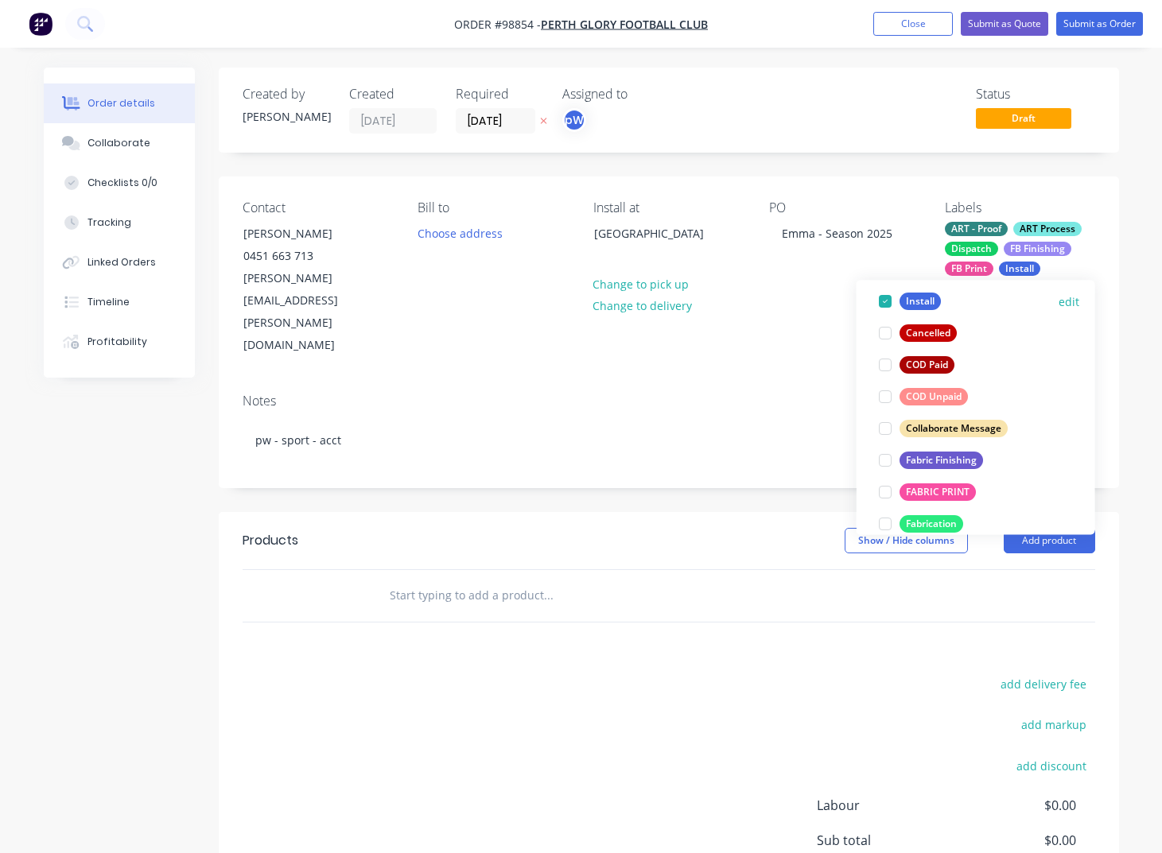
scroll to position [393, 0]
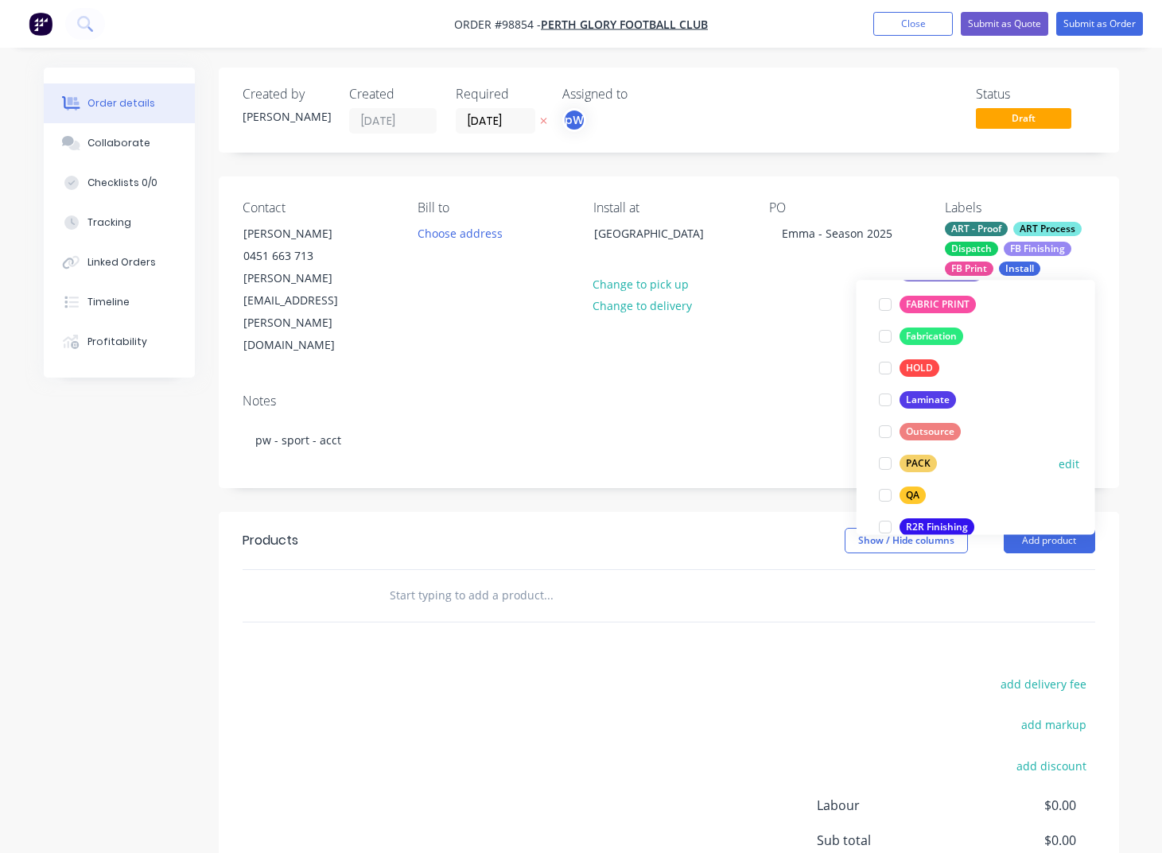
click at [915, 460] on div "PACK" at bounding box center [918, 464] width 37 height 17
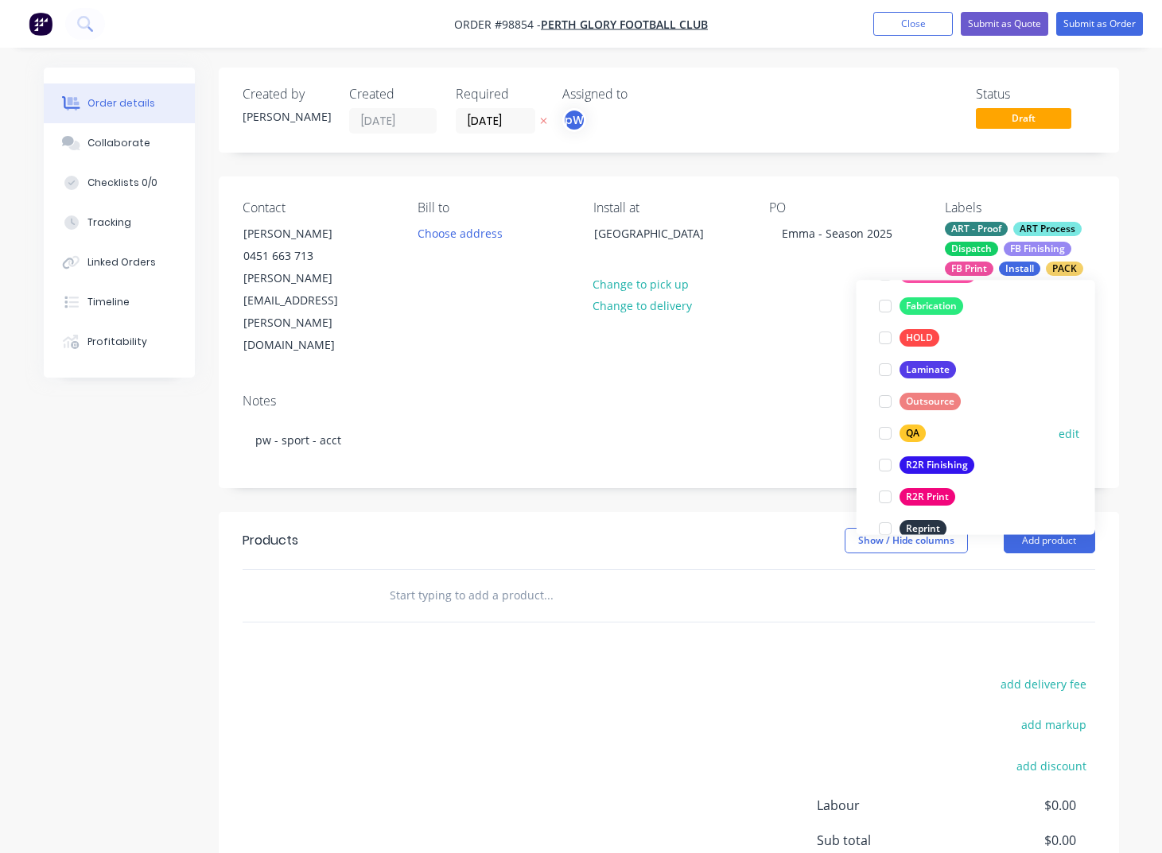
click at [917, 436] on div "QA" at bounding box center [913, 434] width 26 height 17
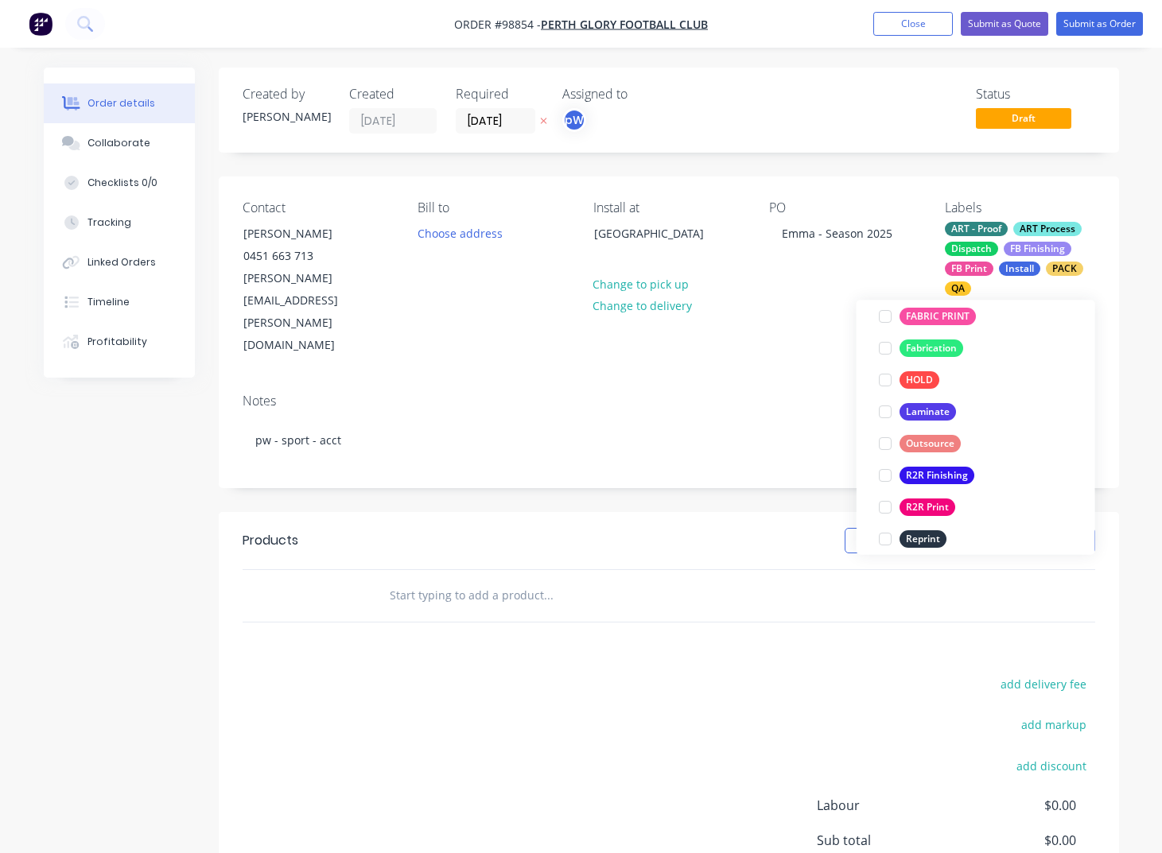
scroll to position [617, 0]
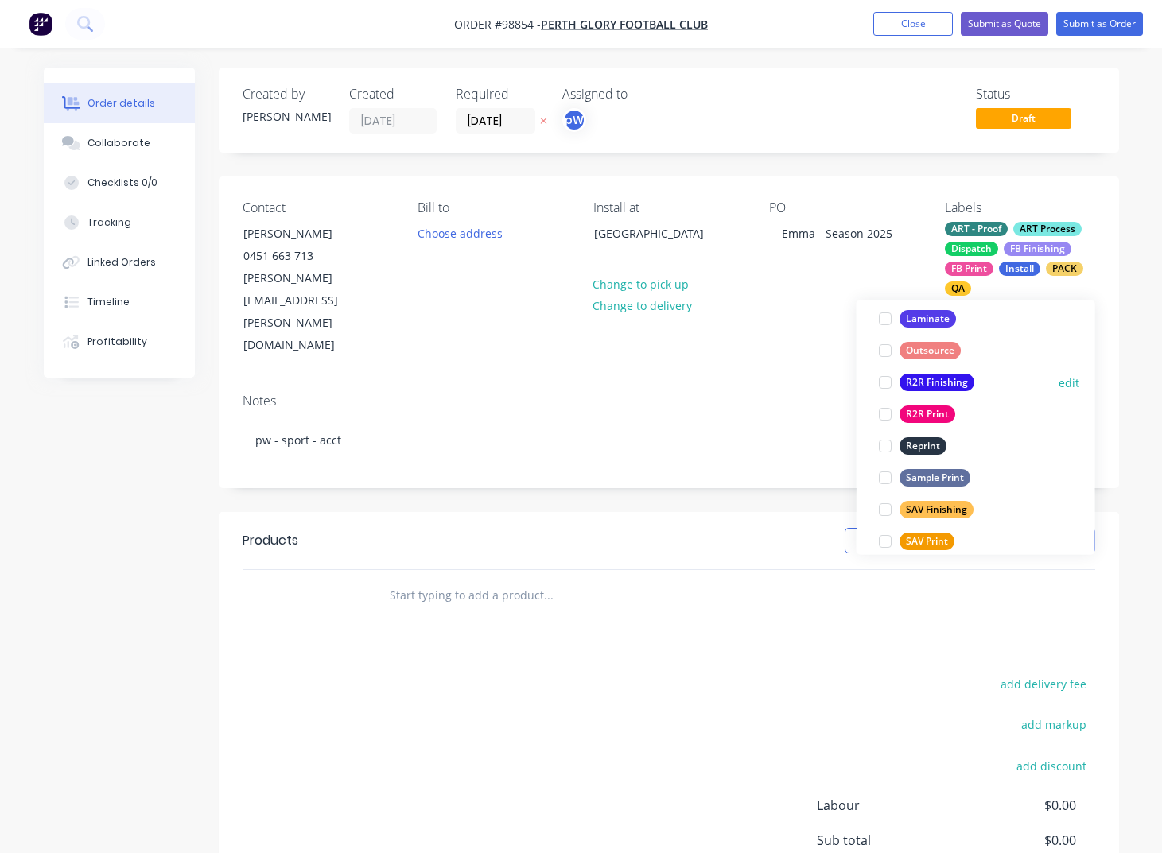
click at [921, 384] on div "R2R Finishing" at bounding box center [937, 383] width 75 height 17
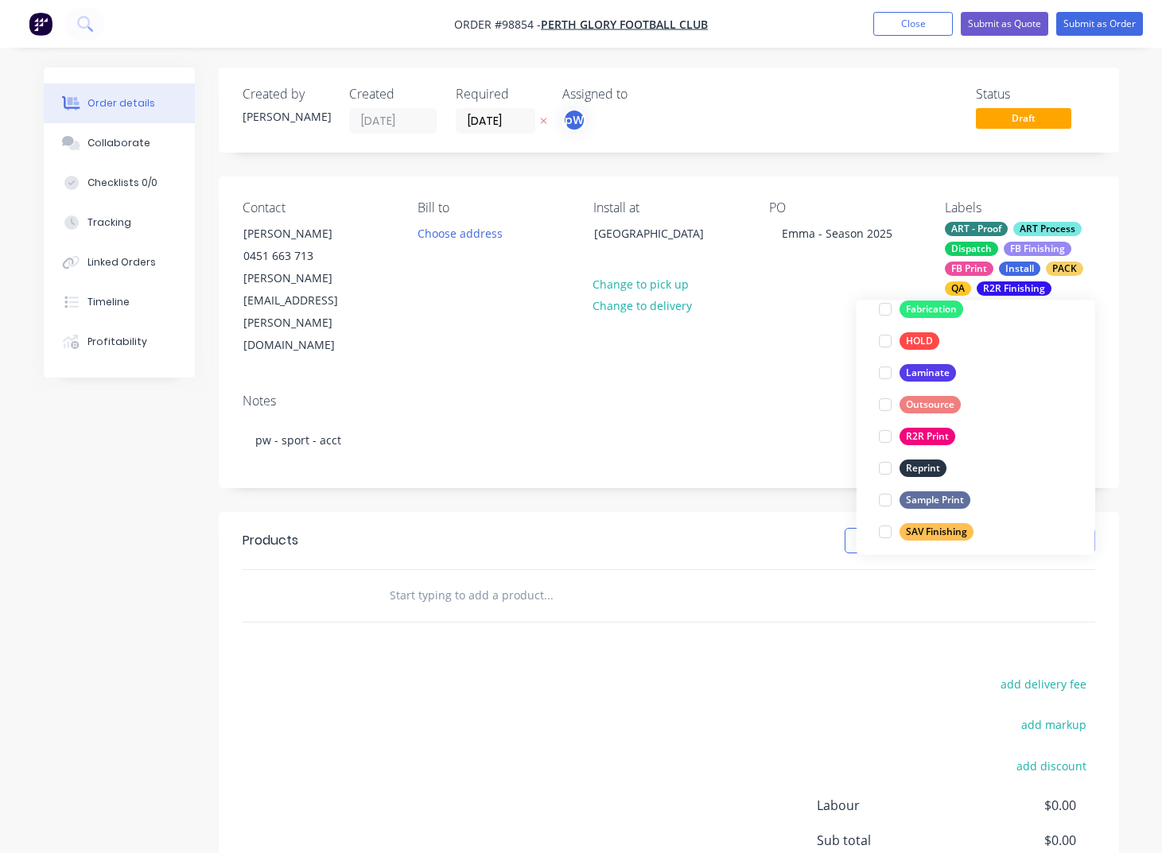
scroll to position [609, 0]
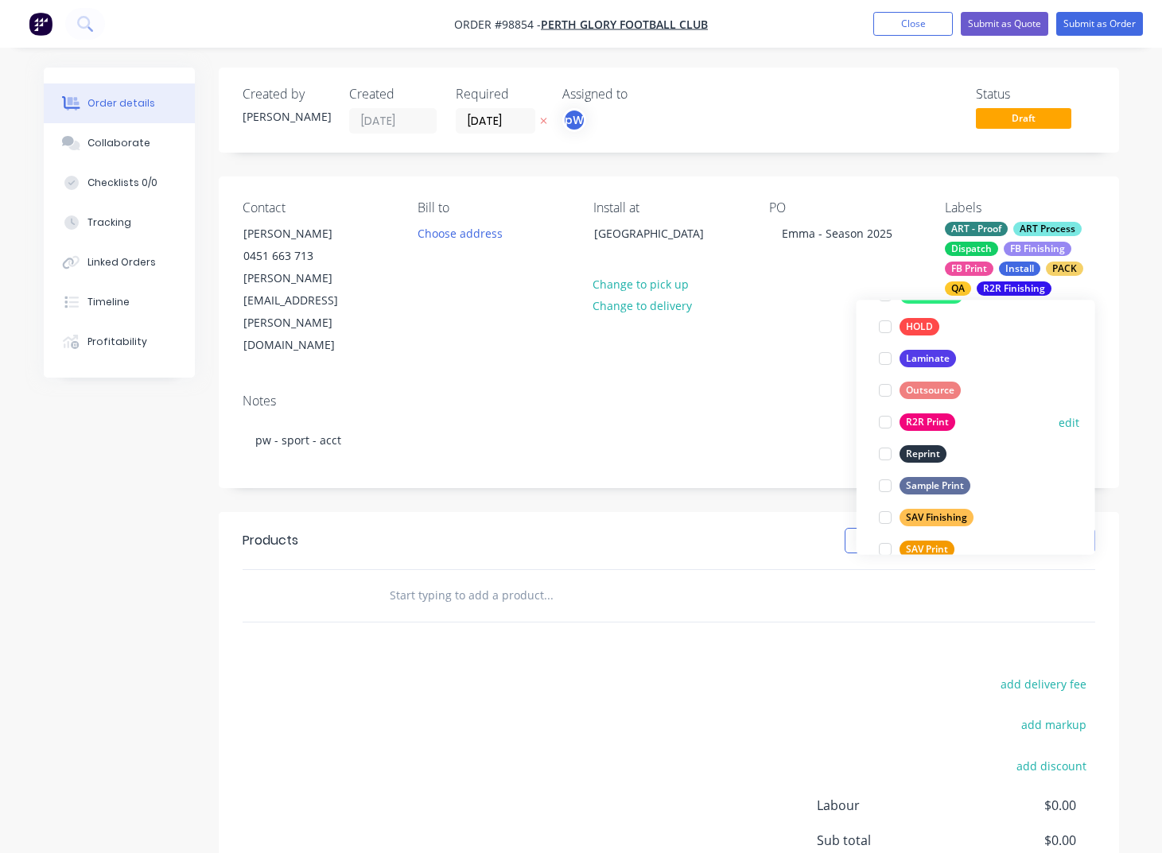
click at [916, 422] on div "R2R Print" at bounding box center [928, 422] width 56 height 17
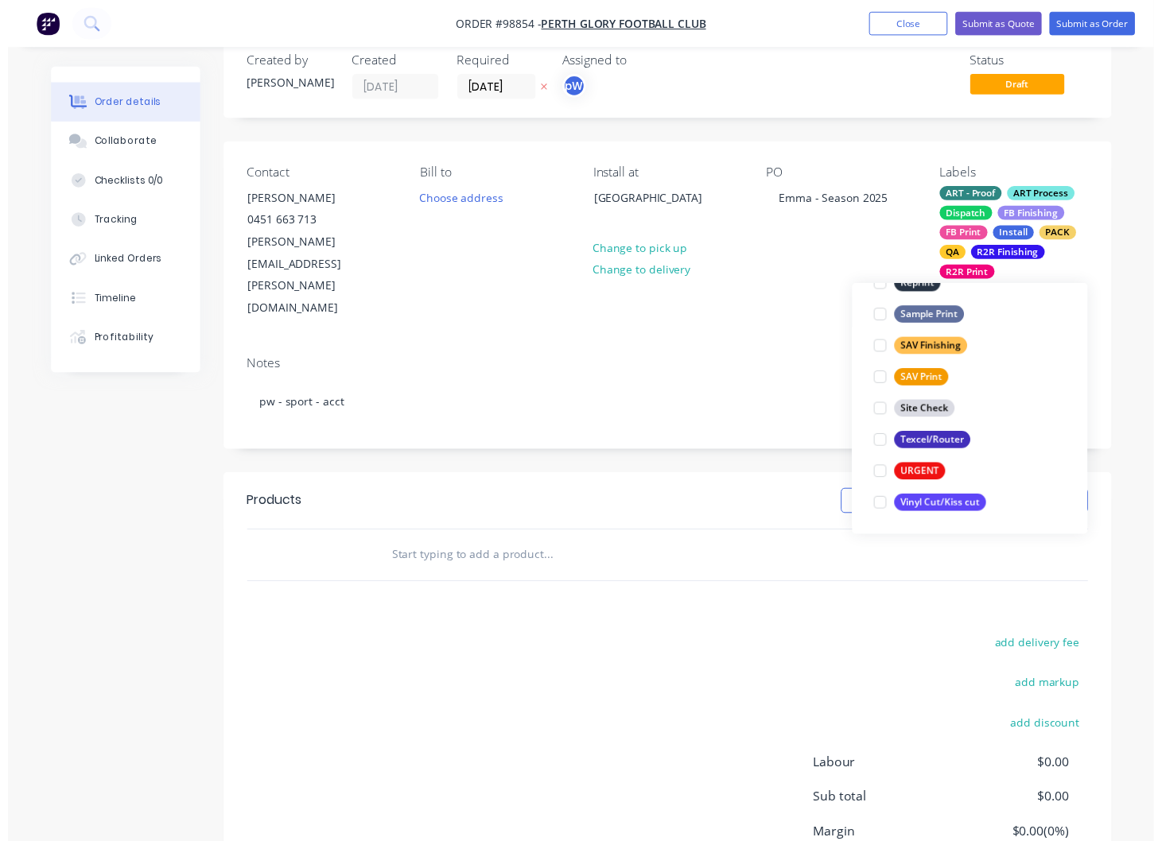
scroll to position [35, 0]
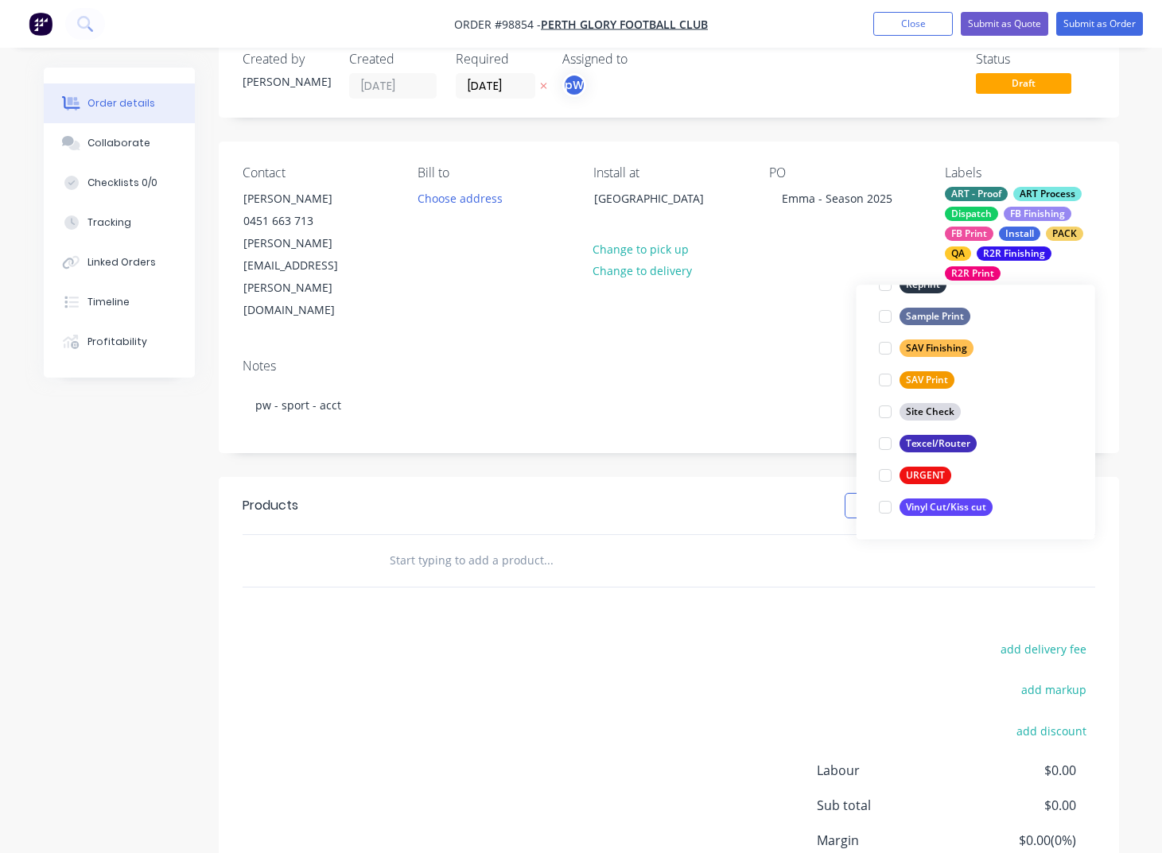
click at [403, 545] on input "text" at bounding box center [548, 561] width 318 height 32
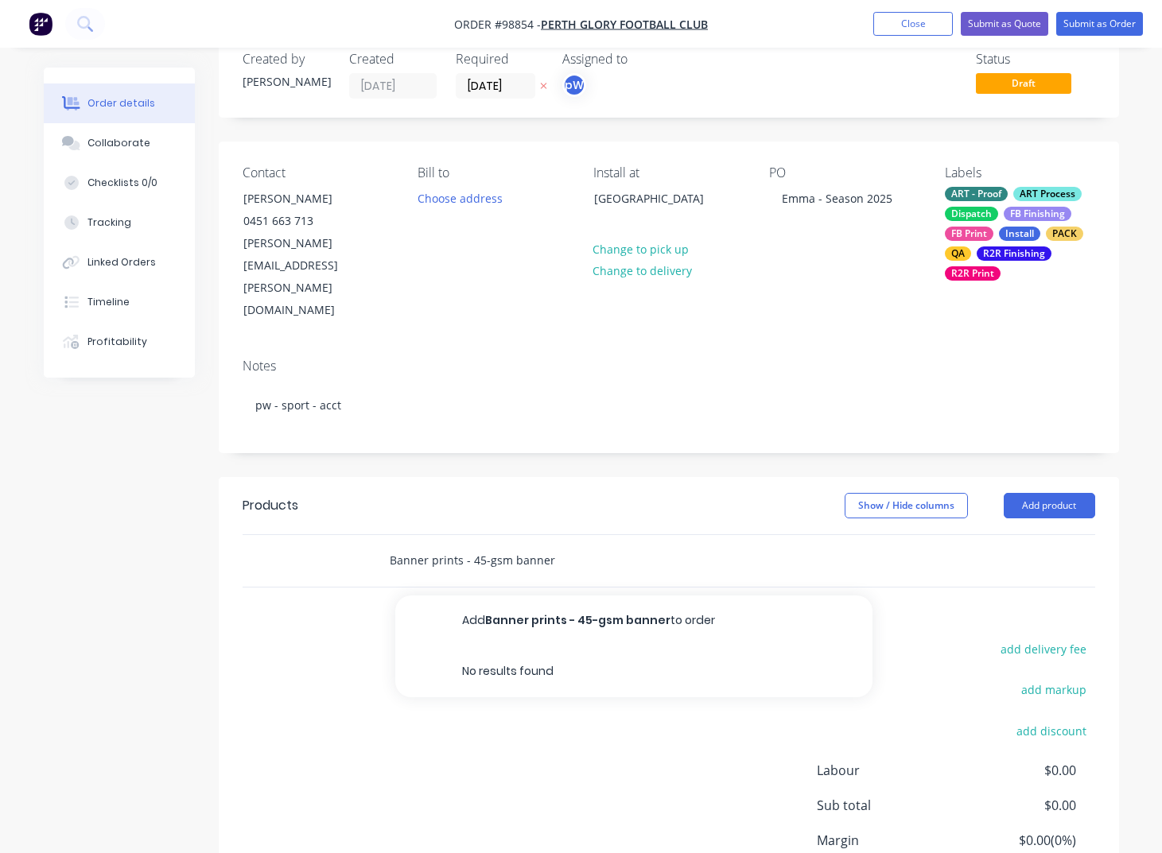
click at [482, 545] on input "Banner prints - 45-gsm banner" at bounding box center [548, 561] width 318 height 32
click at [573, 545] on input "Banner prints - 450-gsm banner" at bounding box center [548, 561] width 318 height 32
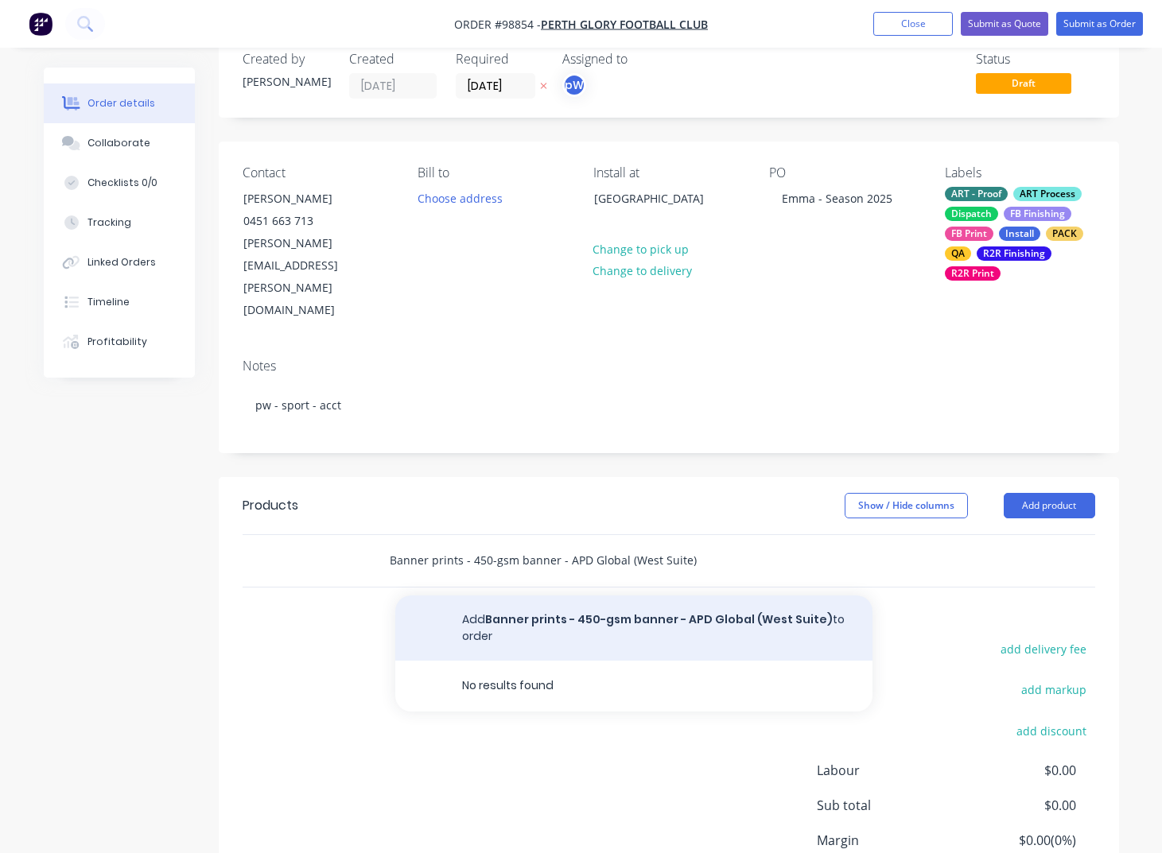
type input "Banner prints - 450-gsm banner - APD Global (West Suite)"
click at [616, 596] on button "Add Banner prints - 450-gsm banner - APD Global (West Suite) to order" at bounding box center [633, 628] width 477 height 65
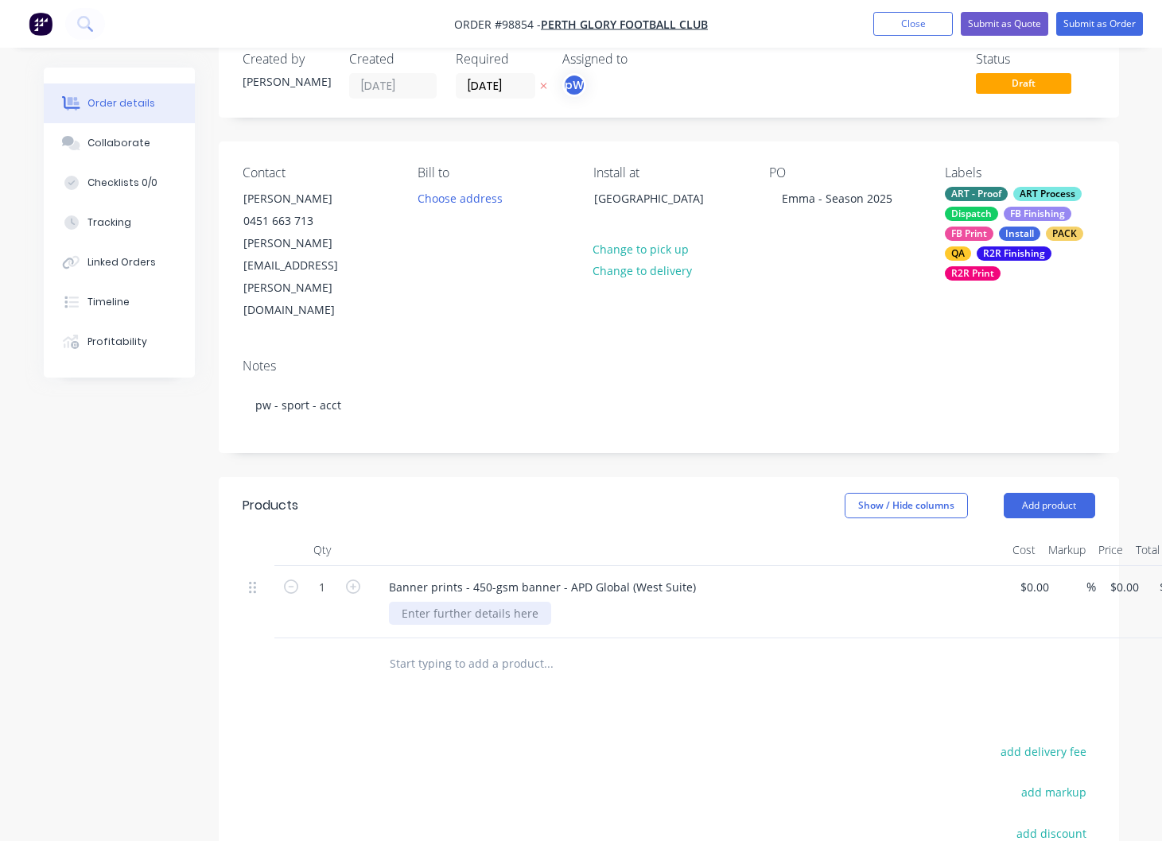
click at [495, 602] on div at bounding box center [470, 613] width 162 height 23
click at [490, 576] on div "Banner prints - 450-gsm banner - APD Global (West Suite)" at bounding box center [542, 587] width 332 height 23
click at [512, 576] on div "Banner prints - 450-gsm banner - APD Global (West Suite)" at bounding box center [542, 587] width 332 height 23
drag, startPoint x: 513, startPoint y: 544, endPoint x: 472, endPoint y: 546, distance: 41.4
click at [472, 576] on div "Banner prints - 450-gsm banner - APD Global (West Suite)" at bounding box center [542, 587] width 332 height 23
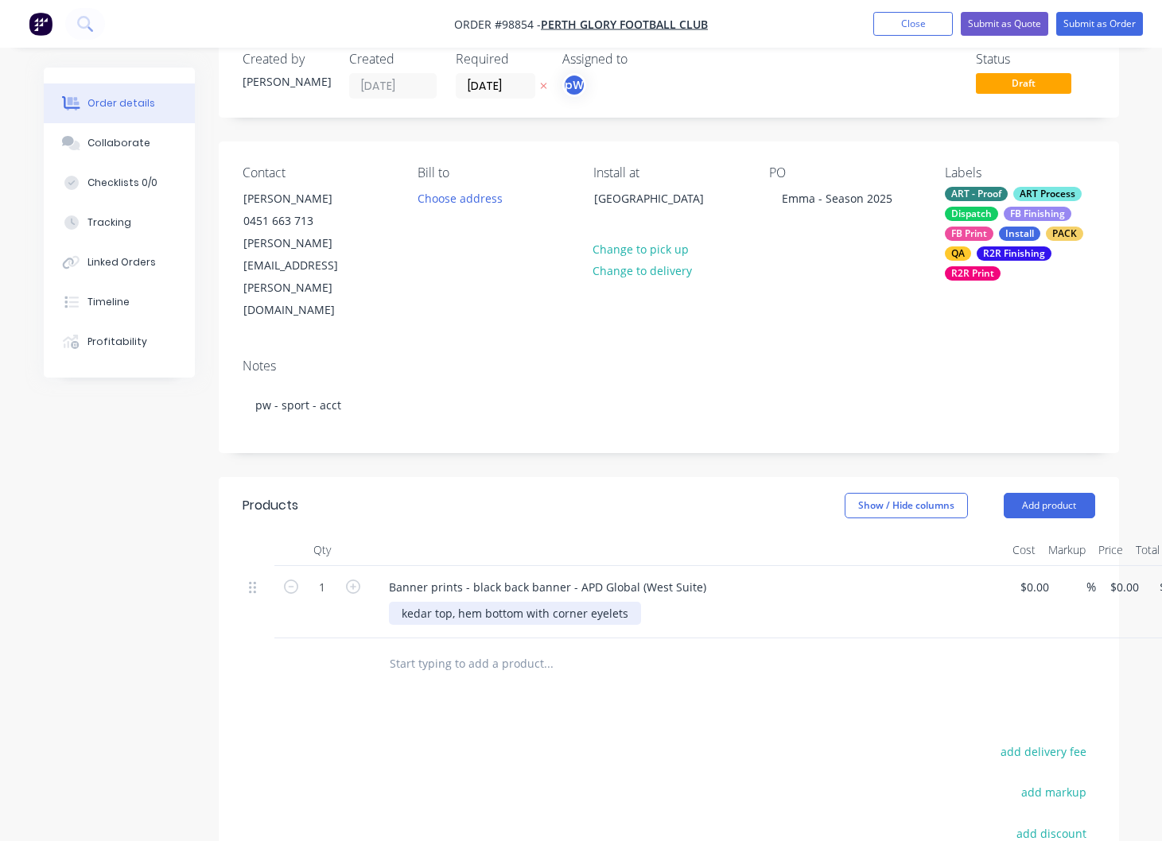
click at [626, 602] on div "kedar top, hem bottom with corner eyelets" at bounding box center [515, 613] width 252 height 23
click at [355, 580] on icon "button" at bounding box center [353, 587] width 14 height 14
type input "2"
click at [1125, 576] on input "0" at bounding box center [1118, 587] width 18 height 23
type input "$180.00"
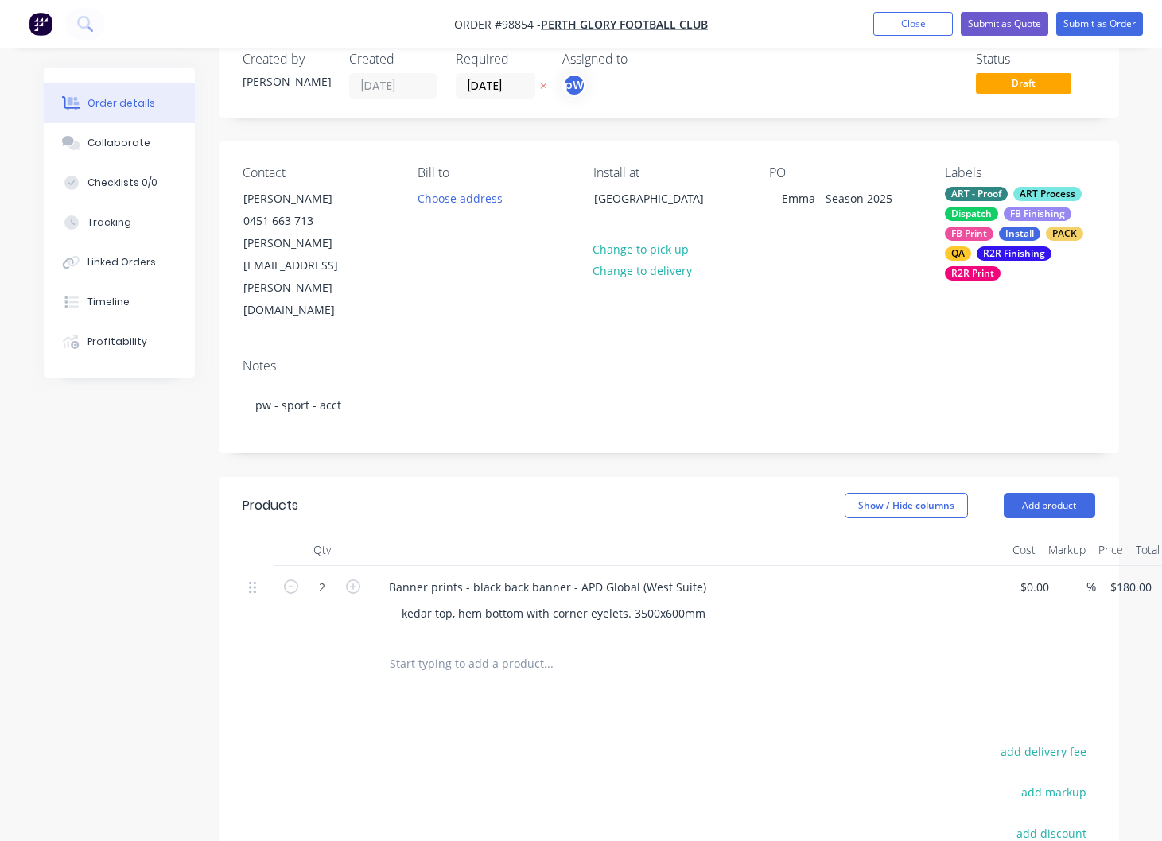
scroll to position [35, 45]
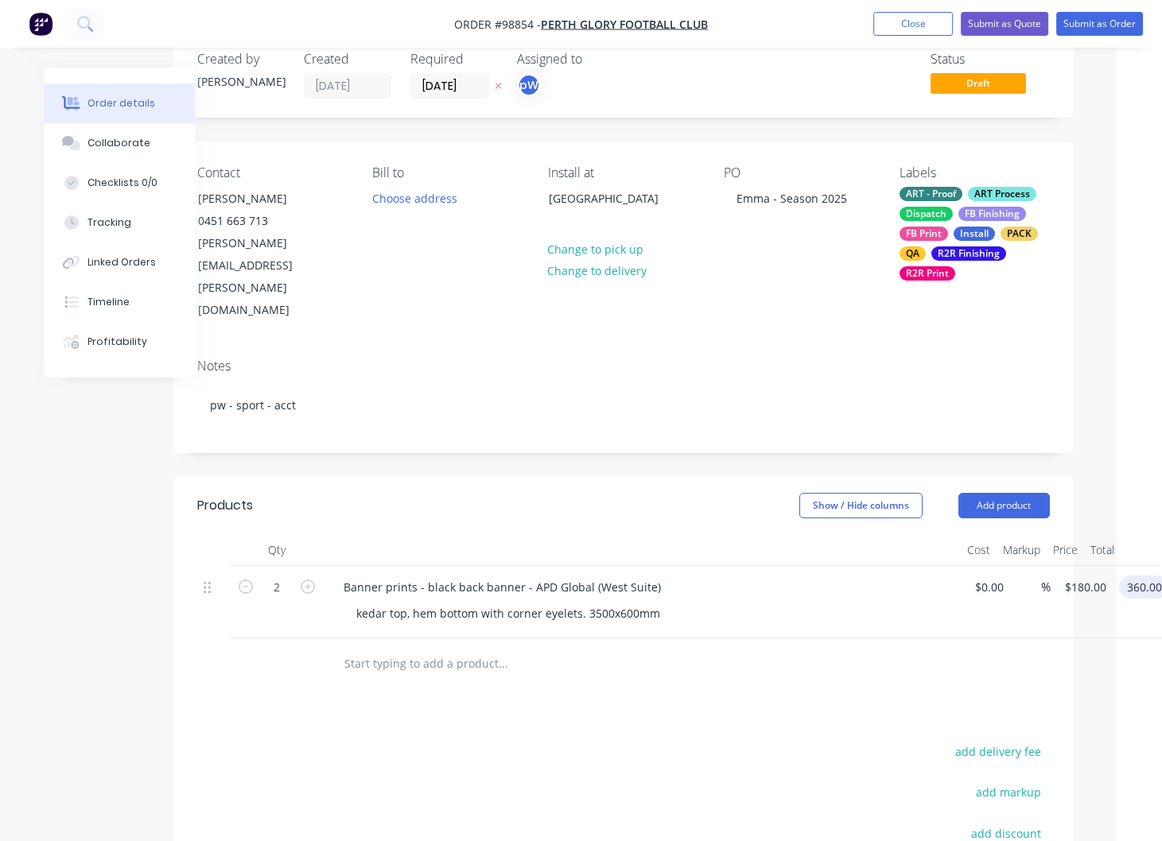
type input "$360.00"
click at [441, 648] on input "text" at bounding box center [503, 664] width 318 height 32
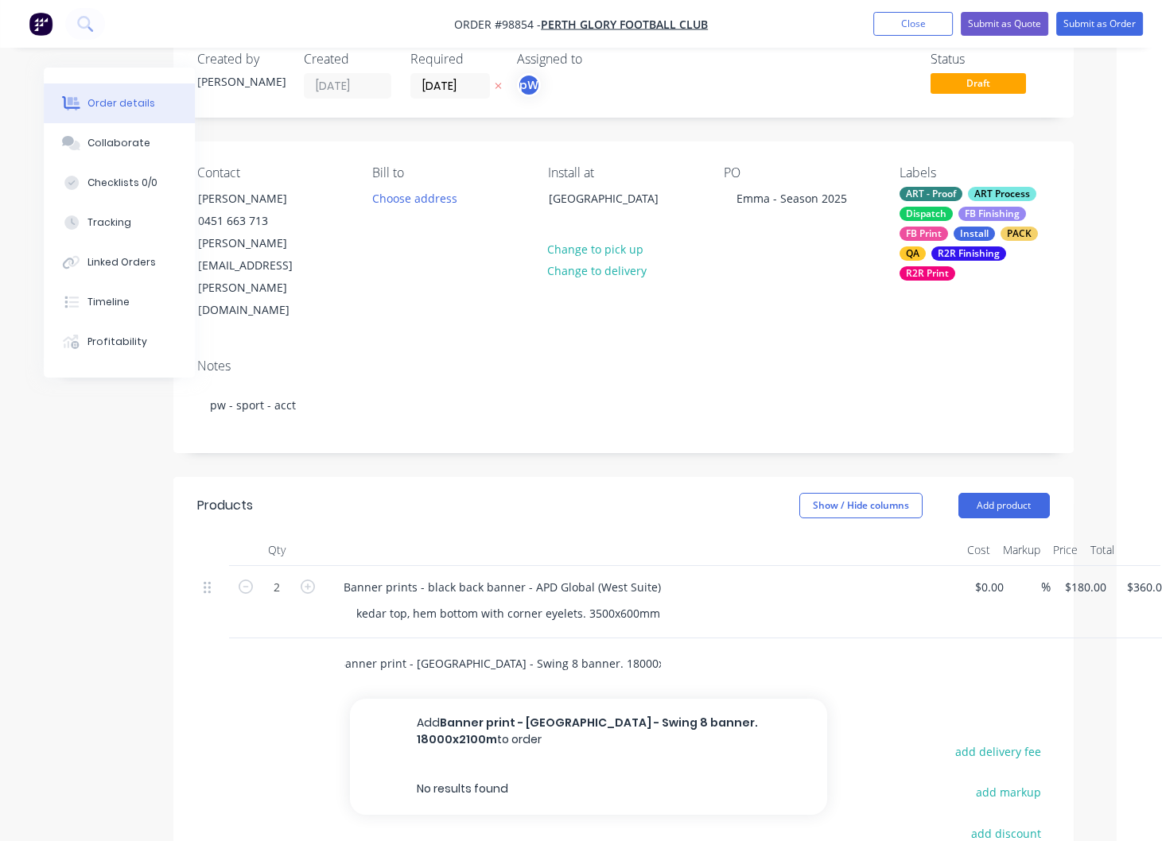
scroll to position [0, 17]
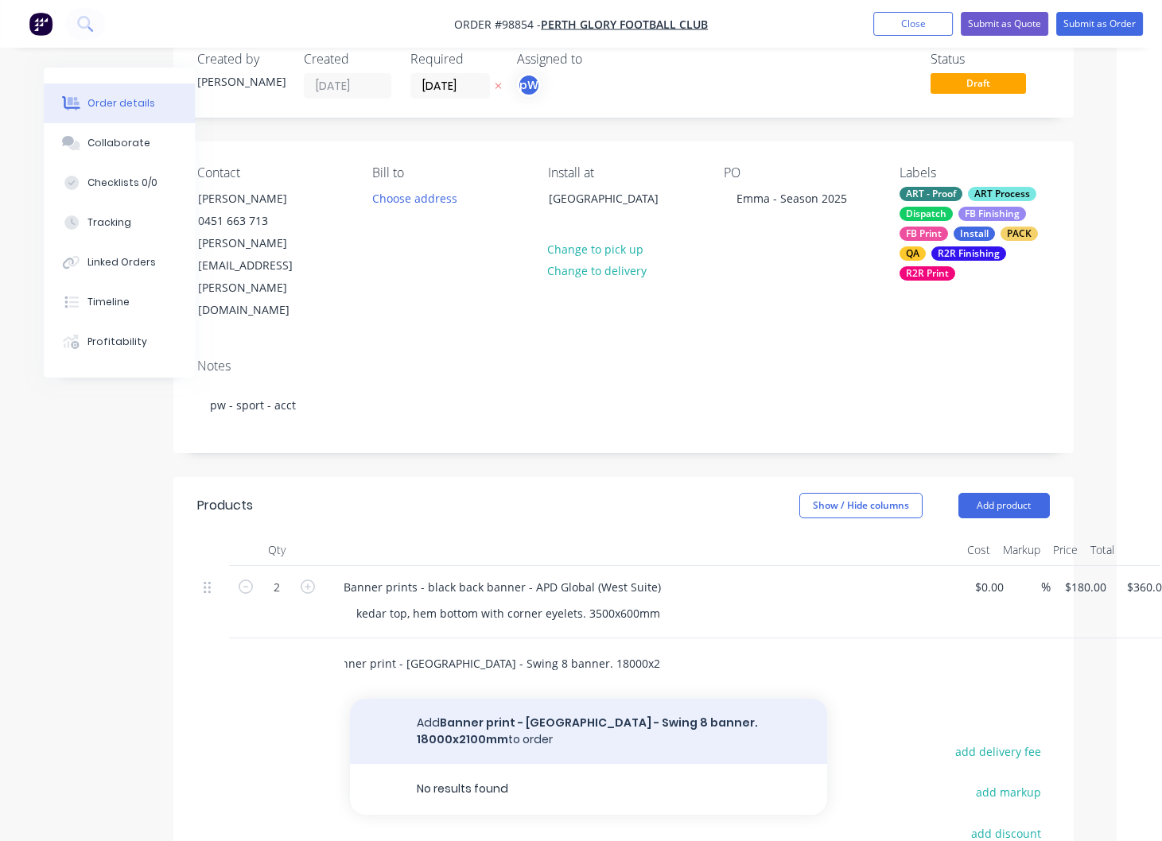
type input "Banner print - [GEOGRAPHIC_DATA] - Swing 8 banner. 18000x2100mm"
click at [565, 699] on button "Add Banner print - [GEOGRAPHIC_DATA] - Swing 8 banner. 18000x2100mm to order" at bounding box center [588, 731] width 477 height 65
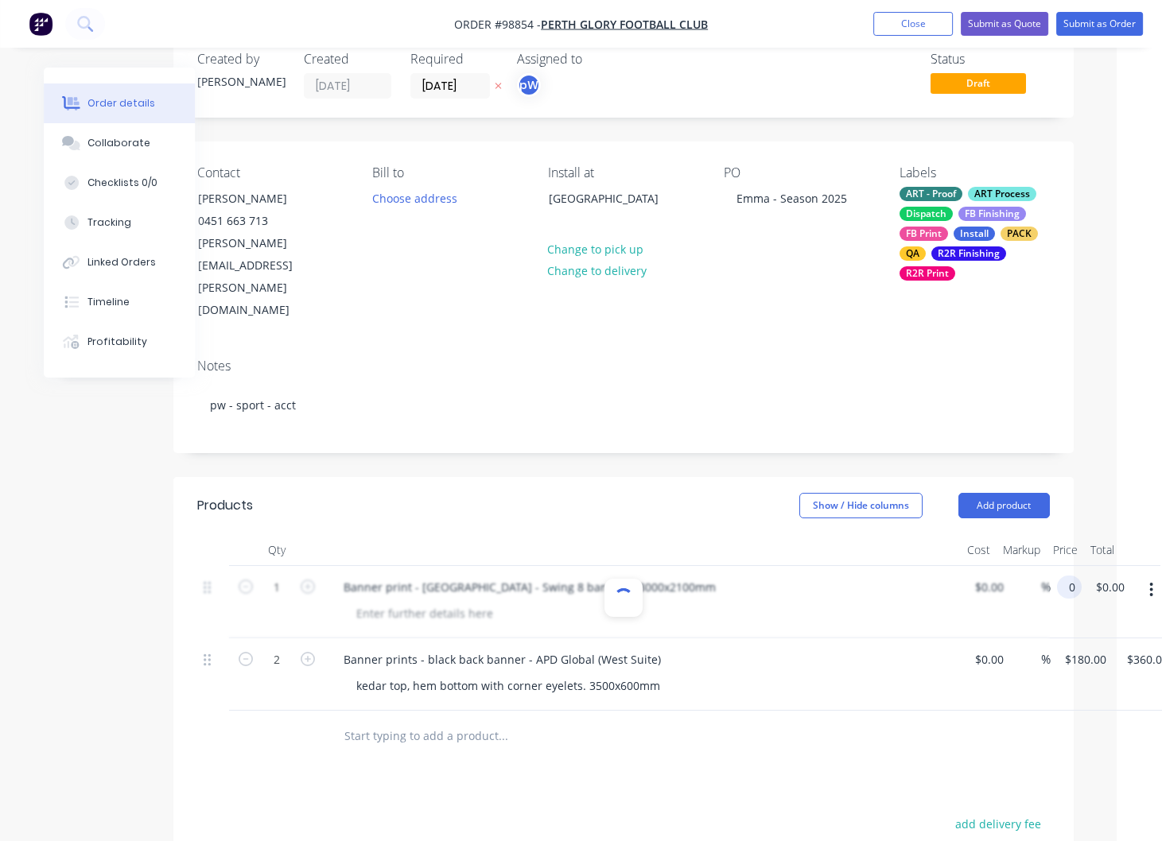
click at [1074, 576] on input "0" at bounding box center [1072, 587] width 18 height 23
type input "2250"
type input "0.00"
type input "$2,250.00"
type input "2250.00"
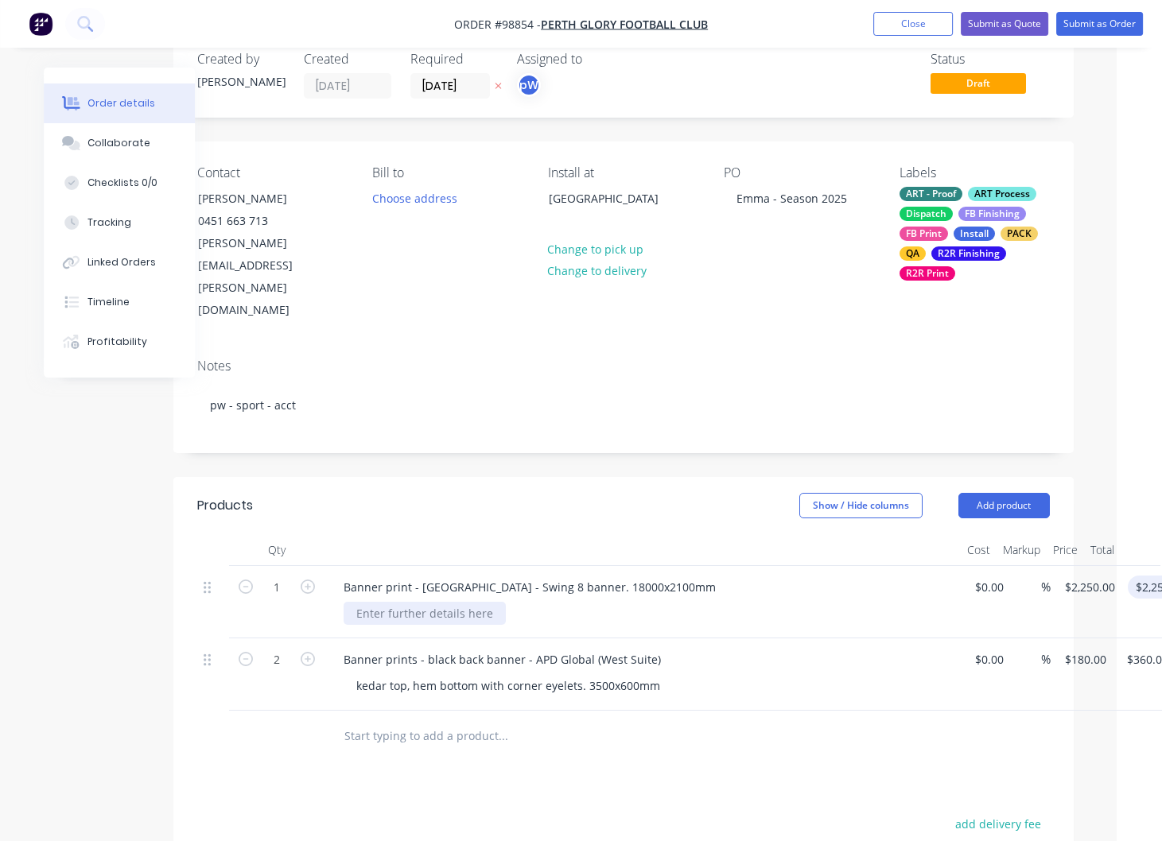
click at [451, 602] on div at bounding box center [425, 613] width 162 height 23
click at [681, 576] on div "Banner print - [GEOGRAPHIC_DATA] - Swing 8 banner. 18000x2100mm" at bounding box center [530, 587] width 398 height 23
click at [375, 721] on input "text" at bounding box center [503, 737] width 318 height 32
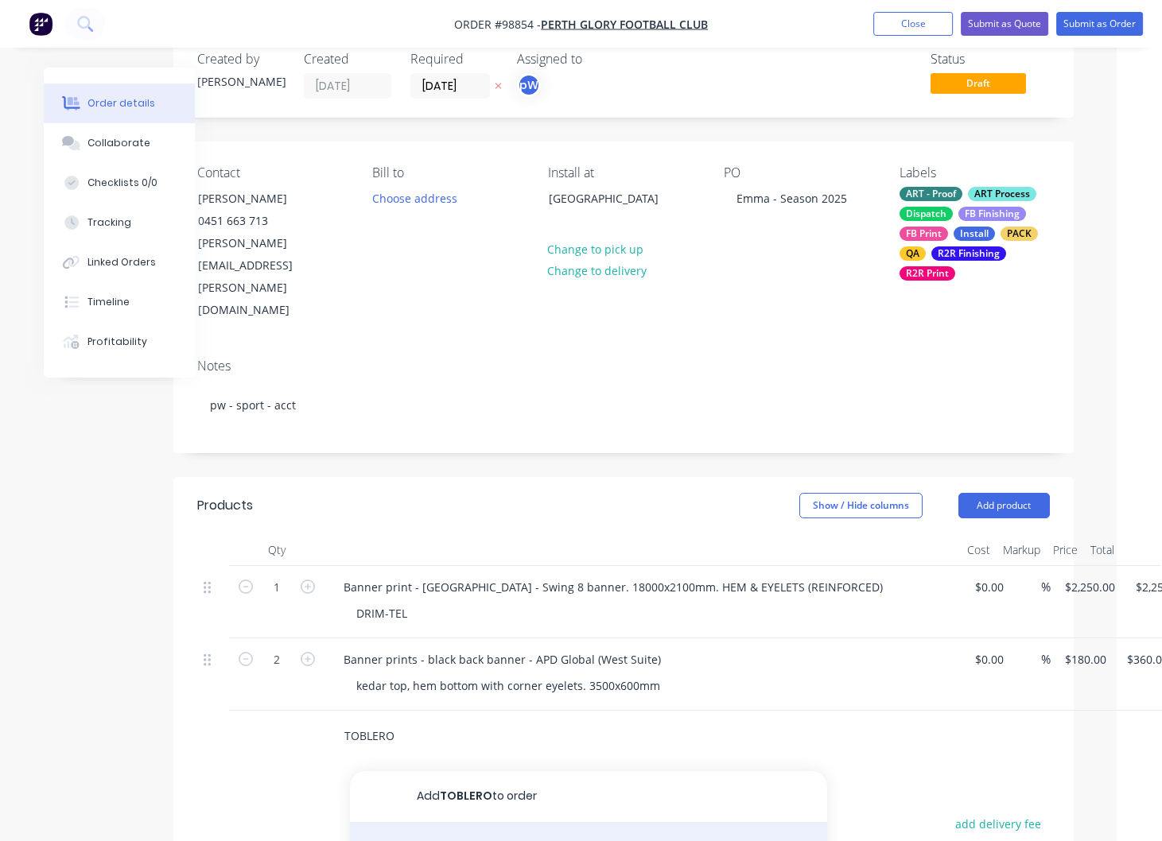
type input "TOBLERO"
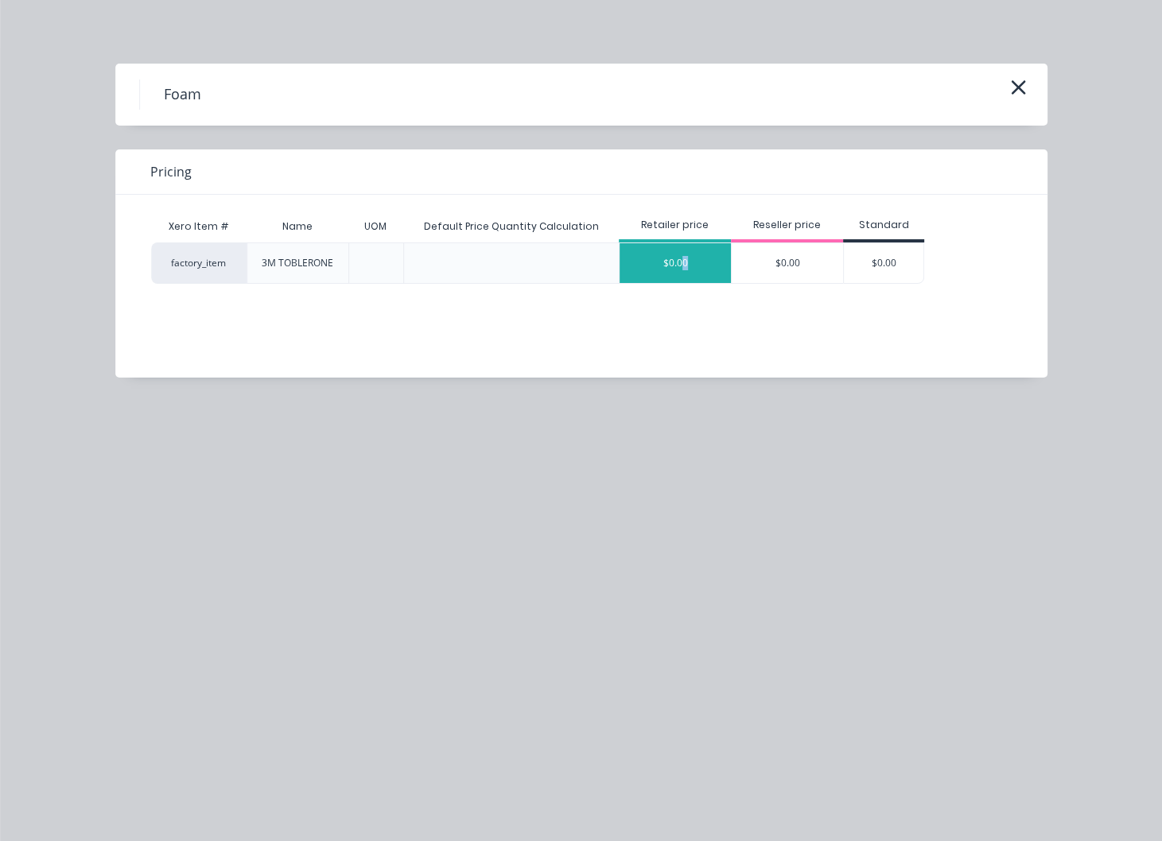
click at [686, 261] on div "$0.00" at bounding box center [675, 263] width 111 height 40
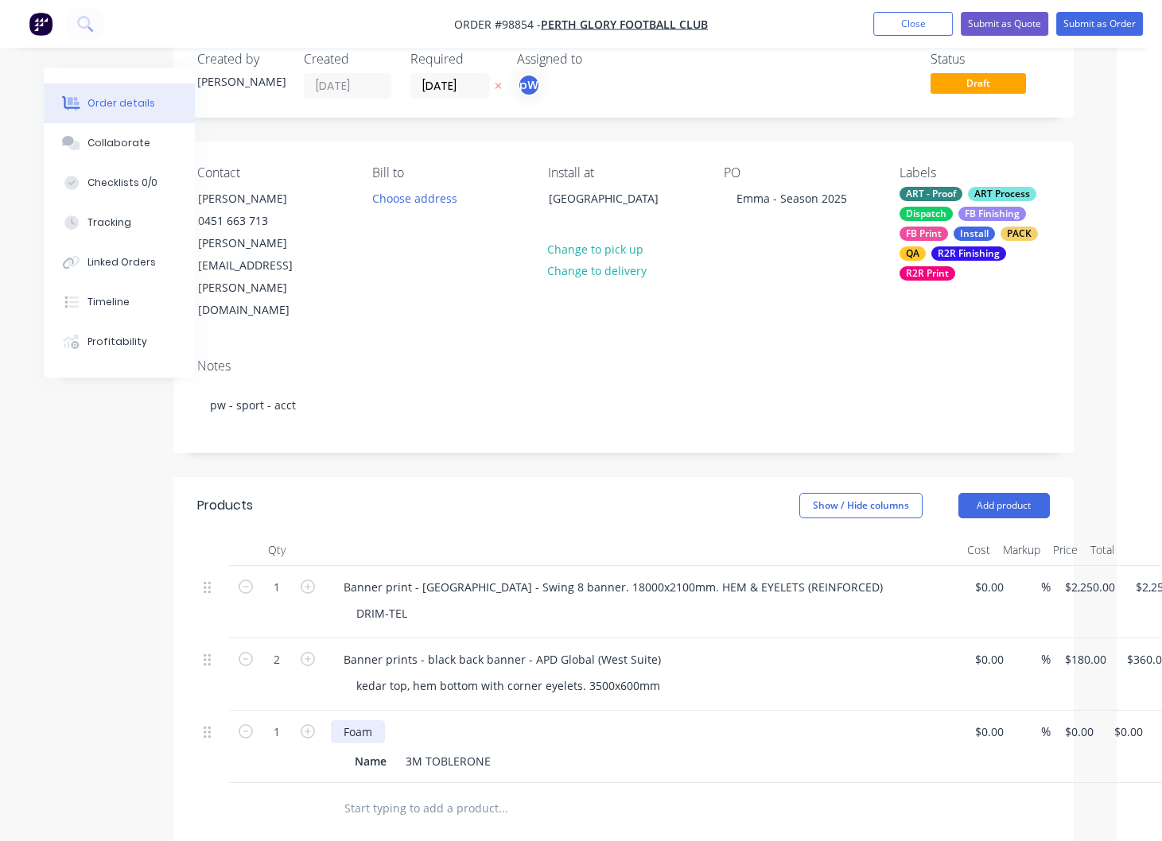
click at [379, 721] on div "Foam" at bounding box center [358, 732] width 54 height 23
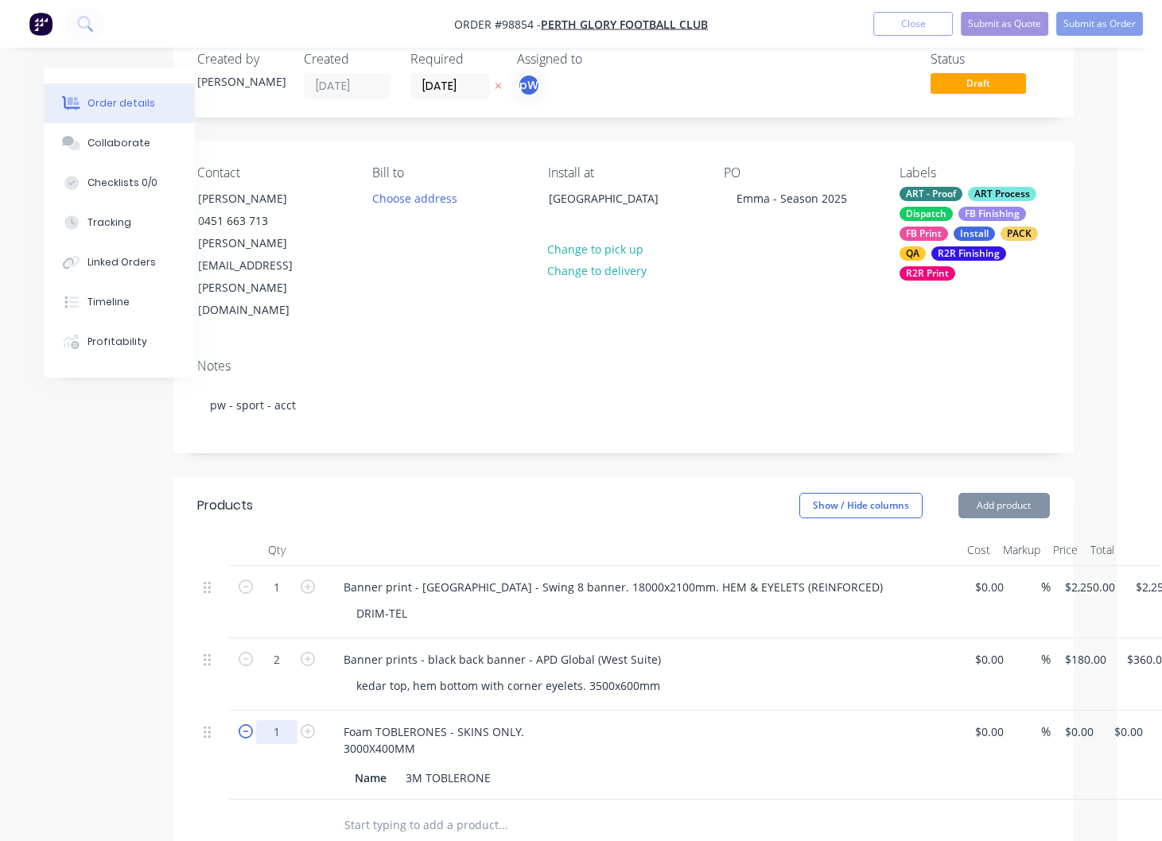
drag, startPoint x: 283, startPoint y: 691, endPoint x: 251, endPoint y: 690, distance: 32.6
click at [256, 721] on input "1" at bounding box center [276, 733] width 41 height 24
type input "6"
drag, startPoint x: 387, startPoint y: 737, endPoint x: 349, endPoint y: 736, distance: 38.2
click at [349, 767] on div "Name" at bounding box center [370, 778] width 45 height 23
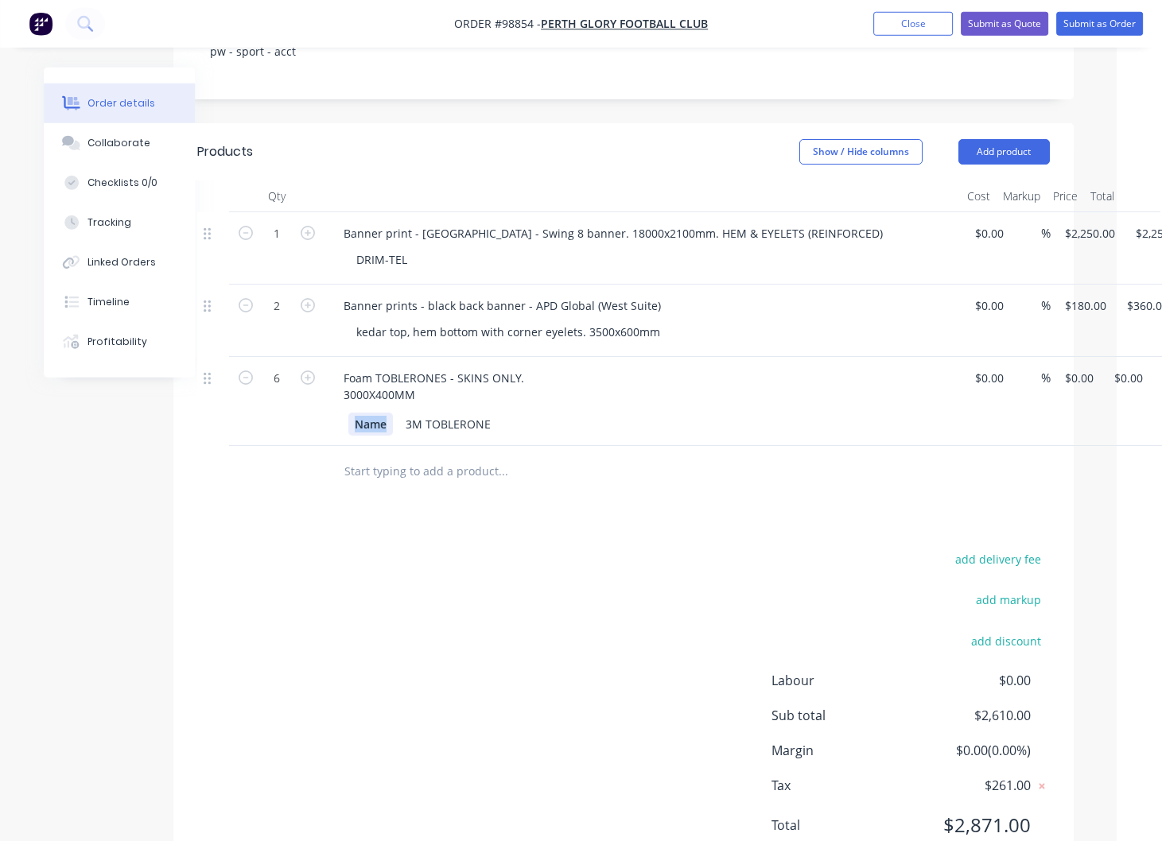
scroll to position [410, 45]
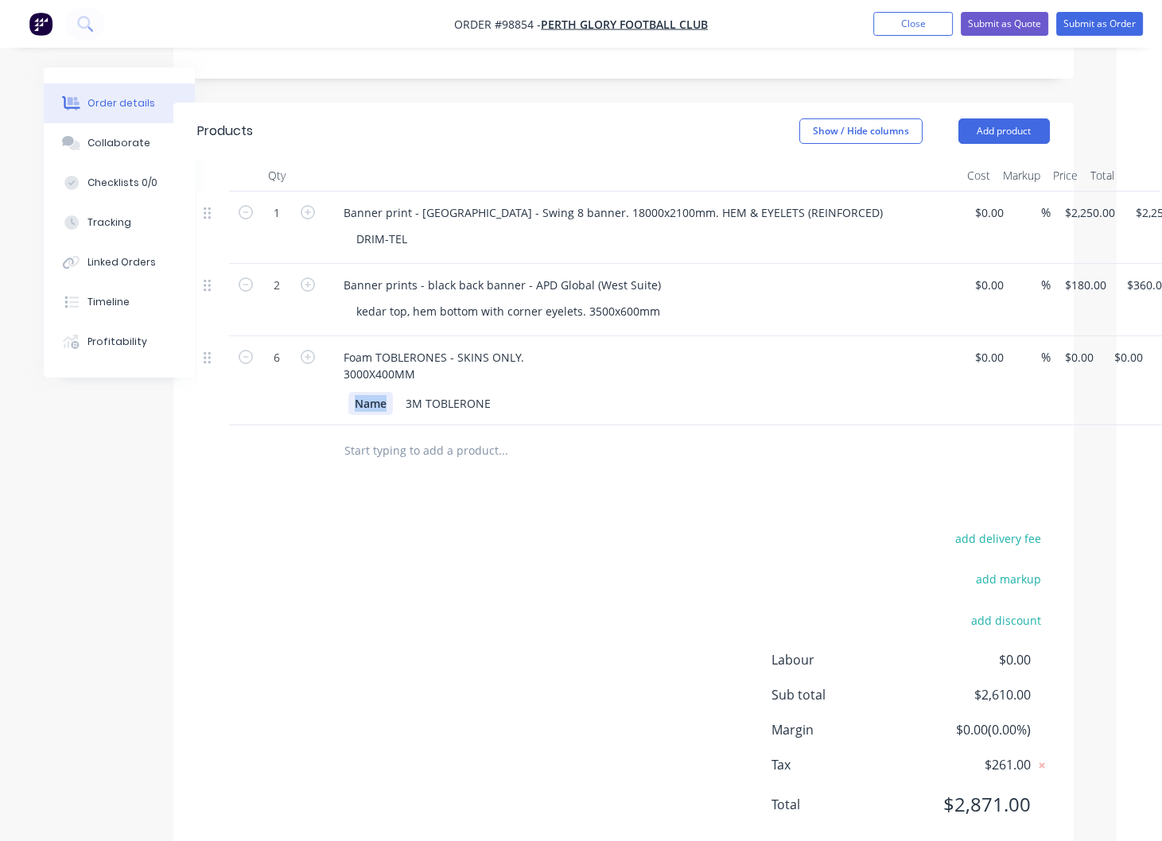
drag, startPoint x: 371, startPoint y: 365, endPoint x: 377, endPoint y: 371, distance: 8.5
click at [371, 392] on div "Name" at bounding box center [370, 403] width 45 height 23
drag, startPoint x: 387, startPoint y: 363, endPoint x: 333, endPoint y: 360, distance: 54.2
click at [348, 392] on div "Name" at bounding box center [370, 403] width 45 height 23
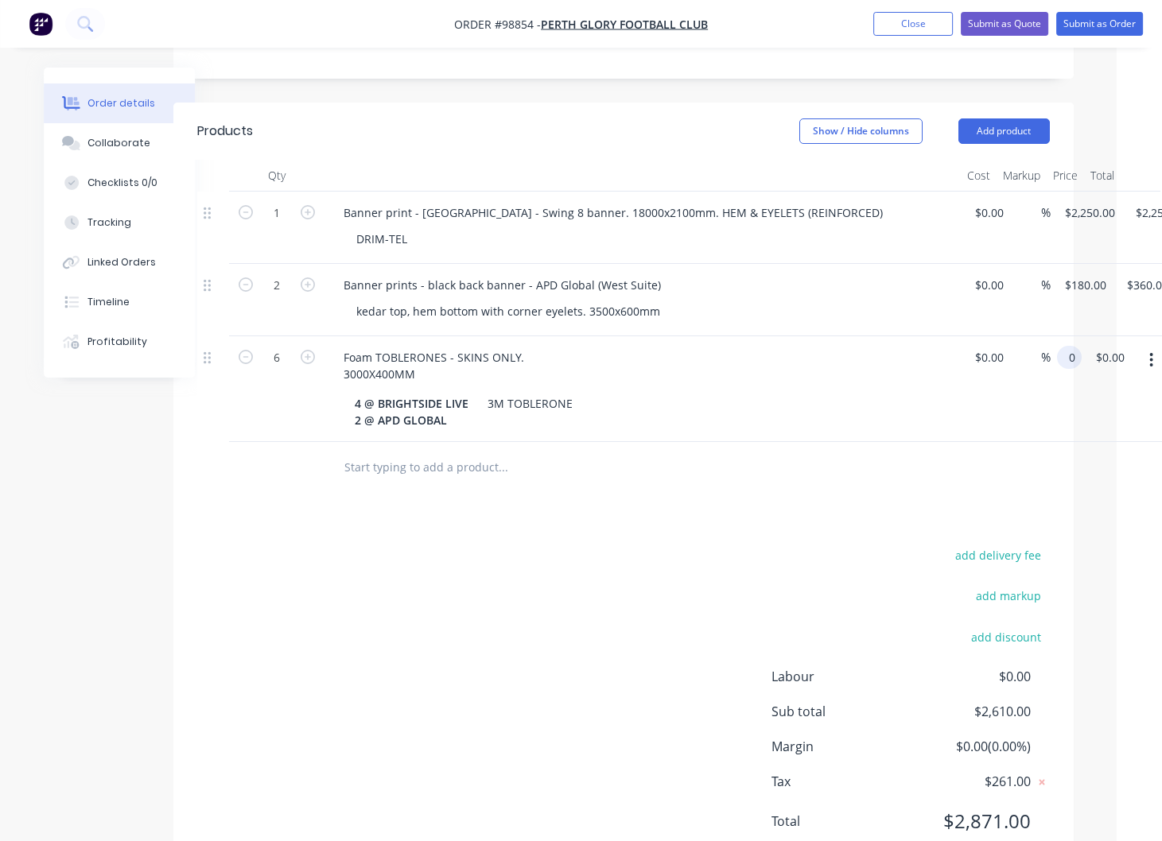
drag, startPoint x: 1078, startPoint y: 320, endPoint x: 1086, endPoint y: 331, distance: 13.7
click at [1078, 346] on input "0" at bounding box center [1072, 357] width 18 height 23
type input "325"
type input "0.00"
type input "$325.00"
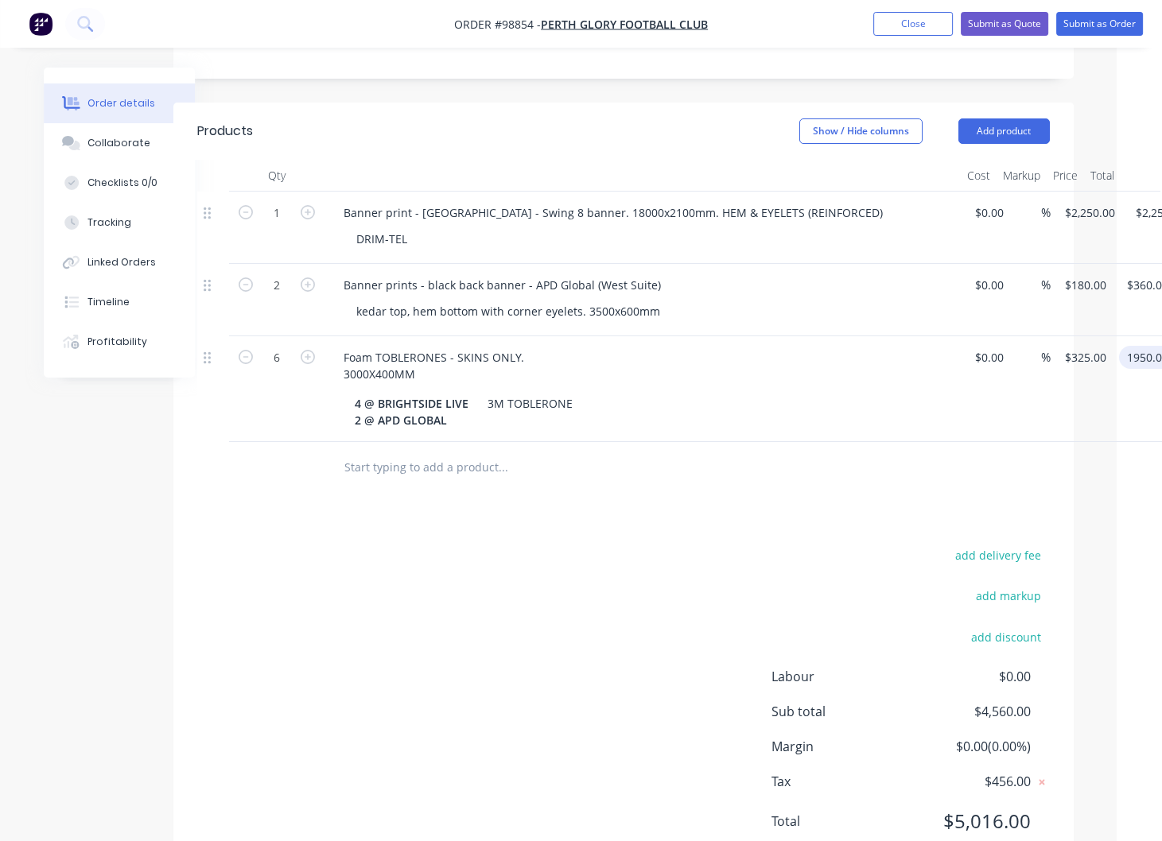
type input "$1,950.00"
click at [413, 452] on input "text" at bounding box center [503, 468] width 318 height 32
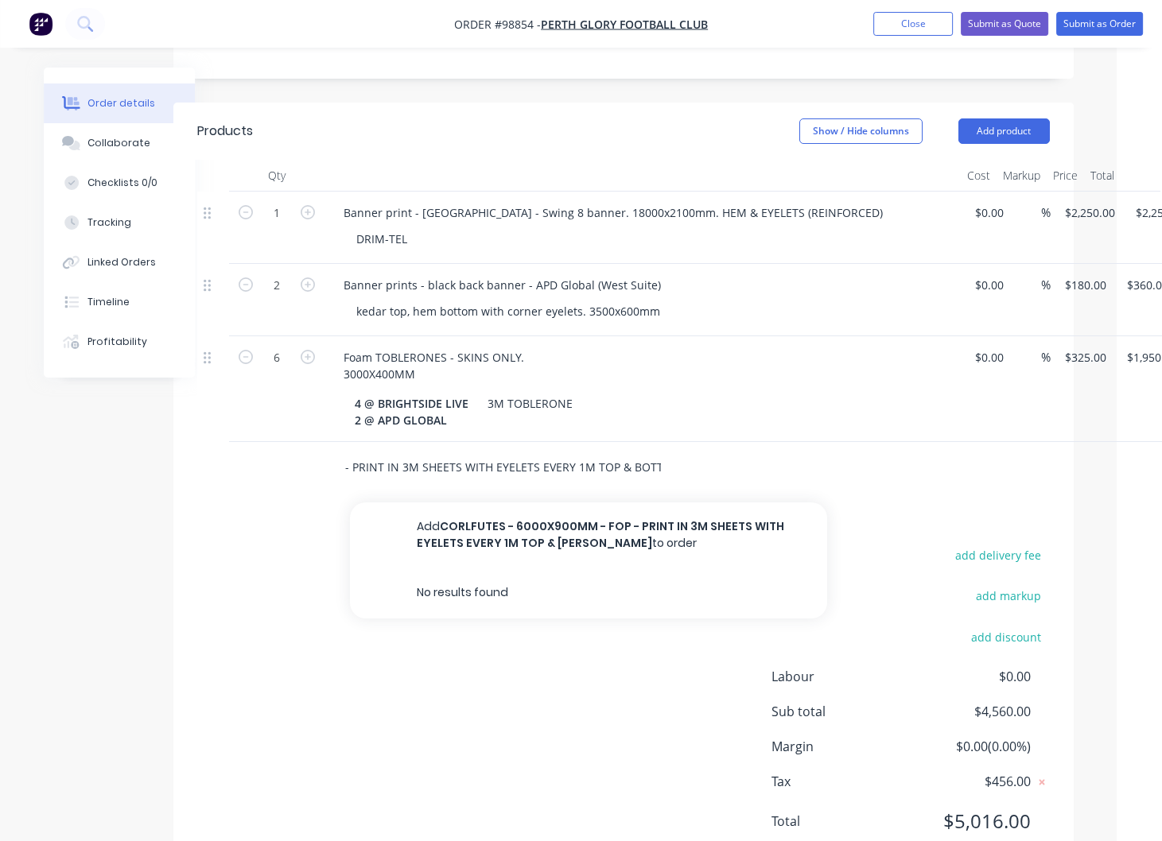
scroll to position [0, 189]
type input "CORLFUTES - 6000X900MM - FOP - PRINT IN 3M SHEETS WITH EYELETS EVERY 1M TOP & B…"
click at [666, 452] on div "CORLFUTES - 6000X900MM - FOP - PRINT IN 3M SHEETS WITH EYELETS EVERY 1M TOP & B…" at bounding box center [569, 468] width 477 height 32
drag, startPoint x: 665, startPoint y: 441, endPoint x: 449, endPoint y: 442, distance: 216.3
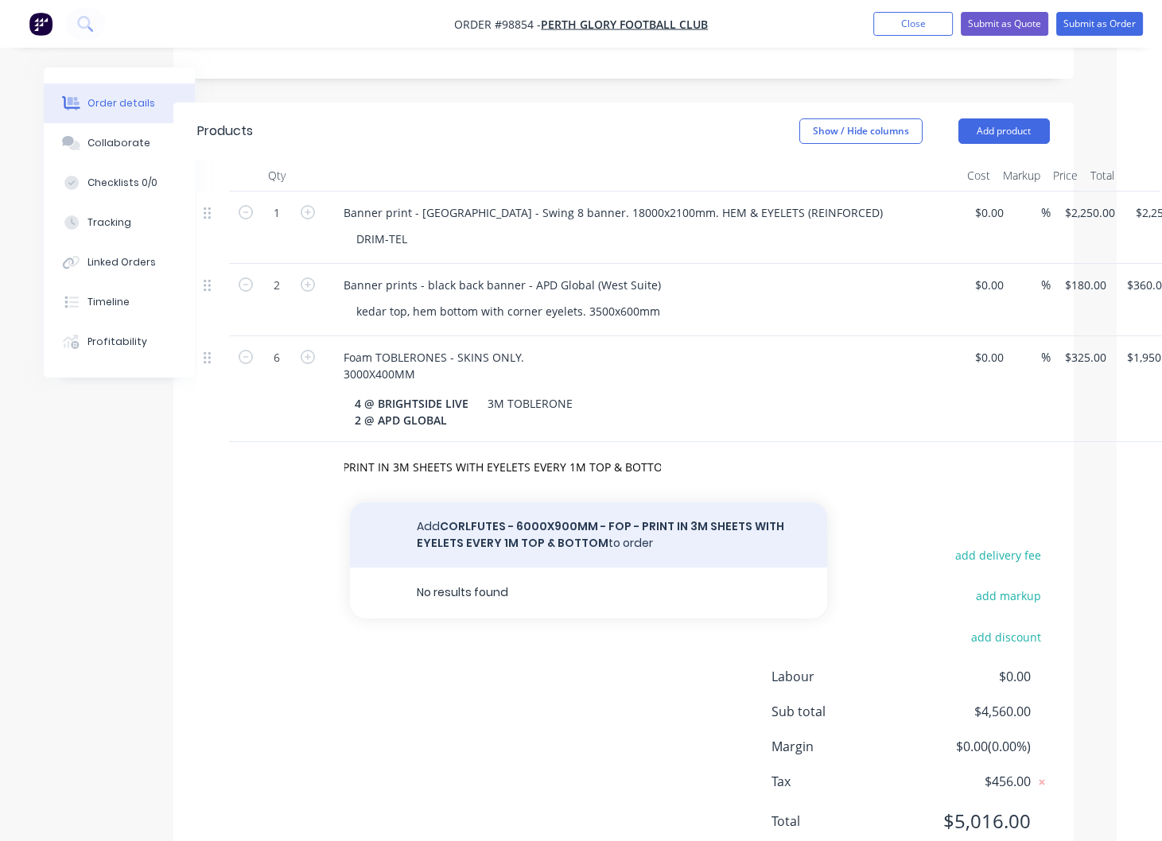
click at [527, 503] on button "Add CORLFUTES - 6000X900MM - FOP - PRINT IN 3M SHEETS WITH EYELETS EVERY 1M TOP…" at bounding box center [588, 535] width 477 height 65
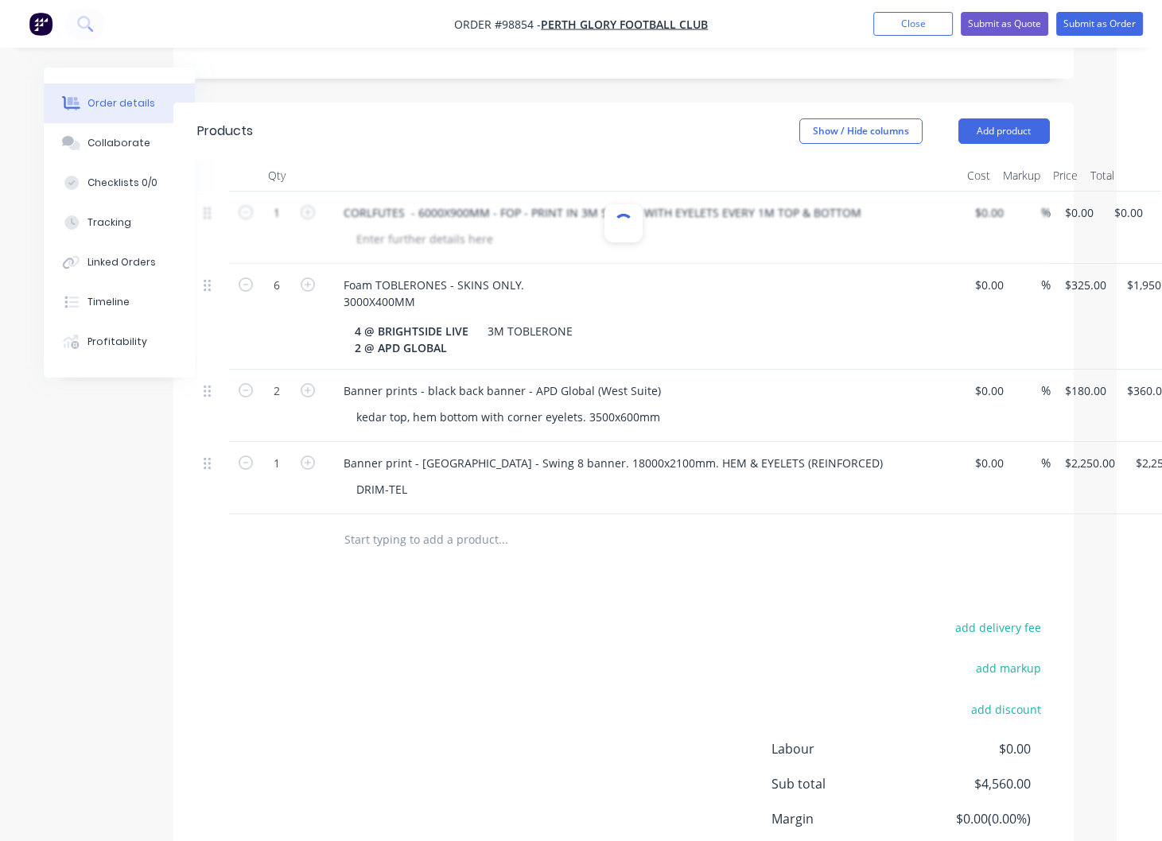
scroll to position [0, 0]
click at [1080, 201] on input "0" at bounding box center [1081, 212] width 37 height 23
type input "$265.00"
type input "265.00"
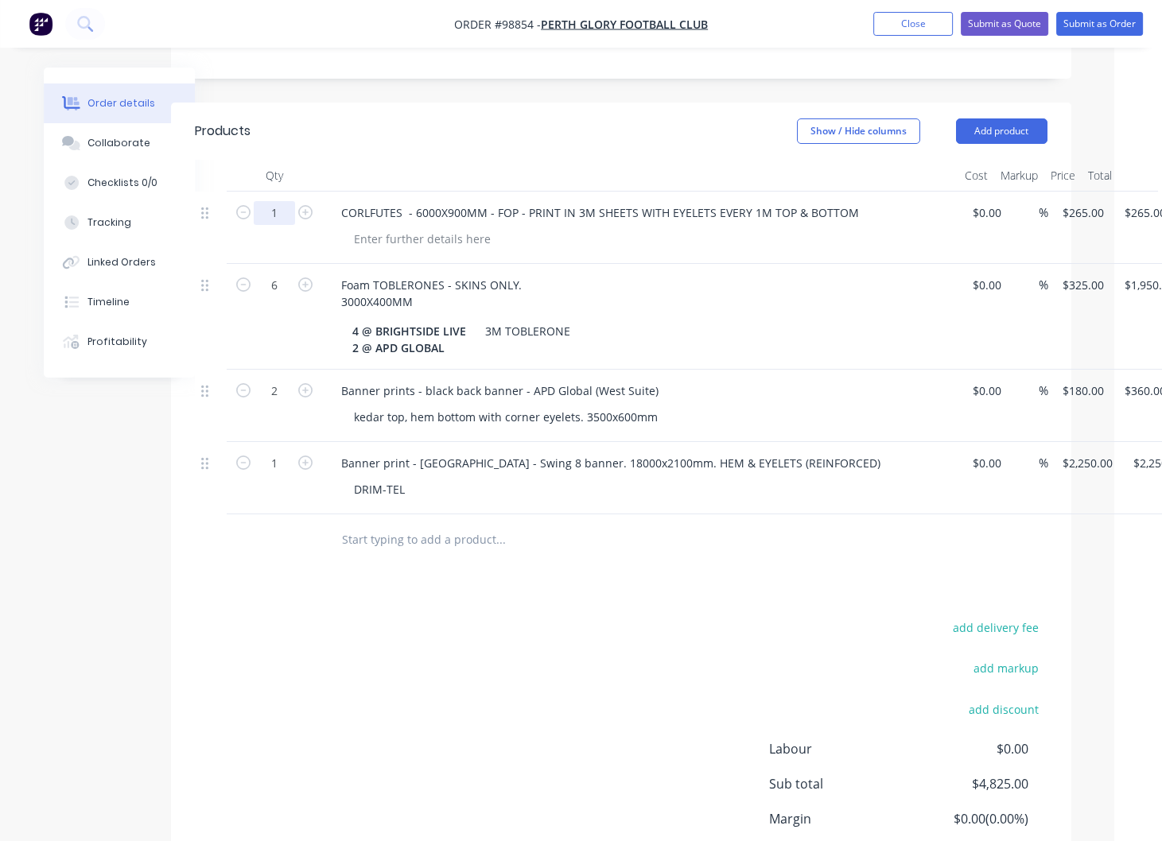
drag, startPoint x: 281, startPoint y: 173, endPoint x: 266, endPoint y: 173, distance: 15.1
click at [265, 201] on input "1" at bounding box center [274, 213] width 41 height 24
type input "8"
type input "$2,120.00"
click at [830, 201] on div "CORLFUTES - 6000X900MM - FOP - PRINT IN 3M SHEETS WITH EYELETS EVERY 1M TOP & B…" at bounding box center [599, 212] width 543 height 23
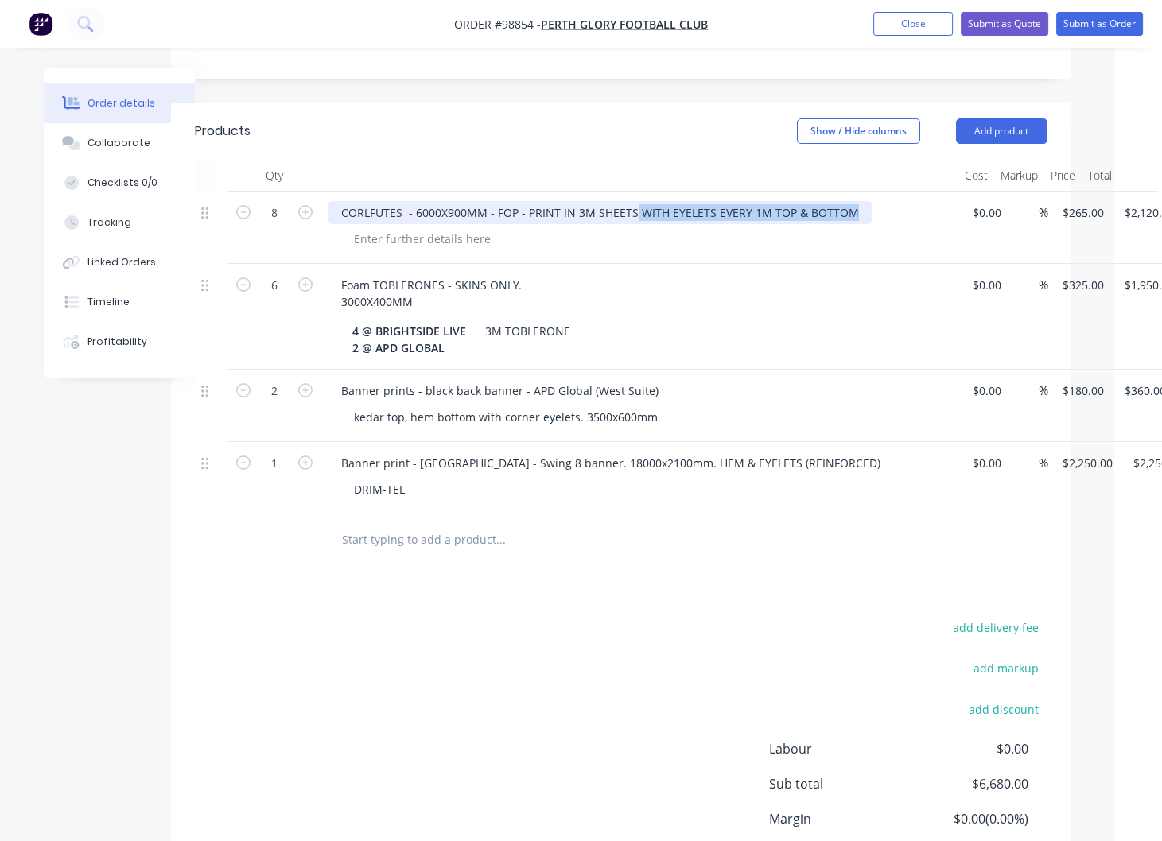
drag, startPoint x: 851, startPoint y: 172, endPoint x: 631, endPoint y: 166, distance: 220.4
click at [631, 201] on div "CORLFUTES - 6000X900MM - FOP - PRINT IN 3M SHEETS WITH EYELETS EVERY 1M TOP & B…" at bounding box center [599, 212] width 543 height 23
click at [523, 201] on div "CORLFUTES - 6000X900MM - FOP - PRINT IN 3M SHEETS)" at bounding box center [491, 212] width 326 height 23
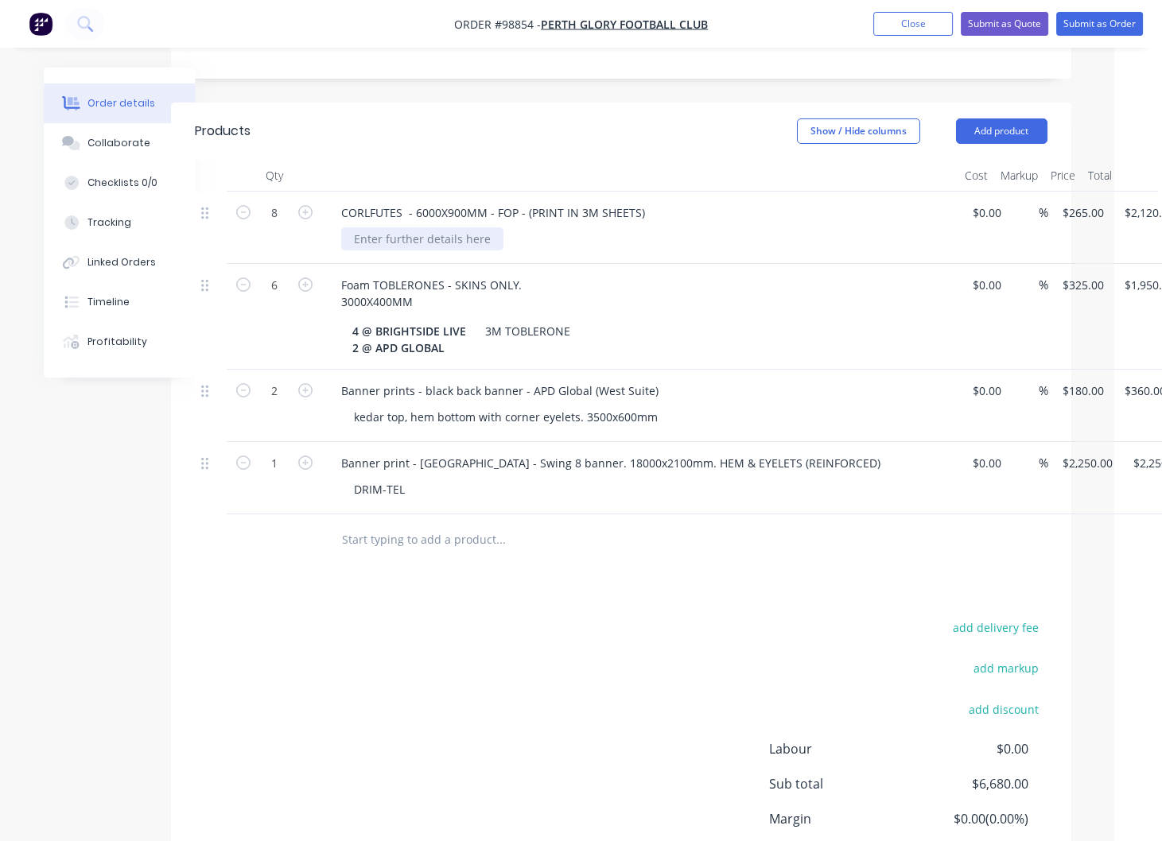
click at [406, 227] on div at bounding box center [422, 238] width 162 height 23
paste div
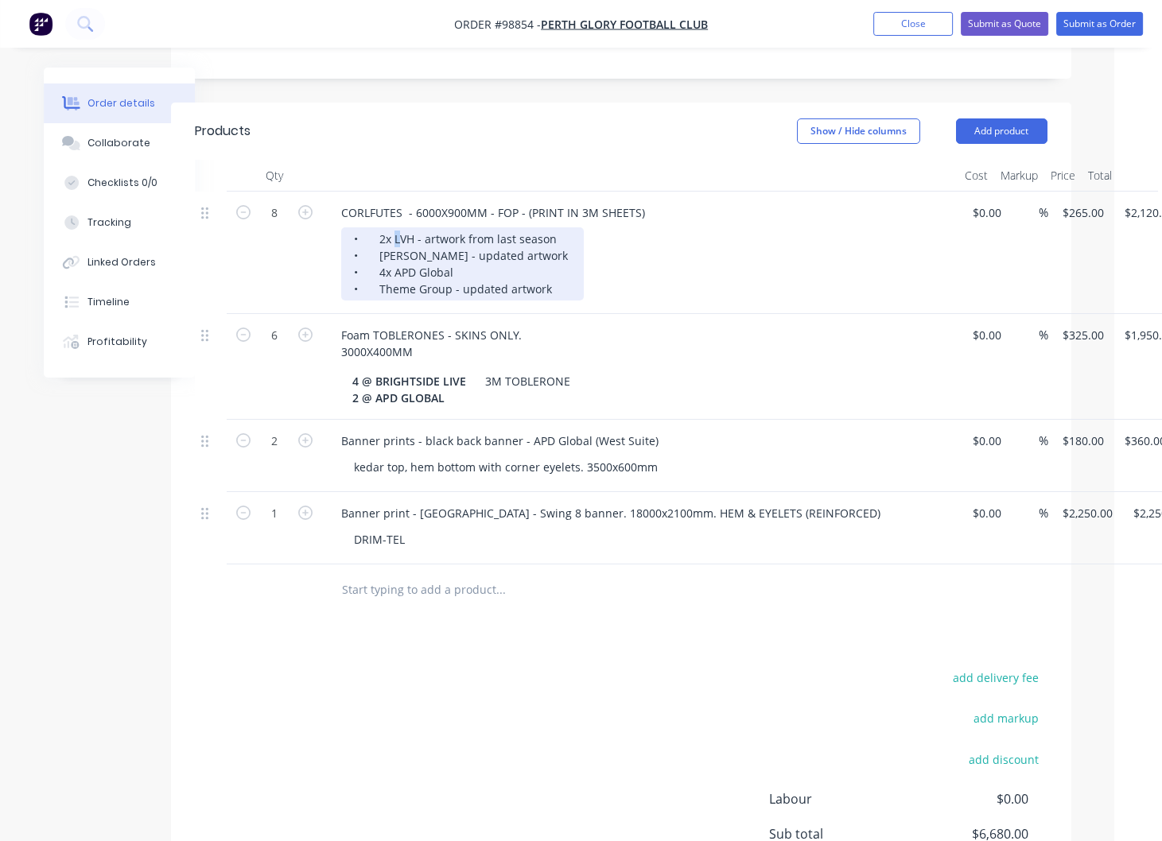
click at [398, 227] on div "• 2x LVH - artwork from last season • [PERSON_NAME] - updated artwork • 4x APD …" at bounding box center [462, 263] width 243 height 73
click at [396, 227] on div "• 2x LVH - artwork from last season • [PERSON_NAME] - updated artwork • 4x APD …" at bounding box center [462, 263] width 243 height 73
click at [410, 227] on div "• 2x LAVH - artwork from last season • [PERSON_NAME] - updated artwork • 4x APD…" at bounding box center [462, 263] width 243 height 73
click at [440, 227] on div "• 2x LAVIDA H - artwork from last season • [PERSON_NAME] - updated artwork • 4x…" at bounding box center [471, 263] width 260 height 73
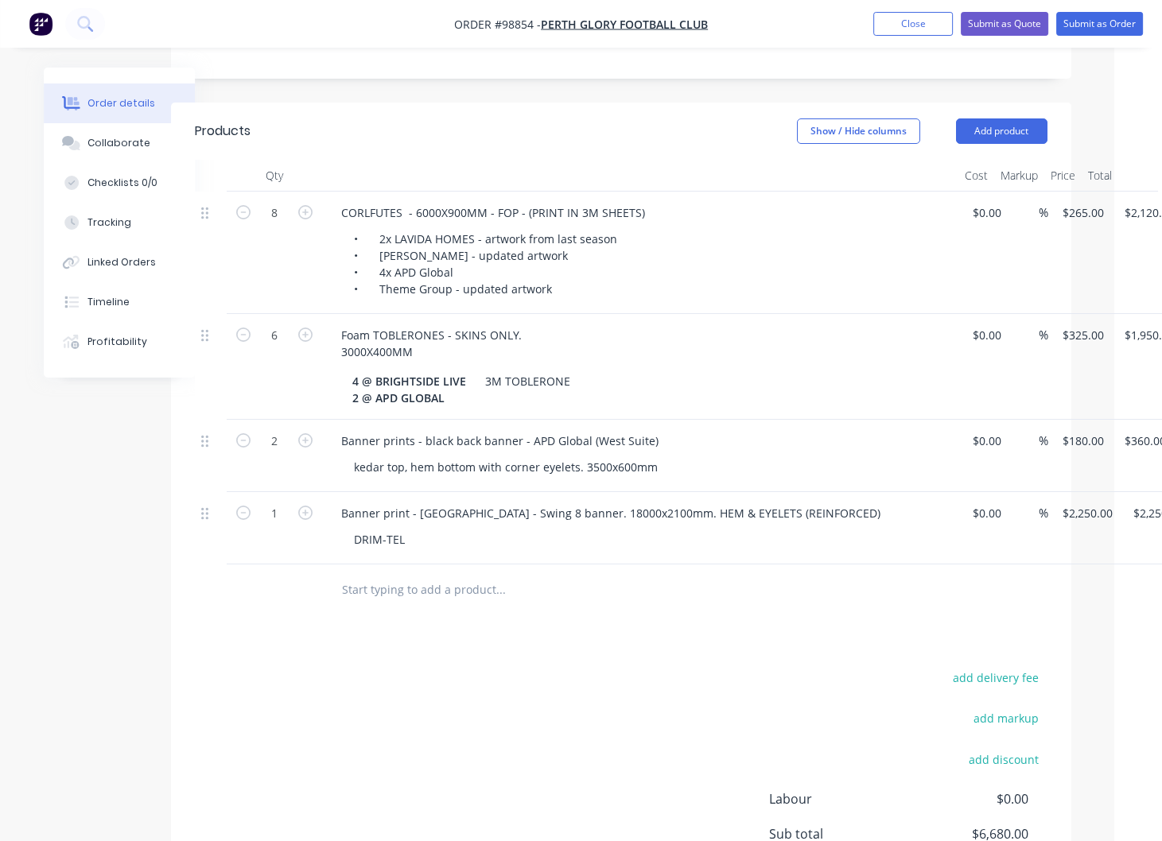
click at [403, 574] on input "text" at bounding box center [500, 590] width 318 height 32
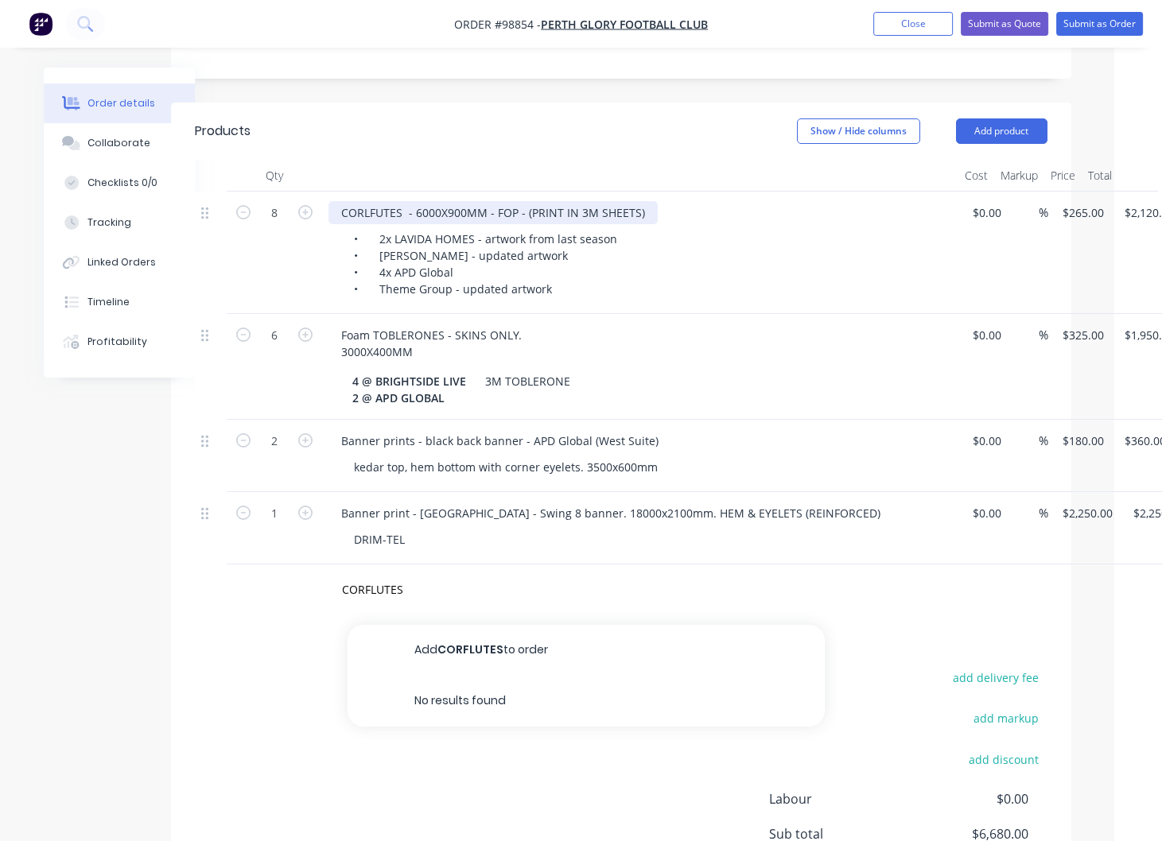
click at [404, 201] on div "CORLFUTES - 6000X900MM - FOP - (PRINT IN 3M SHEETS)" at bounding box center [492, 212] width 329 height 23
click at [413, 574] on input "CORFLUTES" at bounding box center [500, 590] width 318 height 32
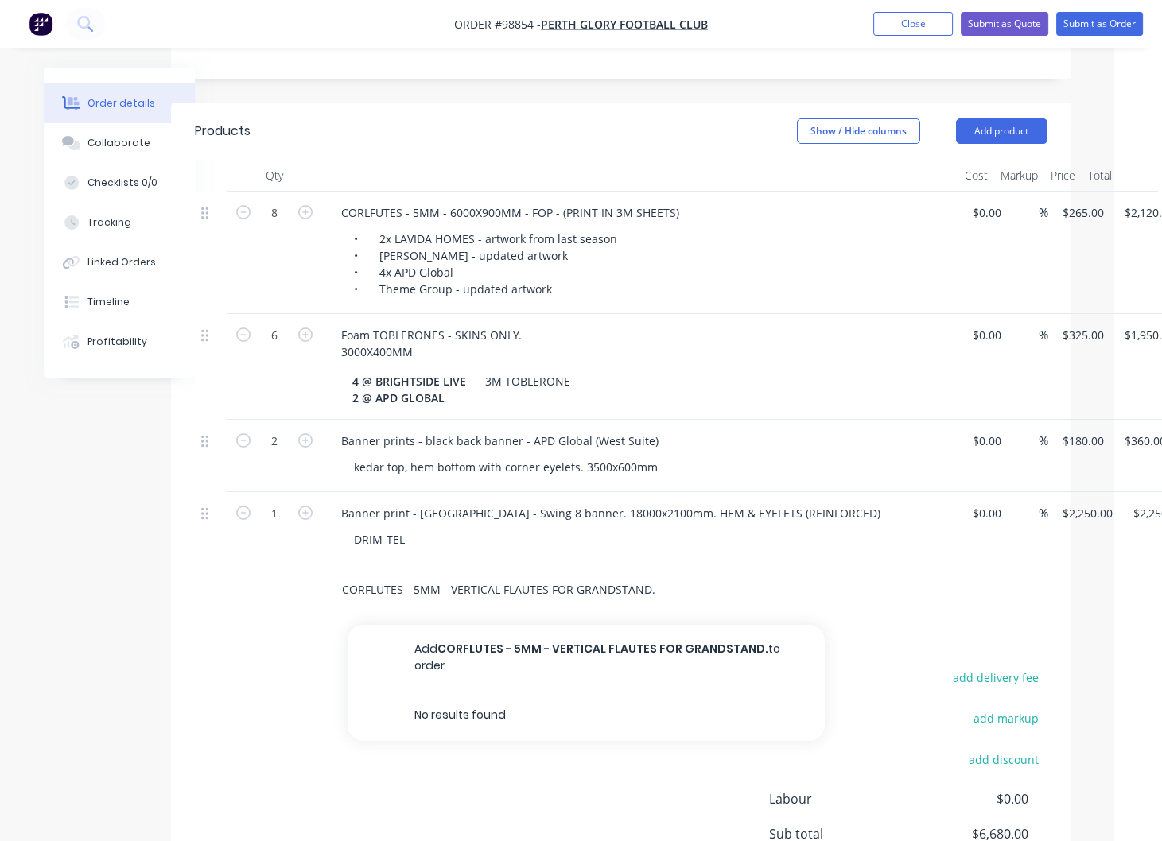
type input "CORFLUTES - 5MM - VERTICAL FLAUTES FOR GRANDSTAND."
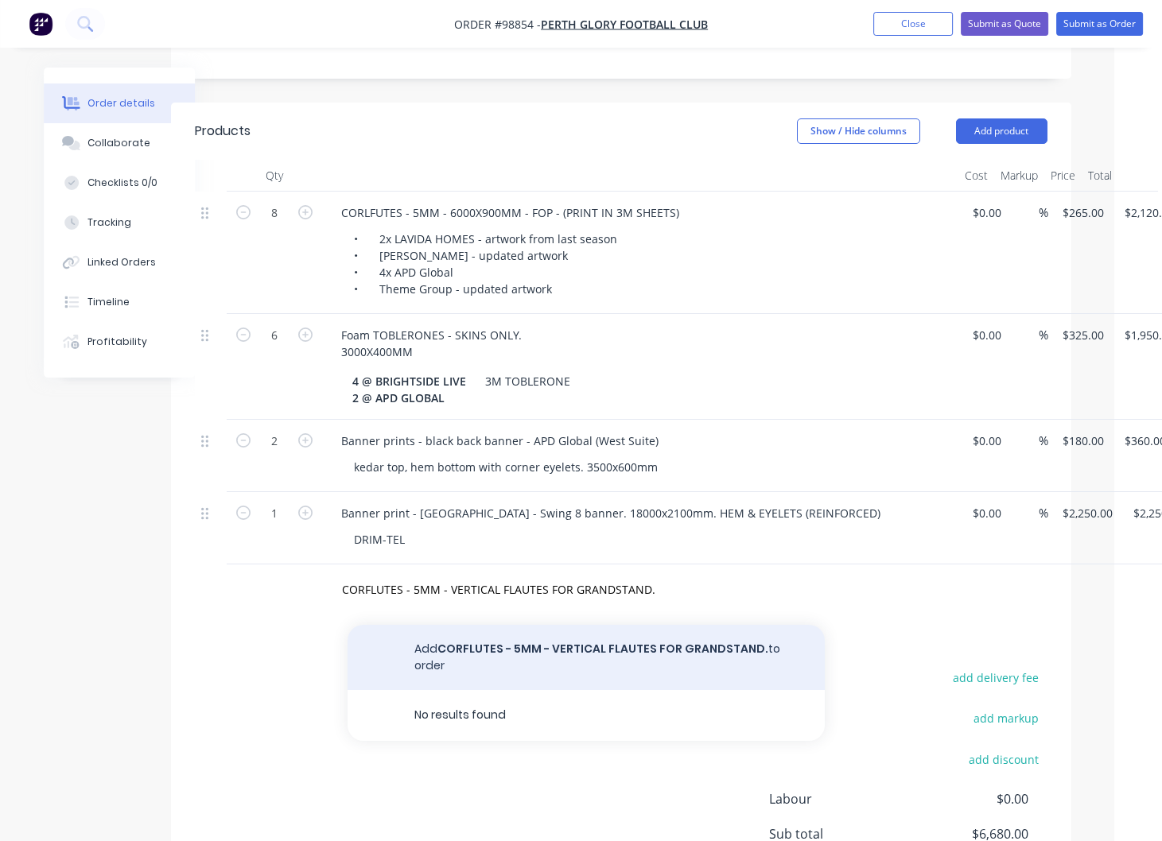
click at [645, 628] on button "Add CORFLUTES - 5MM - VERTICAL FLAUTES FOR GRANDSTAND. to order" at bounding box center [586, 657] width 477 height 65
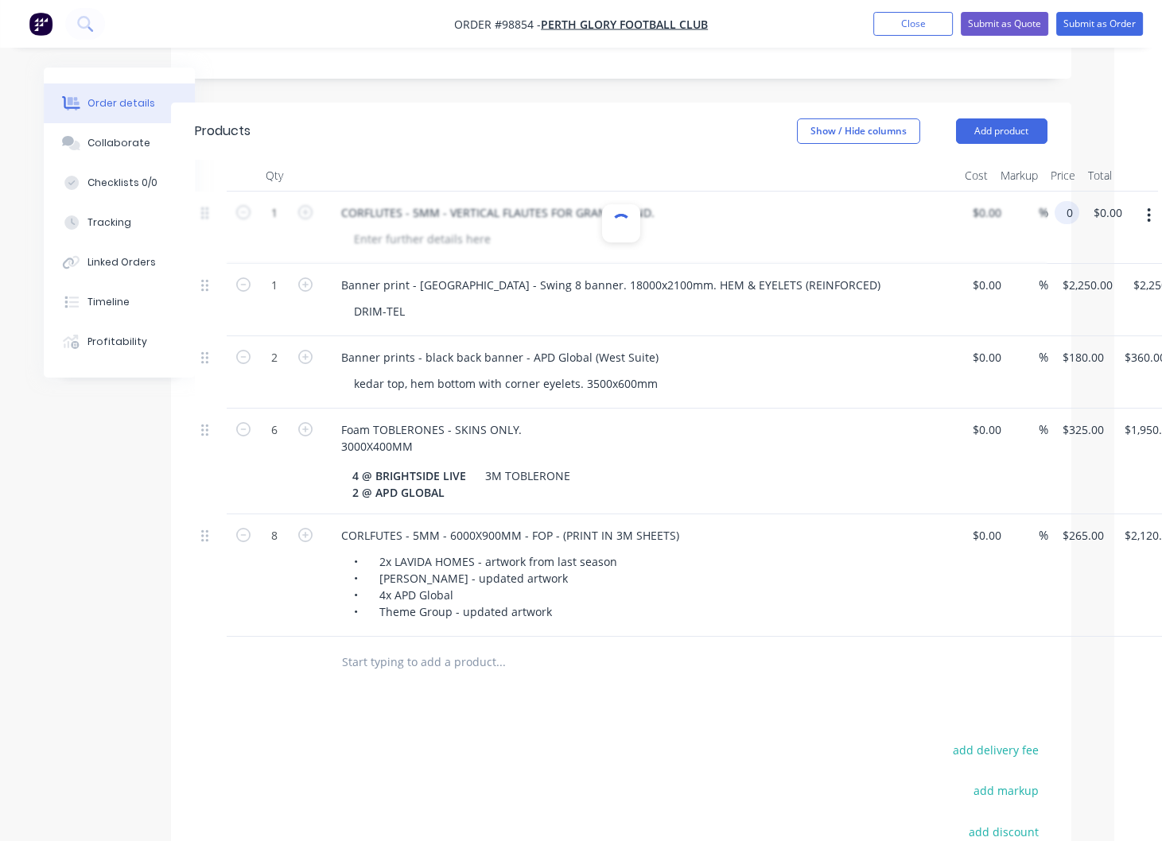
drag, startPoint x: 1078, startPoint y: 175, endPoint x: 1090, endPoint y: 185, distance: 15.3
click at [1078, 201] on input "0" at bounding box center [1070, 212] width 18 height 23
type input "$265.00"
type input "265.00"
drag, startPoint x: 515, startPoint y: 172, endPoint x: 528, endPoint y: 185, distance: 18.0
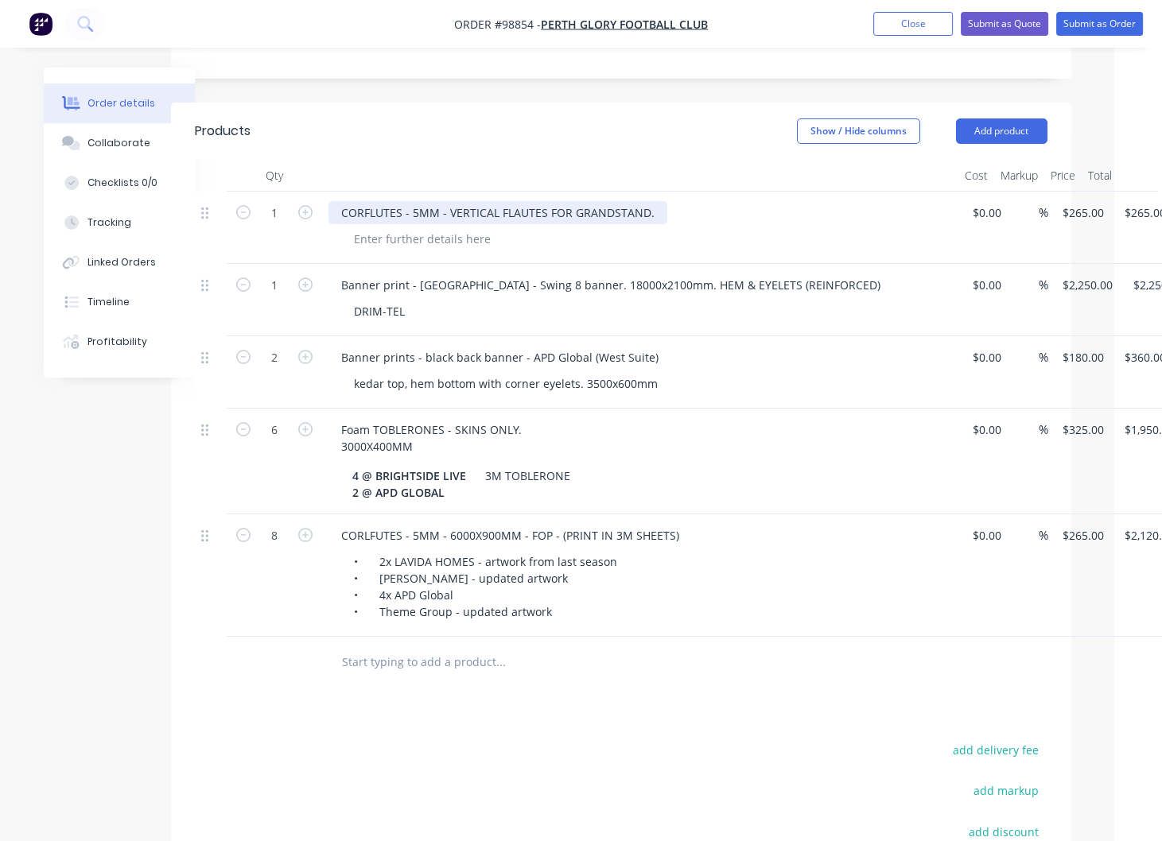
click at [516, 201] on div "CORFLUTES - 5MM - VERTICAL FLAUTES FOR GRANDSTAND." at bounding box center [497, 212] width 339 height 23
click at [564, 201] on div "CORFLUTES - 5MM - VERTICAL FLUTES FOR GRANDSTAND." at bounding box center [494, 212] width 332 height 23
click at [404, 227] on div at bounding box center [422, 238] width 162 height 23
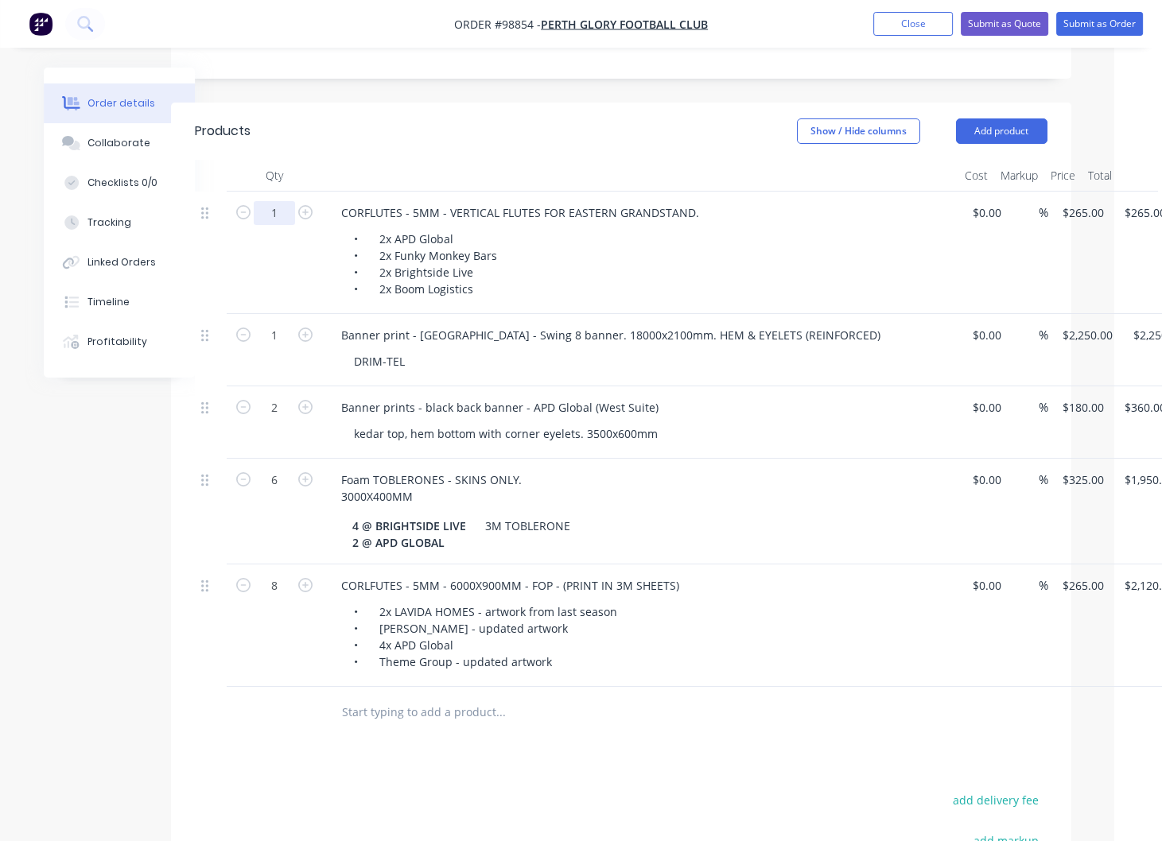
click at [282, 201] on input "1" at bounding box center [274, 213] width 41 height 24
type input "8"
type input "$2,120.00"
click at [435, 697] on input "text" at bounding box center [500, 713] width 318 height 32
drag, startPoint x: 1082, startPoint y: 174, endPoint x: 1090, endPoint y: 181, distance: 10.7
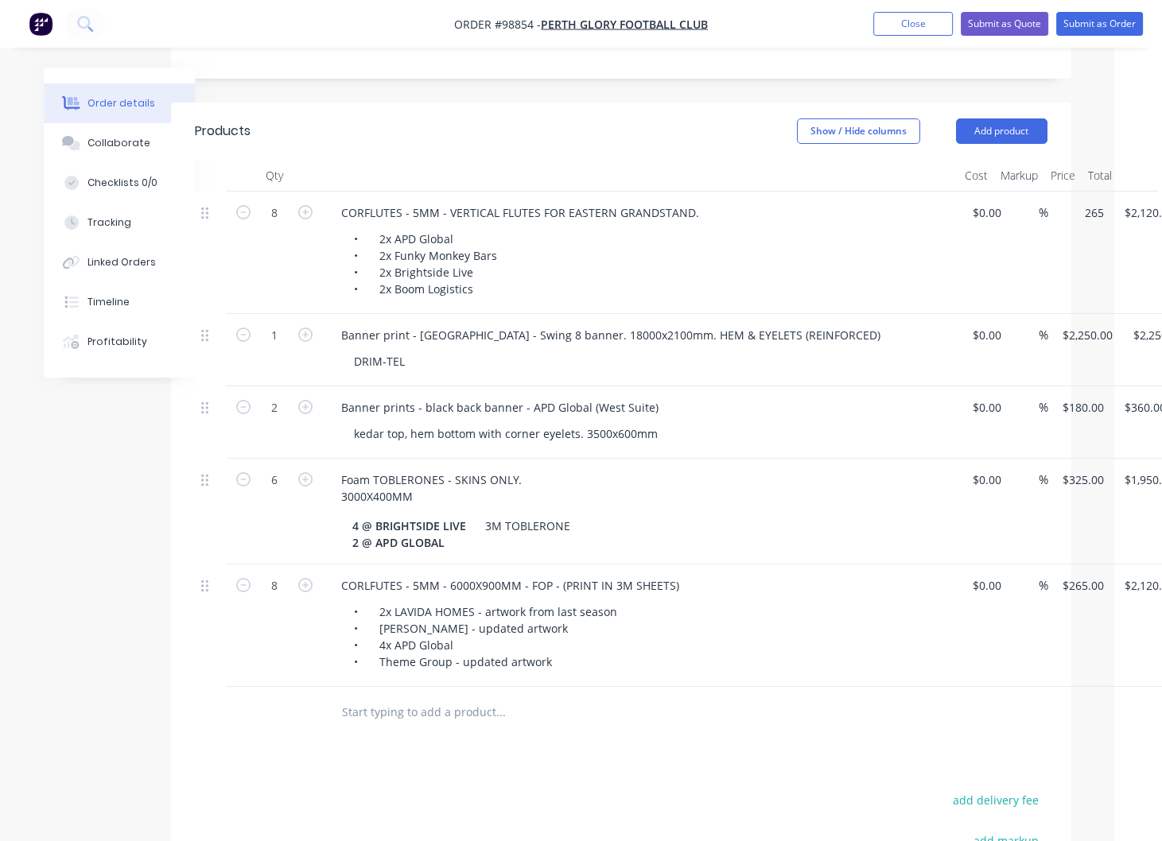
click at [1082, 201] on input "265" at bounding box center [1085, 212] width 49 height 23
type input "275"
type input "265"
type input "$275.00"
type input "$2,200.00"
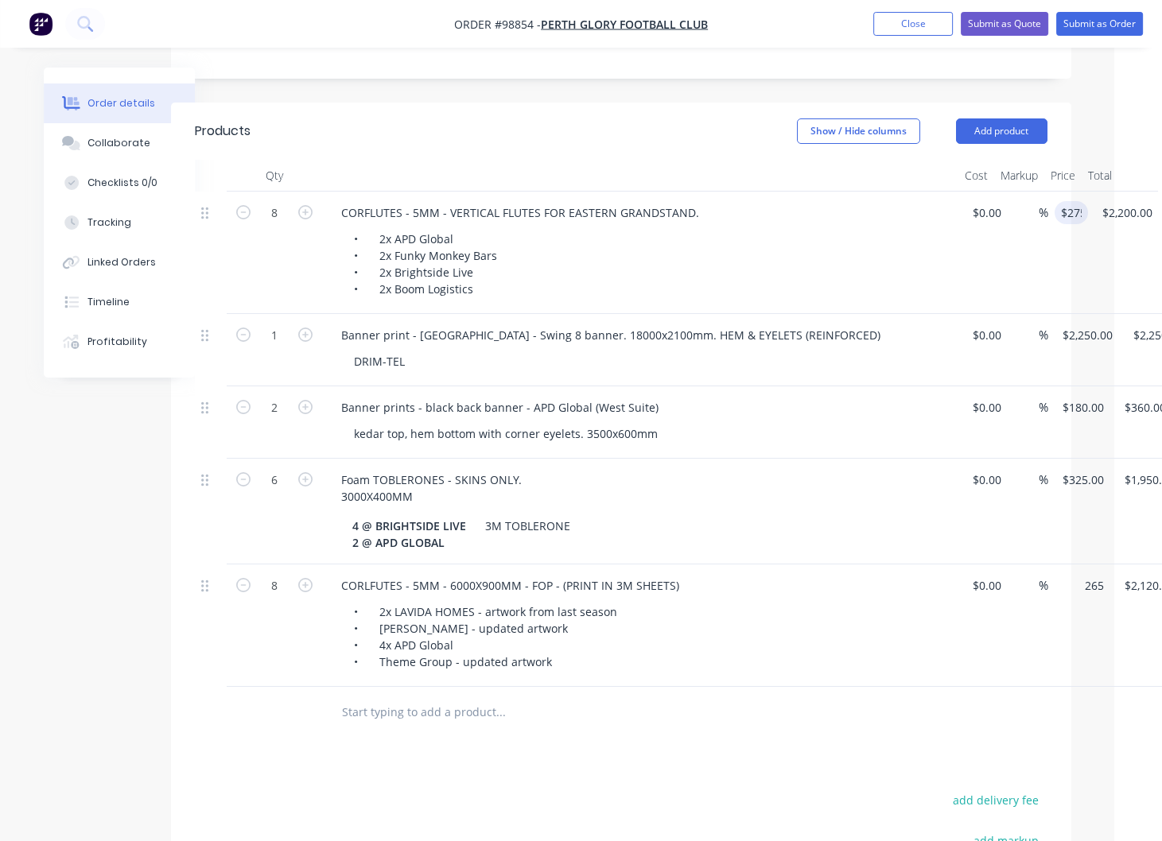
drag, startPoint x: 1086, startPoint y: 566, endPoint x: 1094, endPoint y: 576, distance: 12.4
click at [1086, 574] on input "265" at bounding box center [1085, 585] width 49 height 23
type input "$275.00"
type input "$2,200.00"
type input "$275.00"
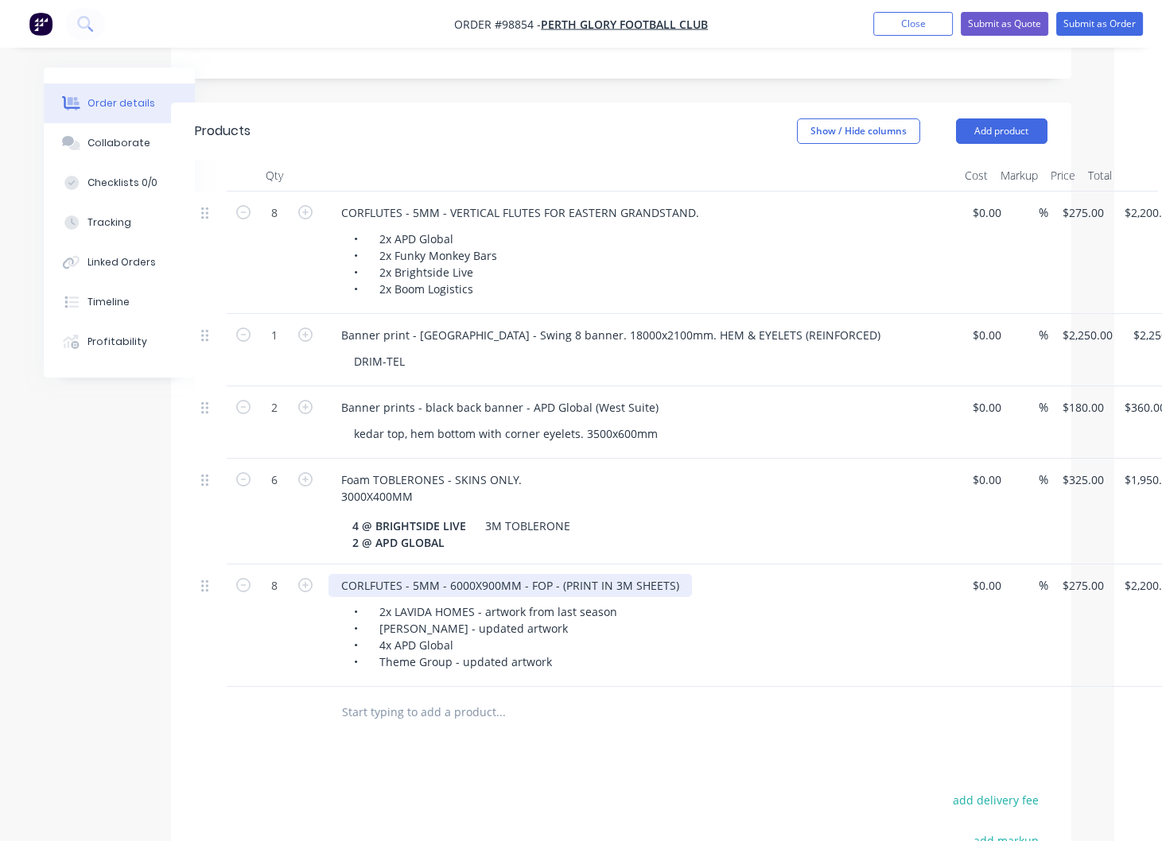
click at [676, 574] on div "CORLFUTES - 5MM - 6000X900MM - FOP - (PRINT IN 3M SHEETS)" at bounding box center [509, 585] width 363 height 23
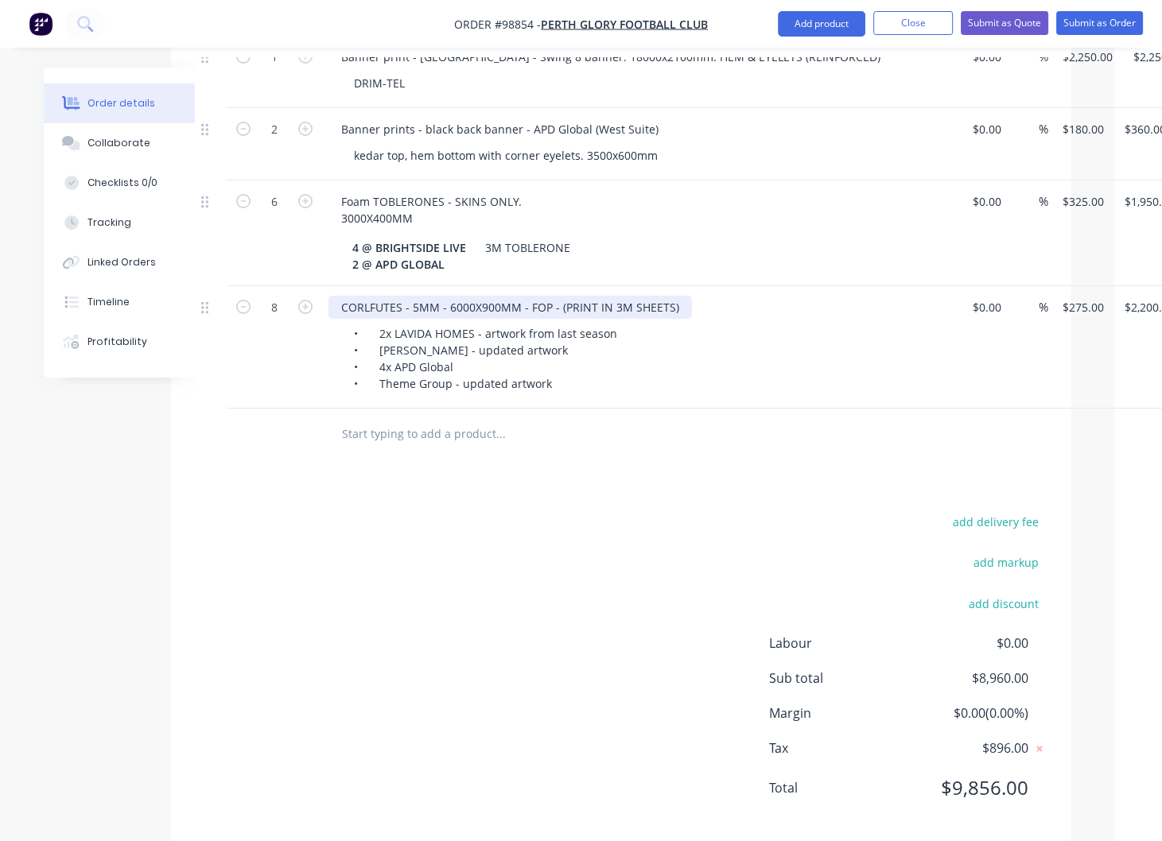
click at [676, 296] on div "CORLFUTES - 5MM - 6000X900MM - FOP - (PRINT IN 3M SHEETS)" at bounding box center [509, 307] width 363 height 23
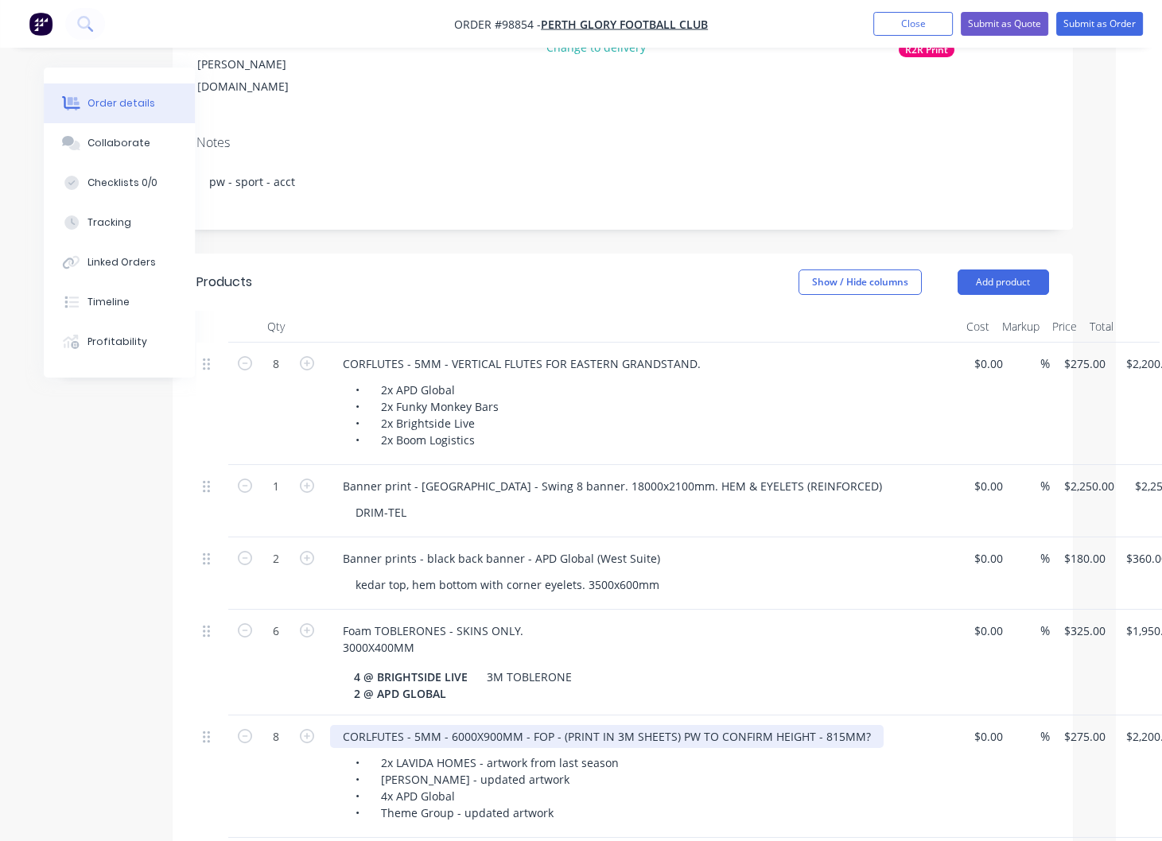
scroll to position [257, 46]
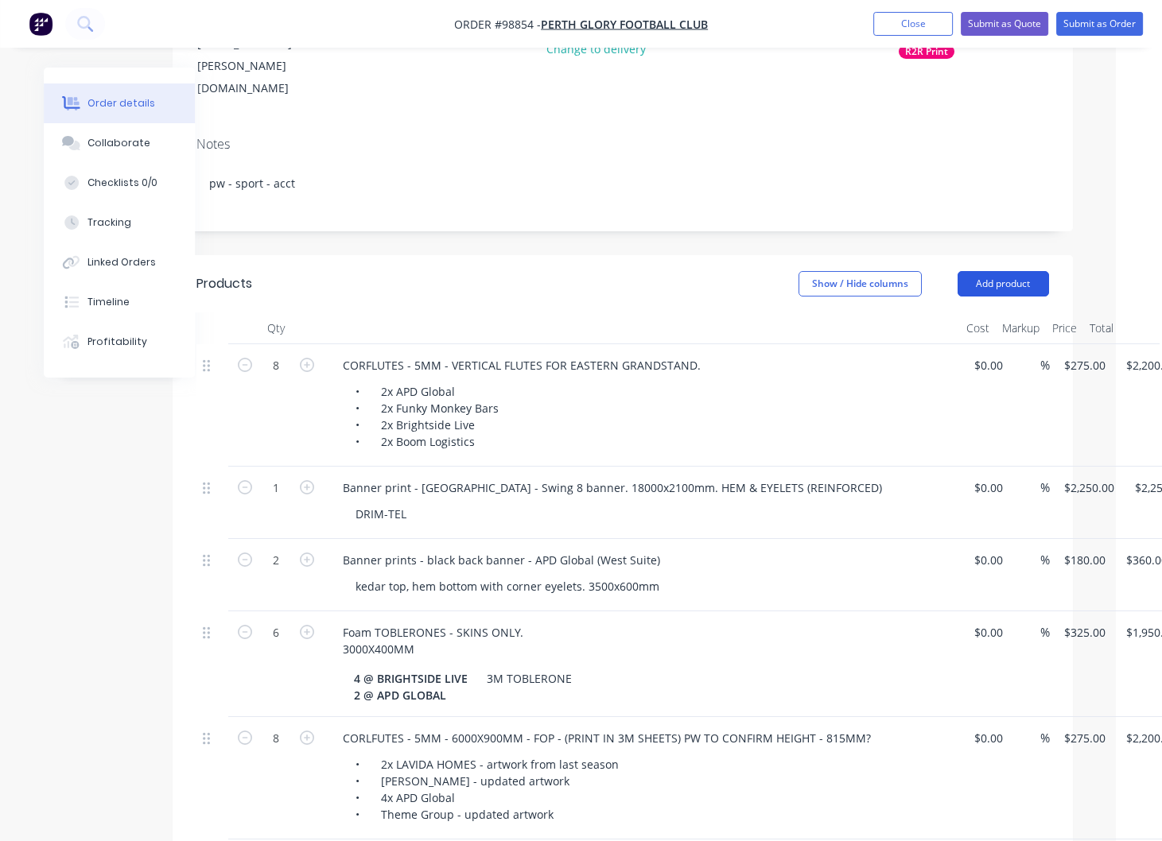
click at [983, 271] on button "Add product" at bounding box center [1003, 283] width 91 height 25
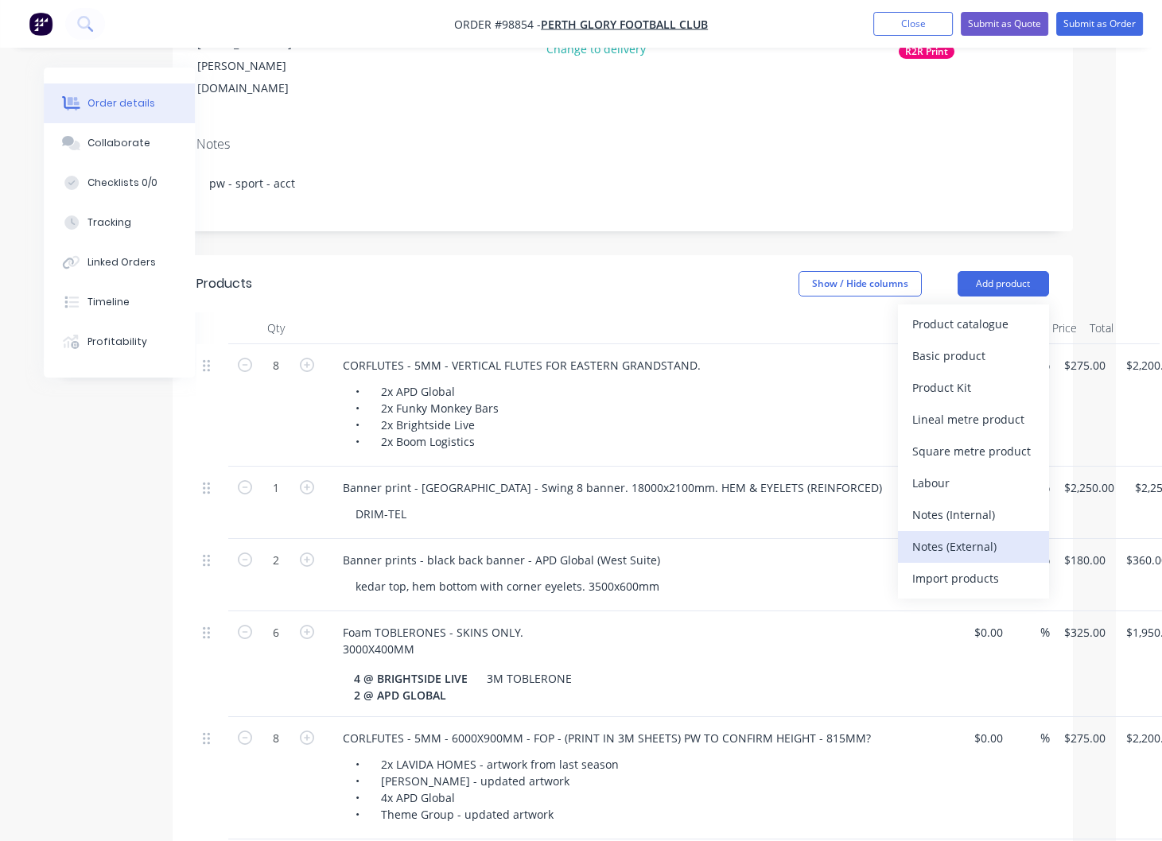
click at [962, 535] on div "Notes (External)" at bounding box center [973, 546] width 122 height 23
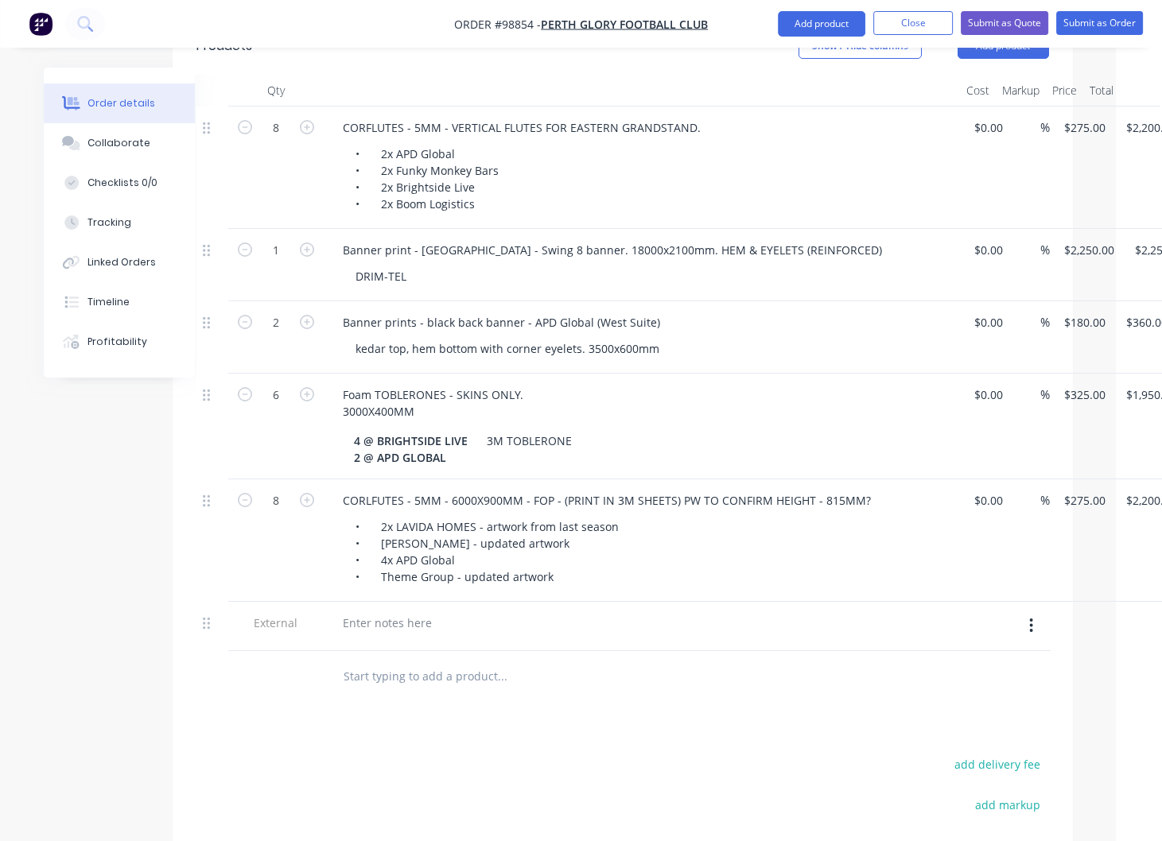
scroll to position [504, 46]
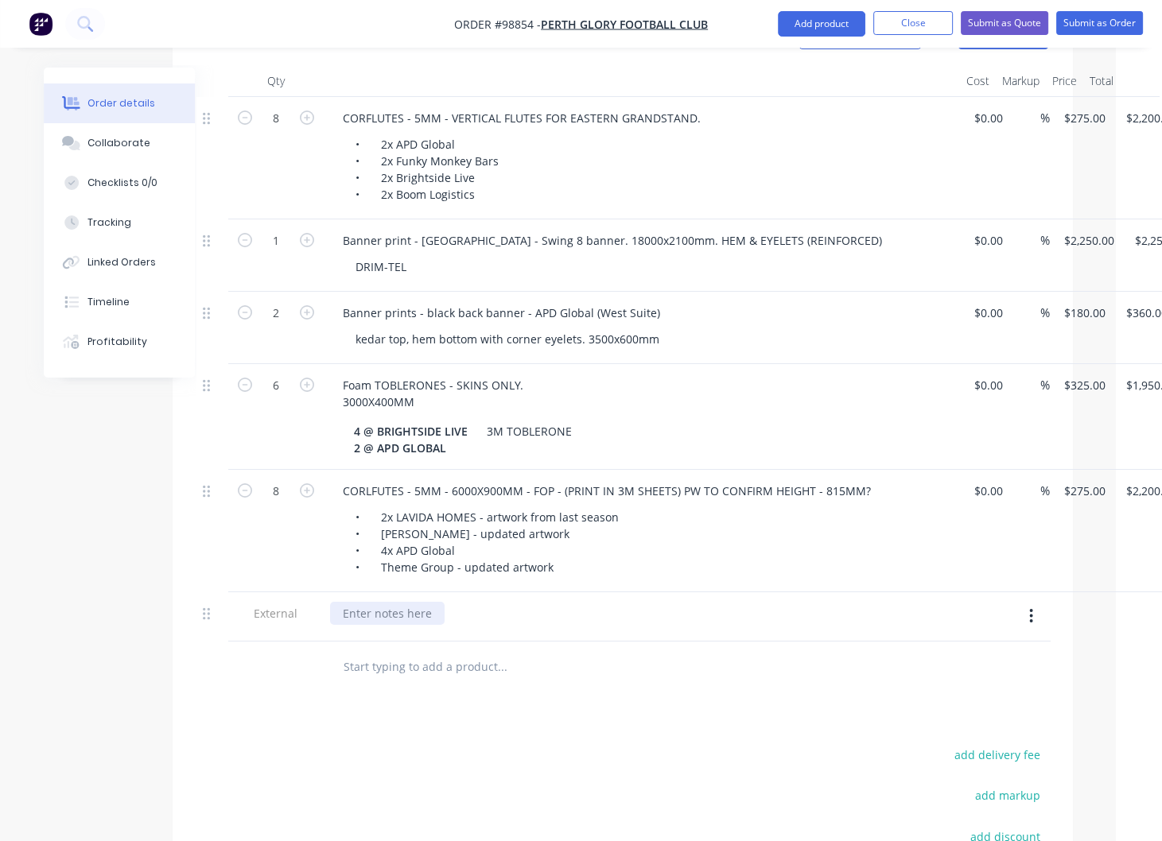
click at [391, 602] on div at bounding box center [387, 613] width 115 height 23
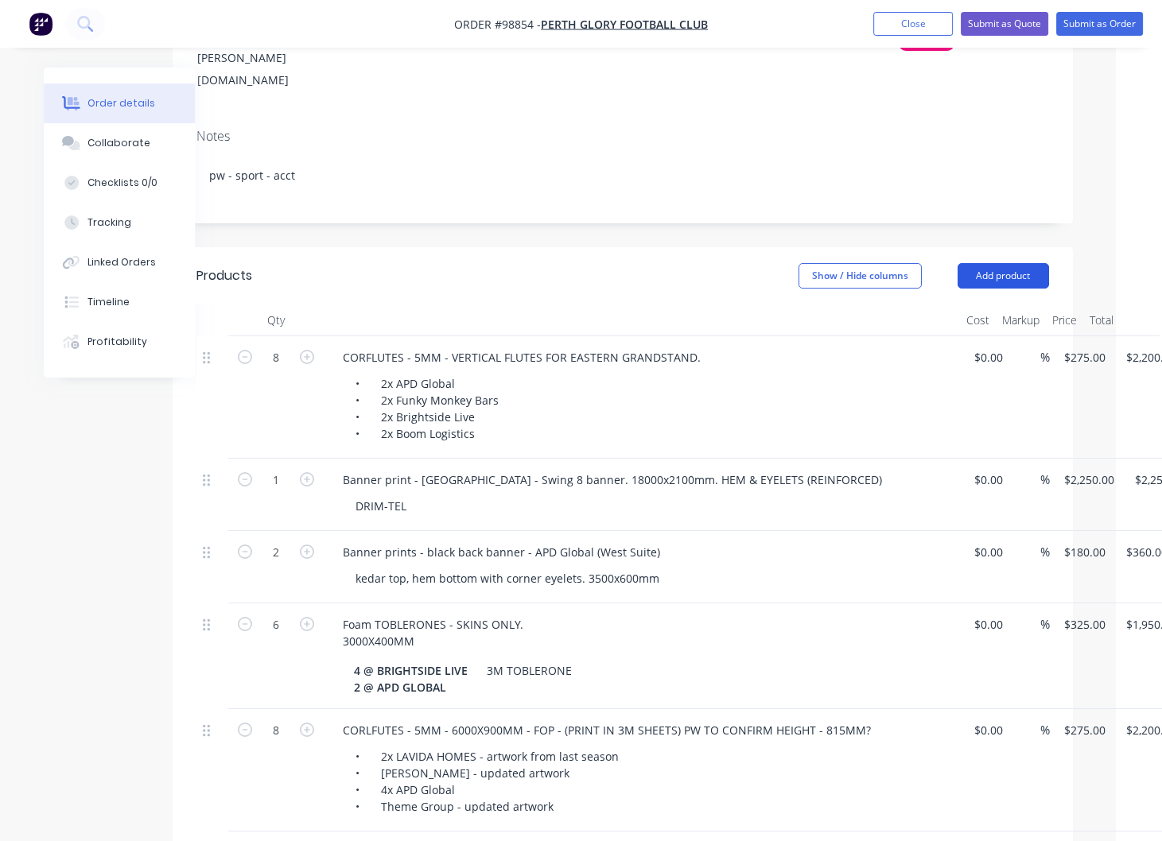
scroll to position [264, 46]
click at [1002, 264] on button "Add product" at bounding box center [1003, 276] width 91 height 25
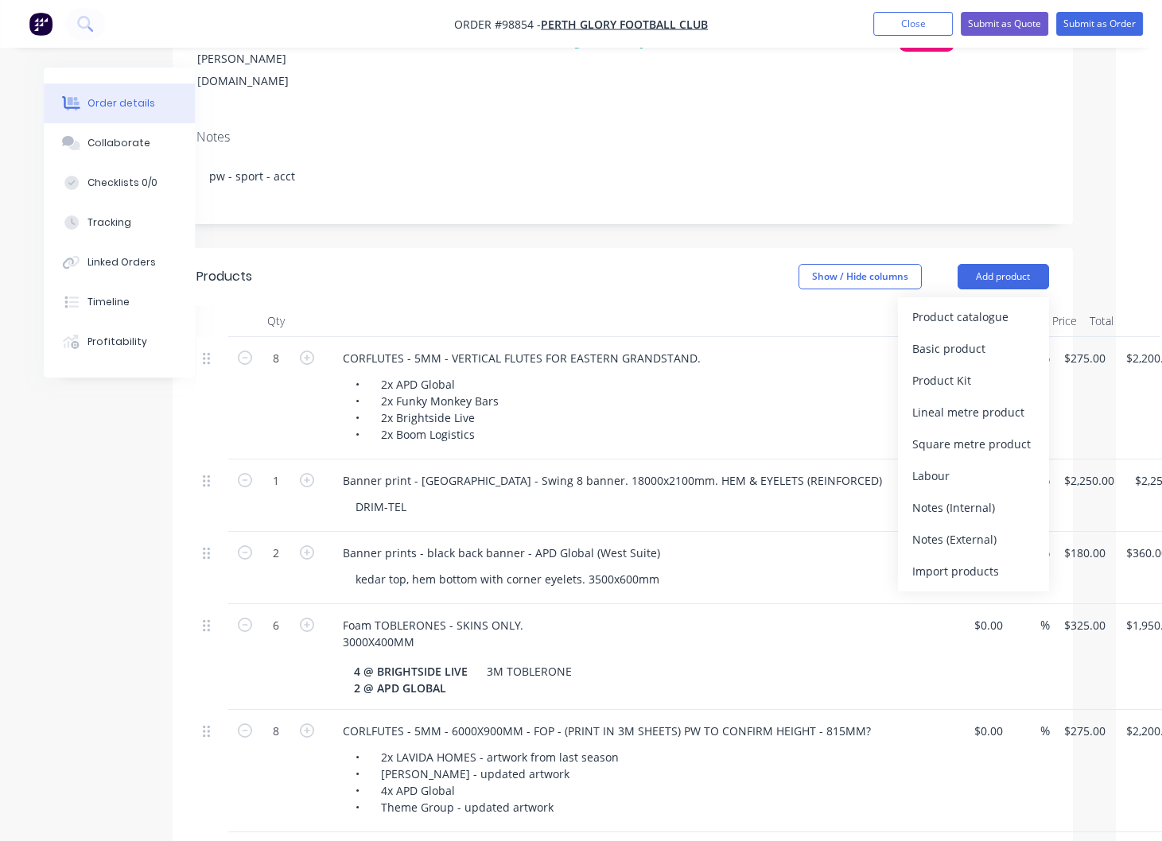
click at [981, 528] on div "Notes (External)" at bounding box center [973, 539] width 122 height 23
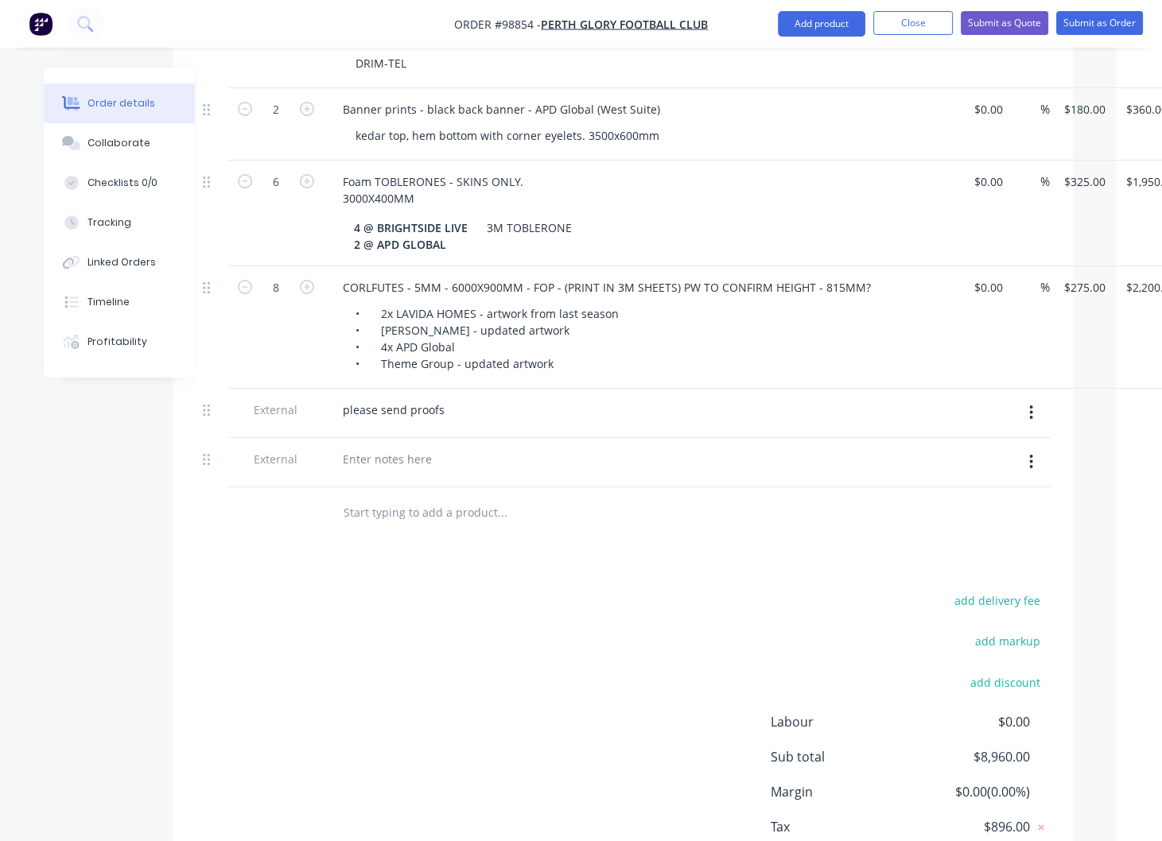
scroll to position [718, 46]
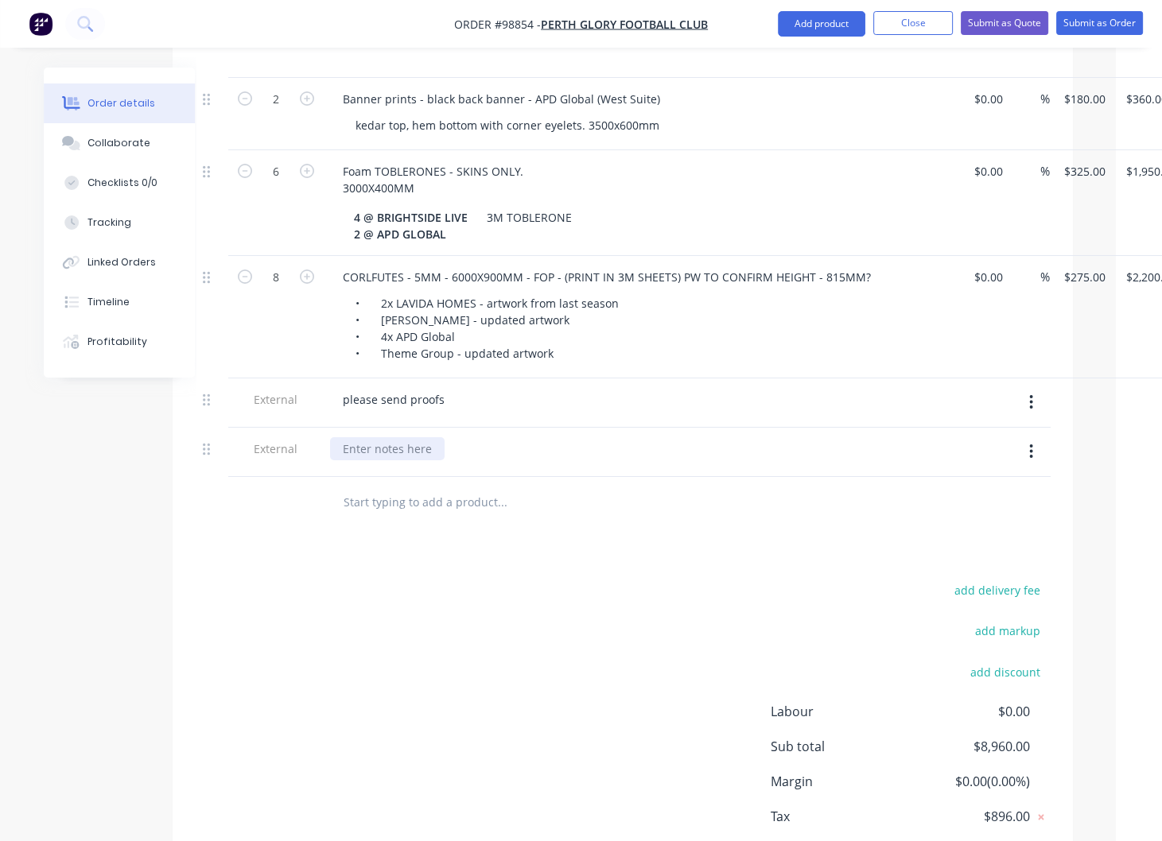
click at [390, 437] on div at bounding box center [387, 448] width 115 height 23
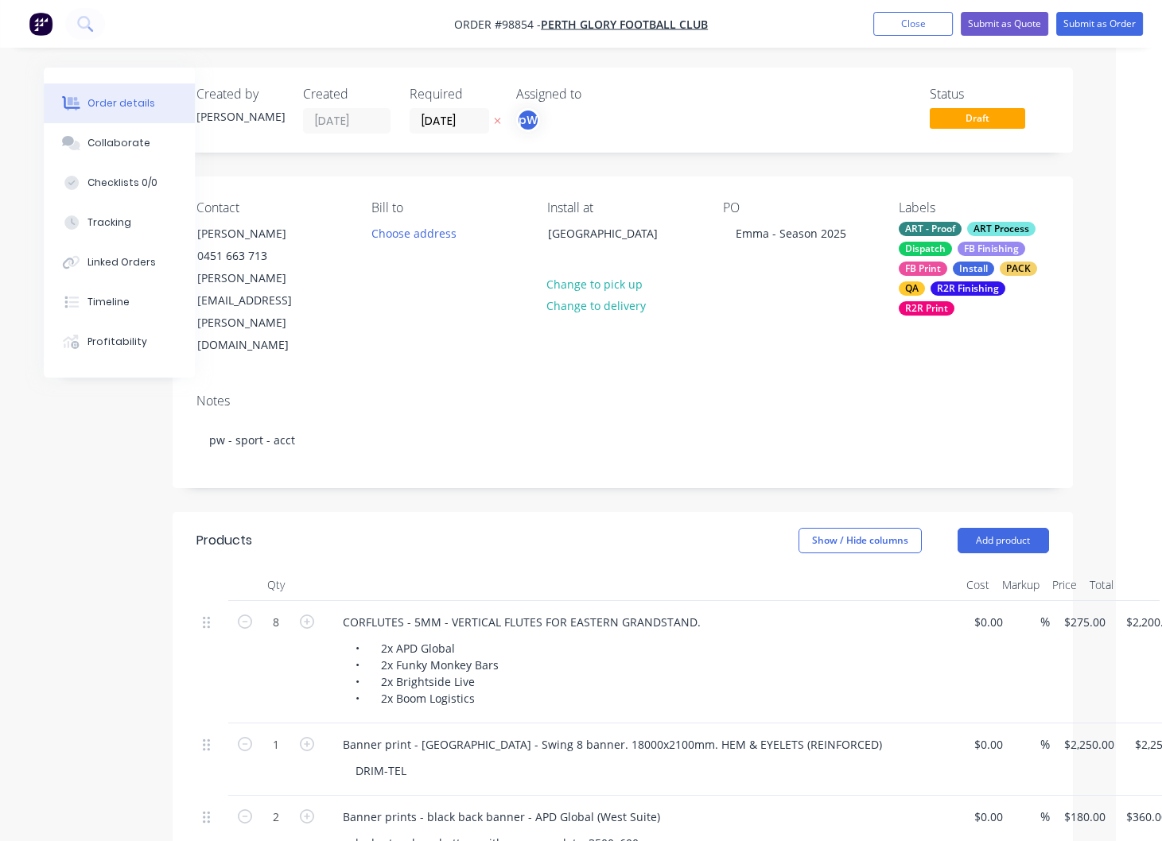
scroll to position [0, 38]
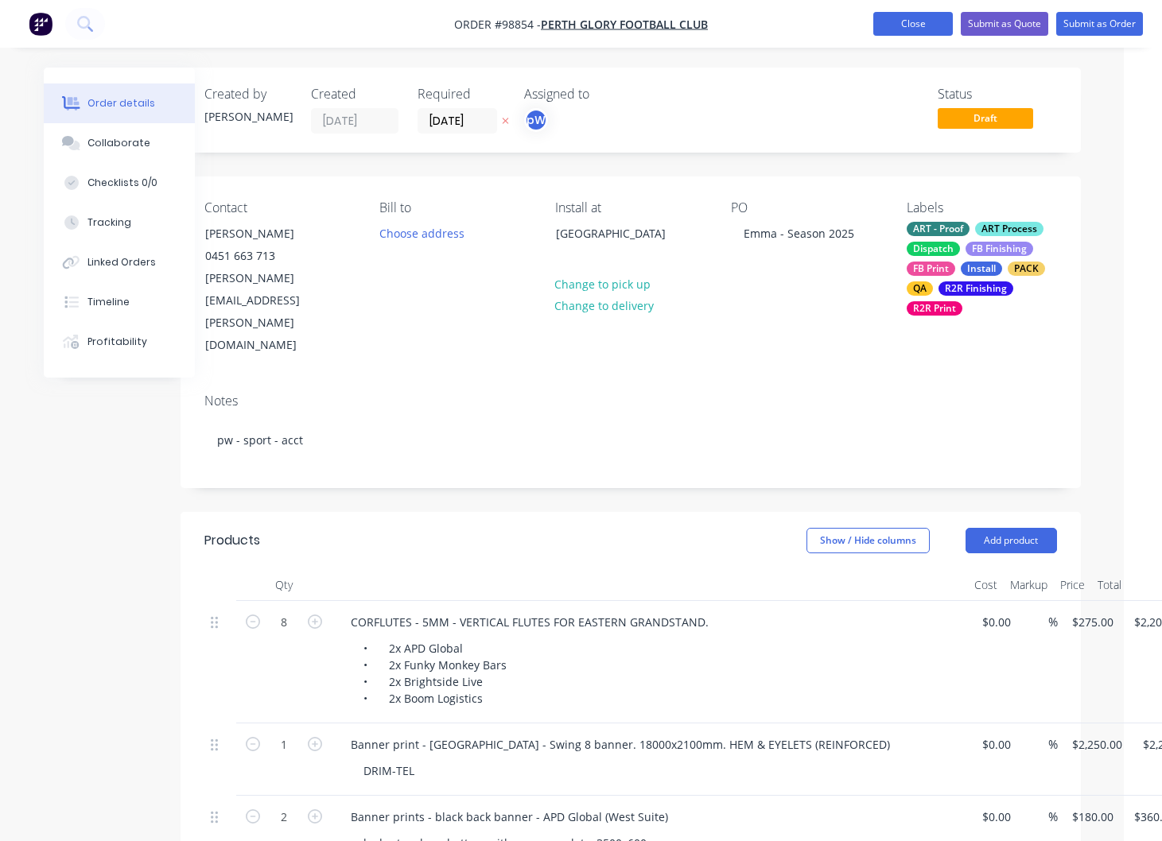
click at [917, 28] on button "Close" at bounding box center [913, 24] width 80 height 24
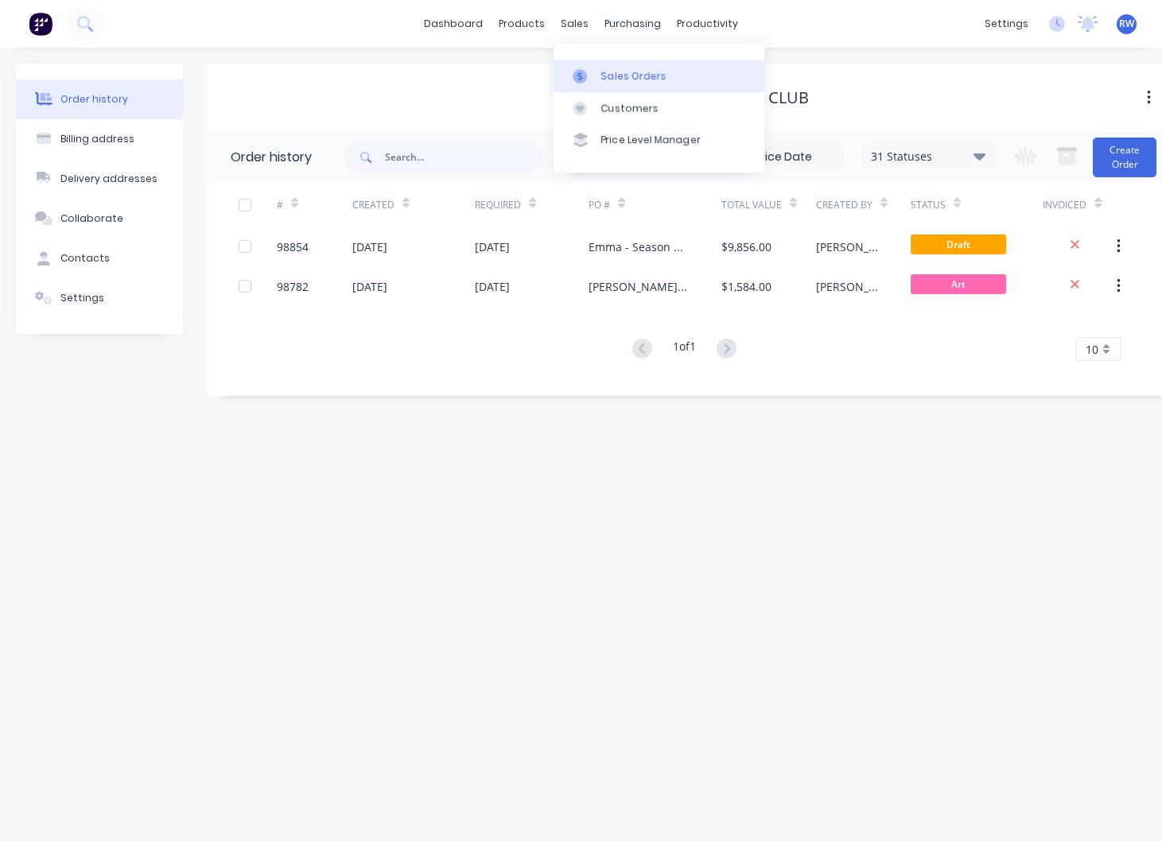
click at [624, 76] on div "Sales Orders" at bounding box center [633, 76] width 65 height 14
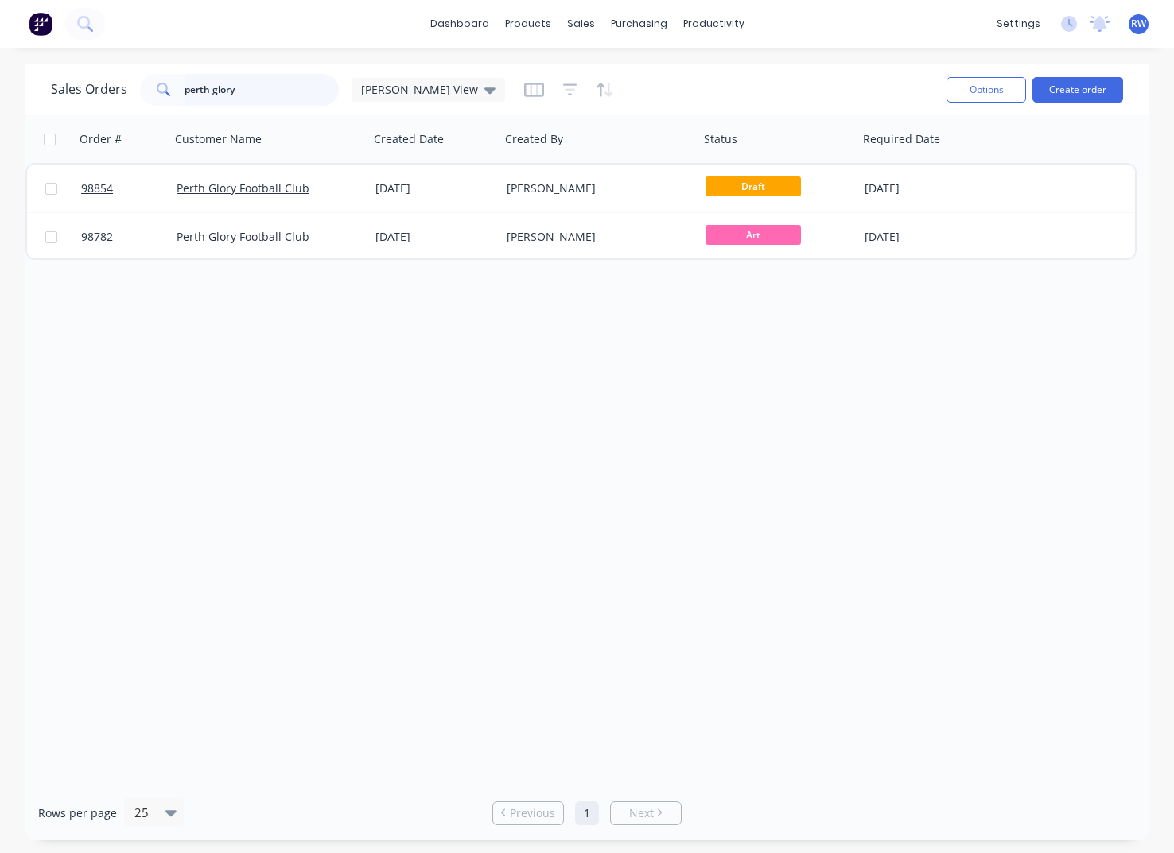
click at [248, 93] on input "perth glory" at bounding box center [262, 90] width 155 height 32
drag, startPoint x: 248, startPoint y: 91, endPoint x: 103, endPoint y: 76, distance: 146.3
click at [185, 76] on input "perth glory" at bounding box center [262, 90] width 155 height 32
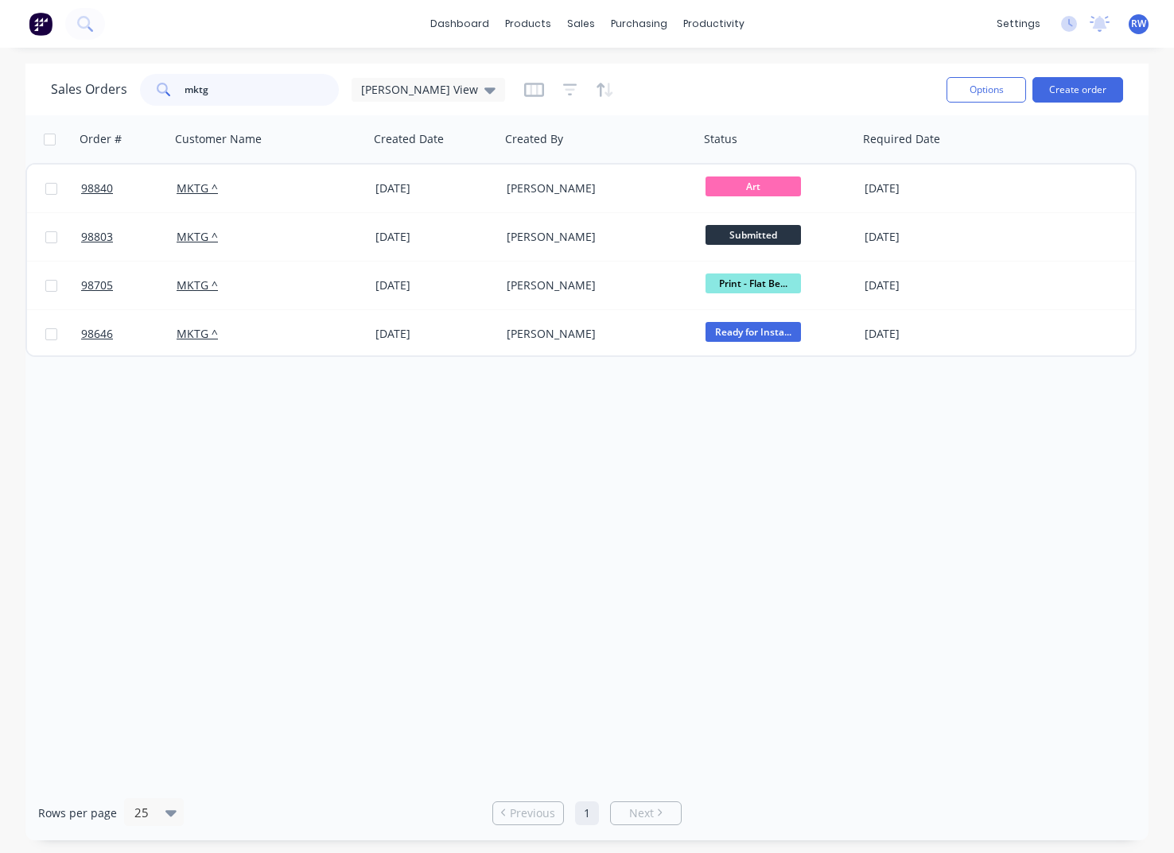
type input "mktg"
